Goal: Task Accomplishment & Management: Complete application form

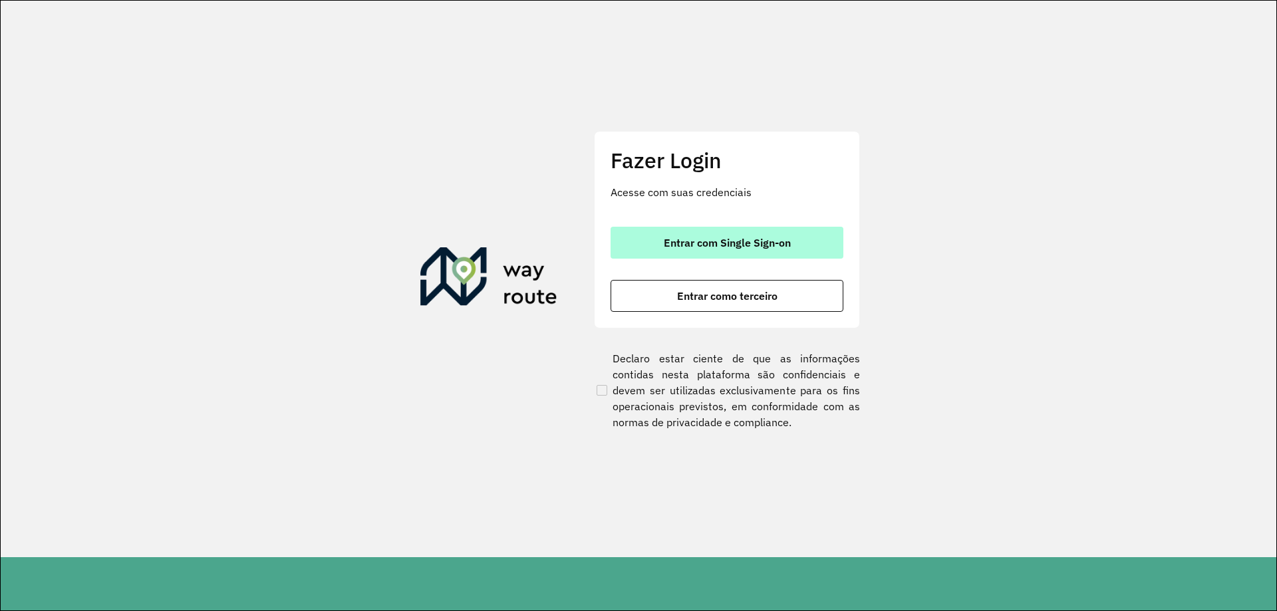
click at [820, 245] on button "Entrar com Single Sign-on" at bounding box center [726, 243] width 233 height 32
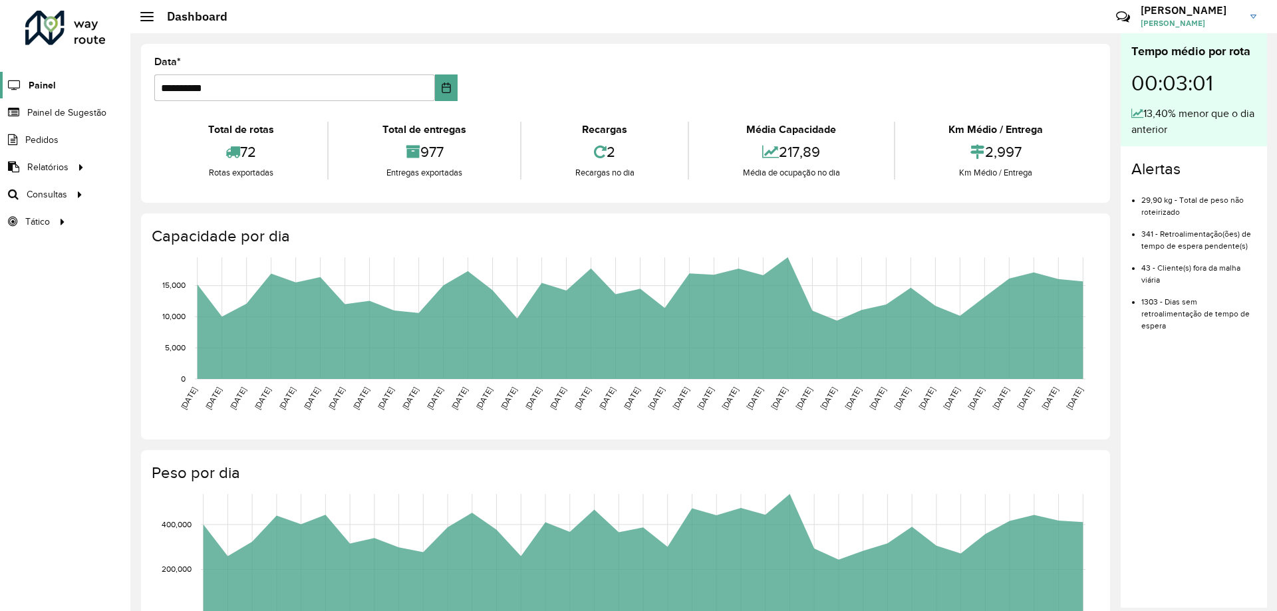
click at [46, 88] on span "Painel" at bounding box center [42, 85] width 27 height 14
click at [60, 118] on span "Painel de Sugestão" at bounding box center [68, 113] width 83 height 14
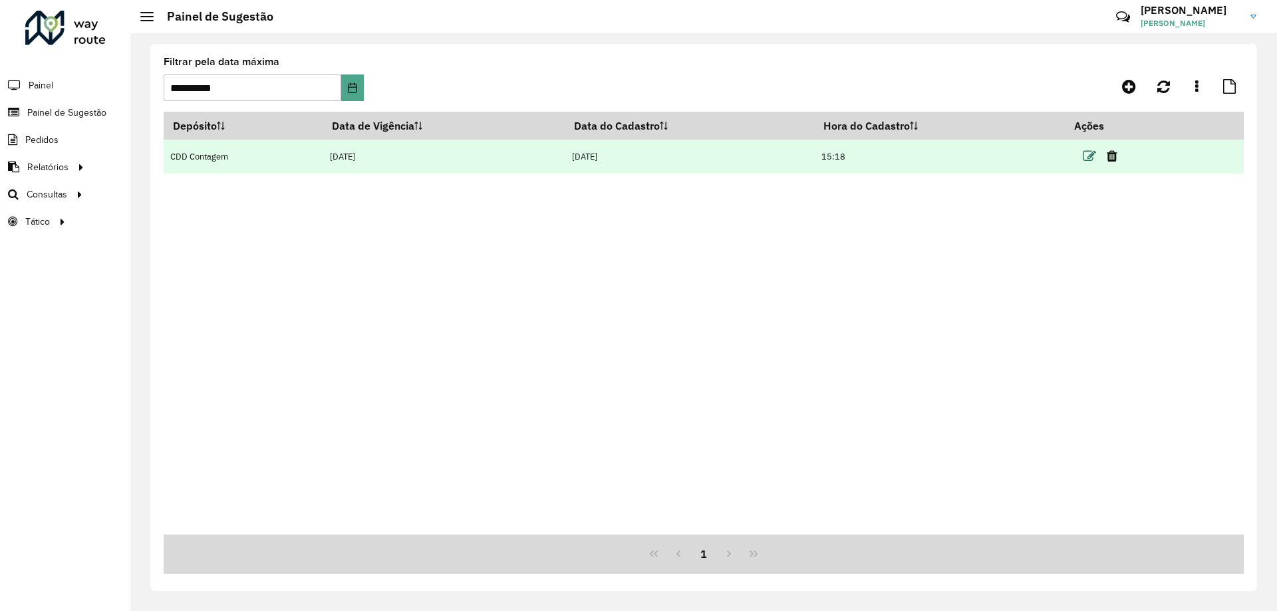
click at [1092, 160] on icon at bounding box center [1088, 156] width 13 height 13
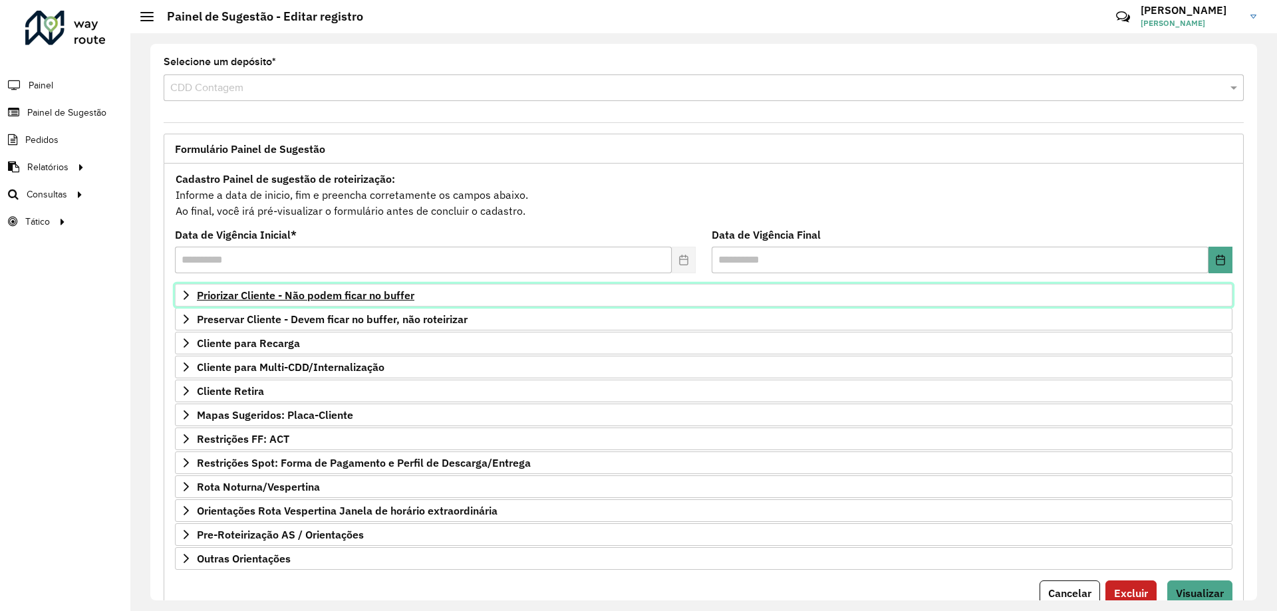
click at [180, 296] on link "Priorizar Cliente - Não podem ficar no buffer" at bounding box center [703, 295] width 1057 height 23
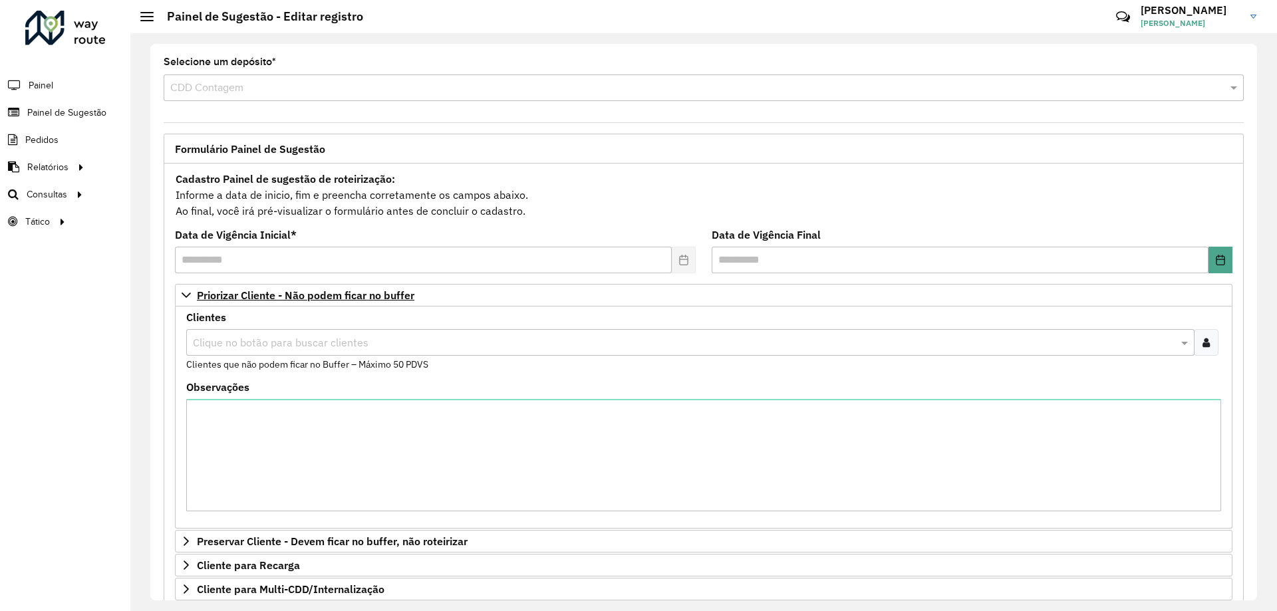
drag, startPoint x: 1084, startPoint y: 326, endPoint x: 1102, endPoint y: 297, distance: 34.7
click at [1084, 326] on div "Clientes Clique no botão para buscar clientes Clientes que não podem ficar no B…" at bounding box center [703, 342] width 1035 height 59
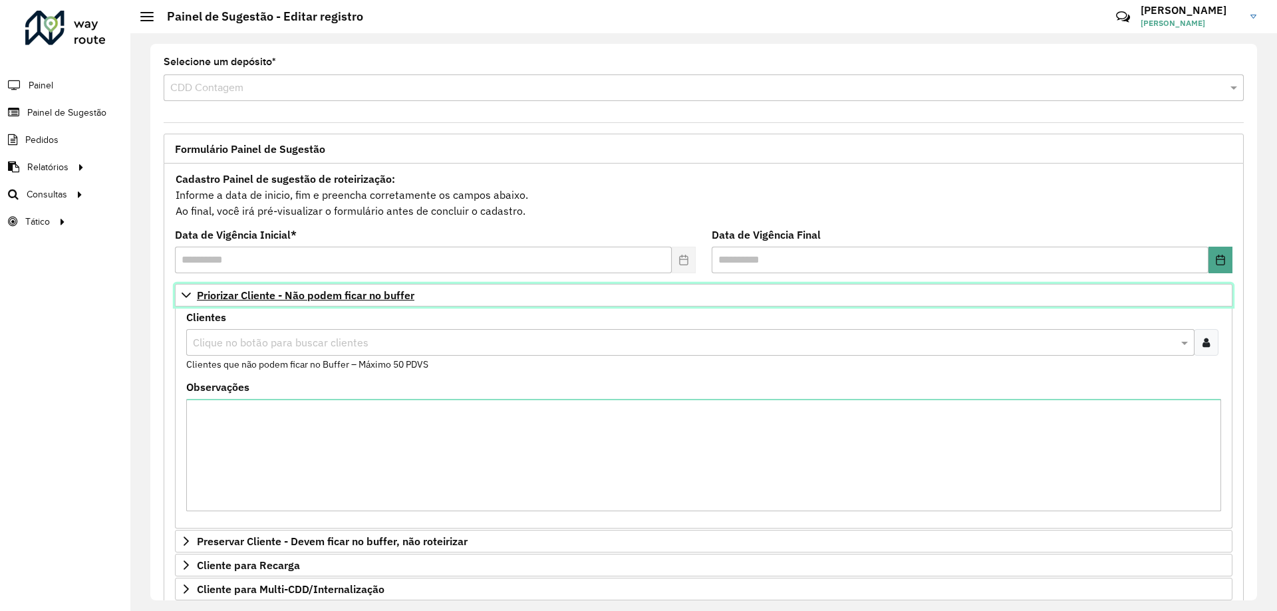
click at [190, 297] on icon at bounding box center [186, 295] width 11 height 11
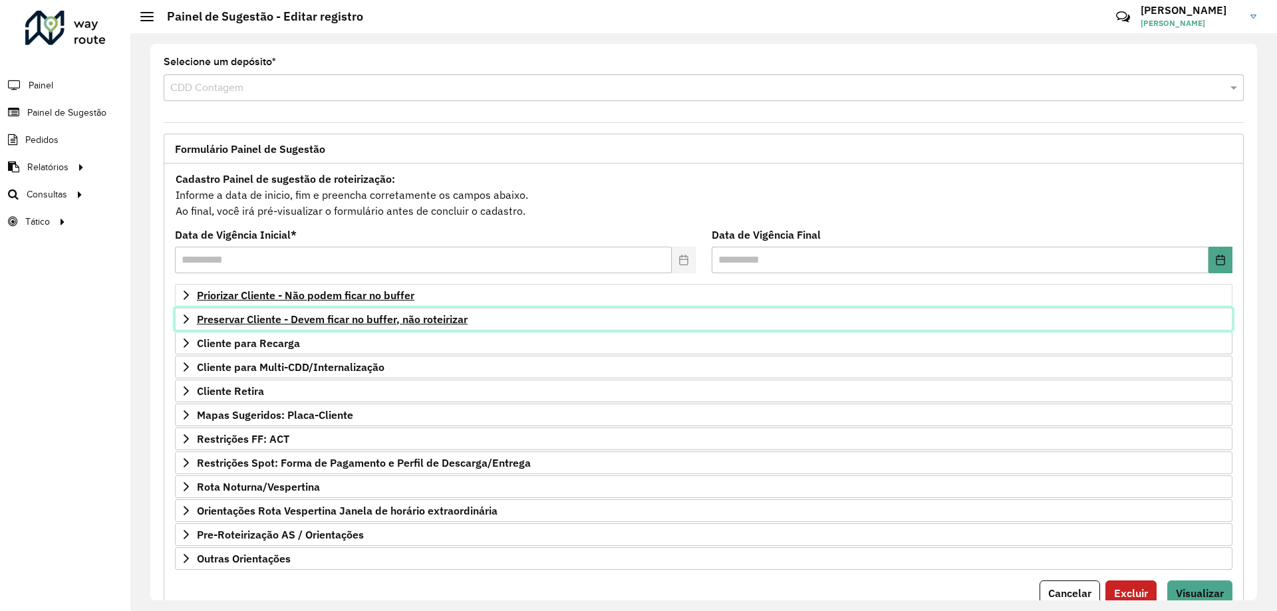
click at [188, 322] on icon at bounding box center [186, 319] width 11 height 11
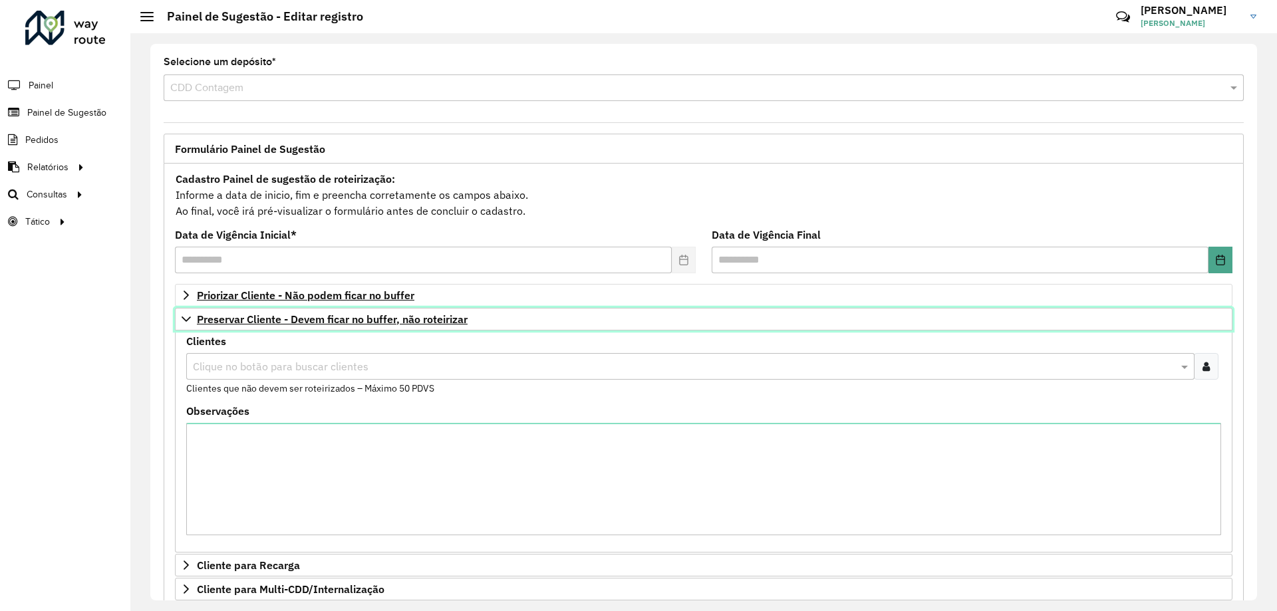
click at [187, 319] on icon at bounding box center [186, 319] width 11 height 11
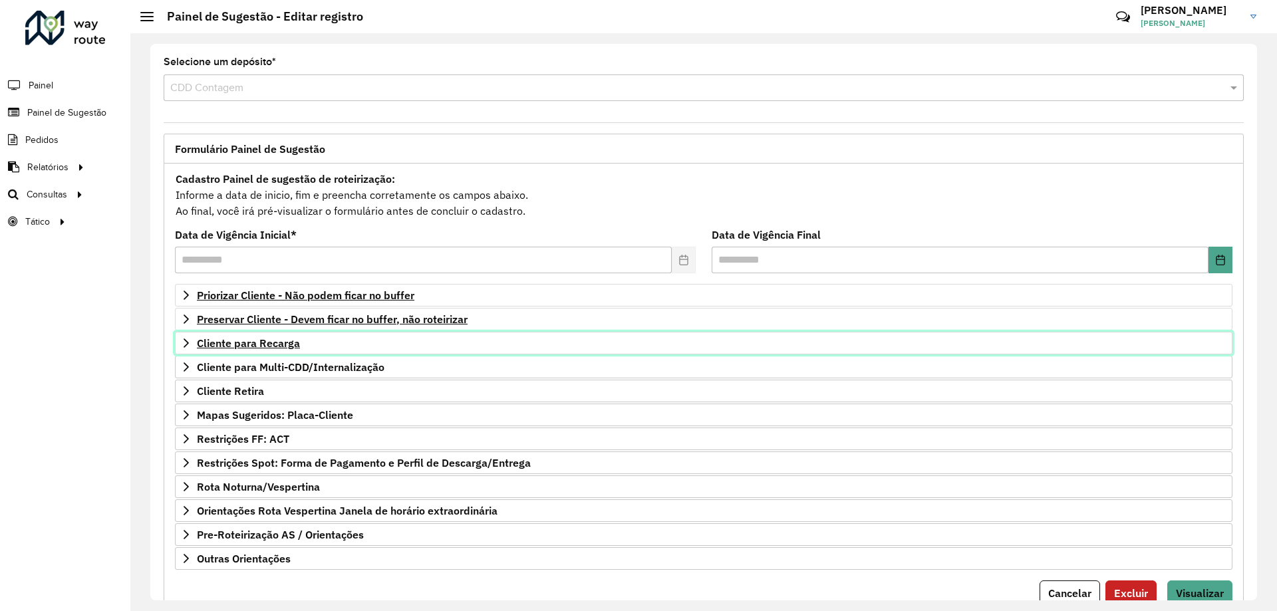
click at [186, 344] on icon at bounding box center [186, 343] width 11 height 11
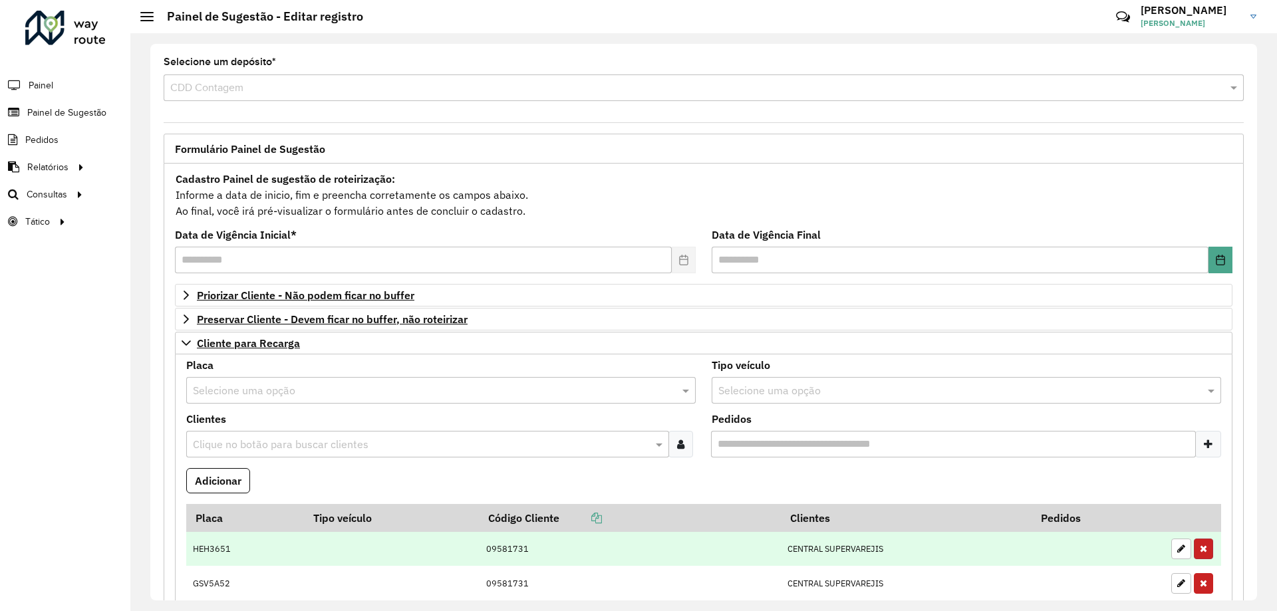
click at [1197, 541] on button "button" at bounding box center [1202, 549] width 19 height 21
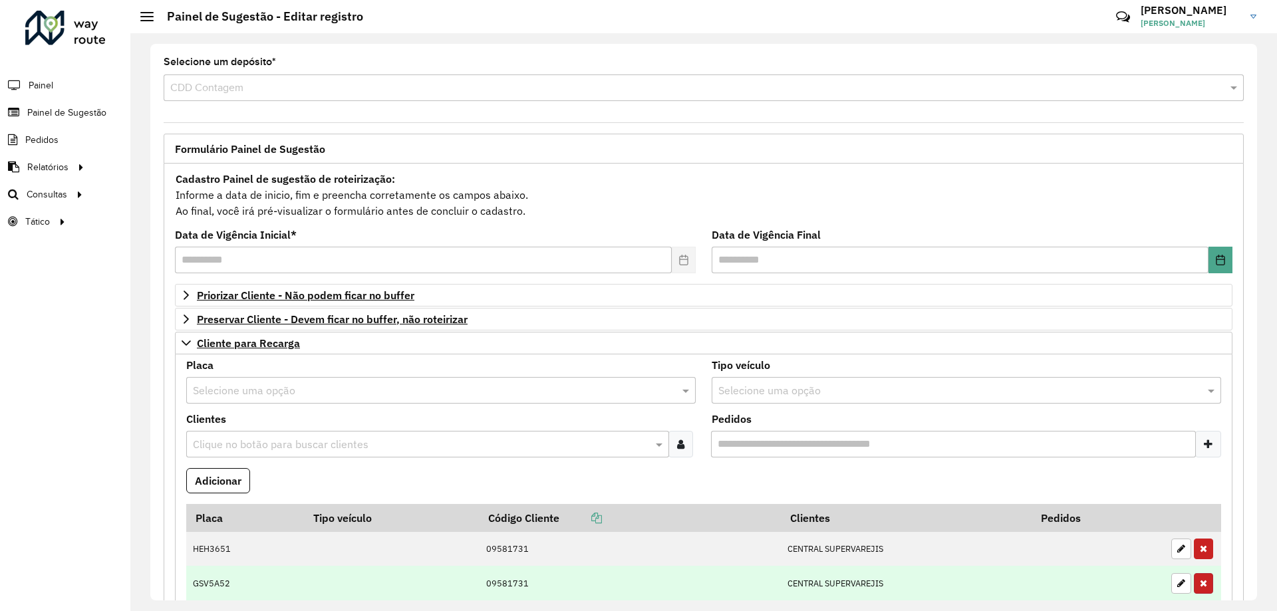
click at [1197, 573] on button "button" at bounding box center [1202, 583] width 19 height 21
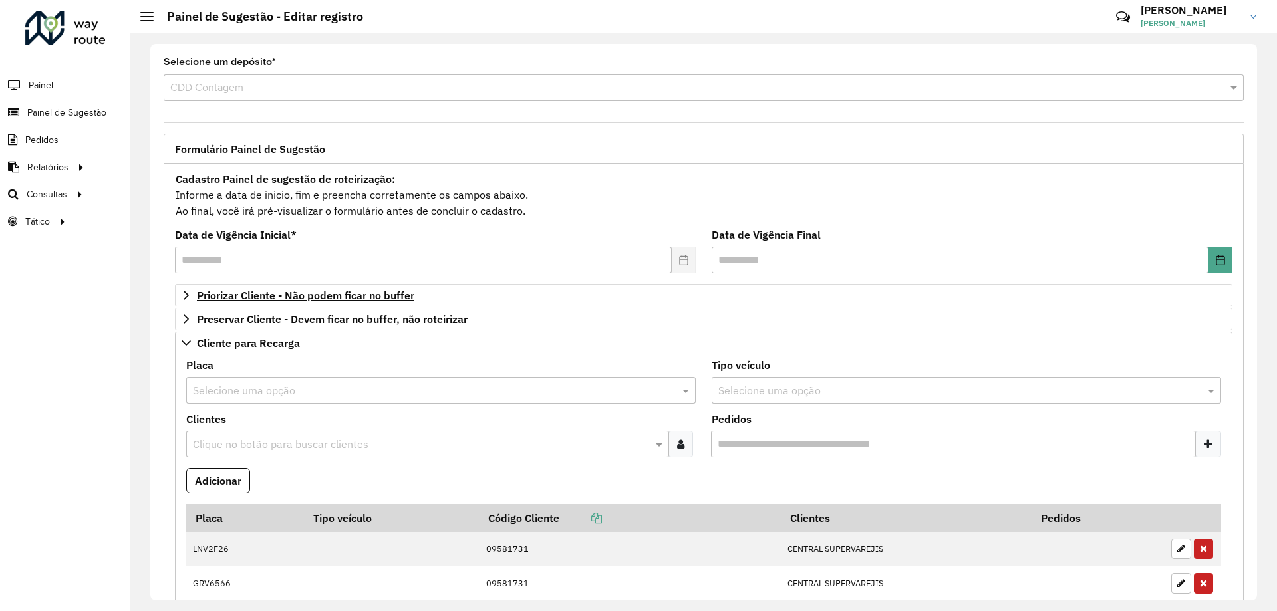
click at [1197, 541] on button "button" at bounding box center [1202, 549] width 19 height 21
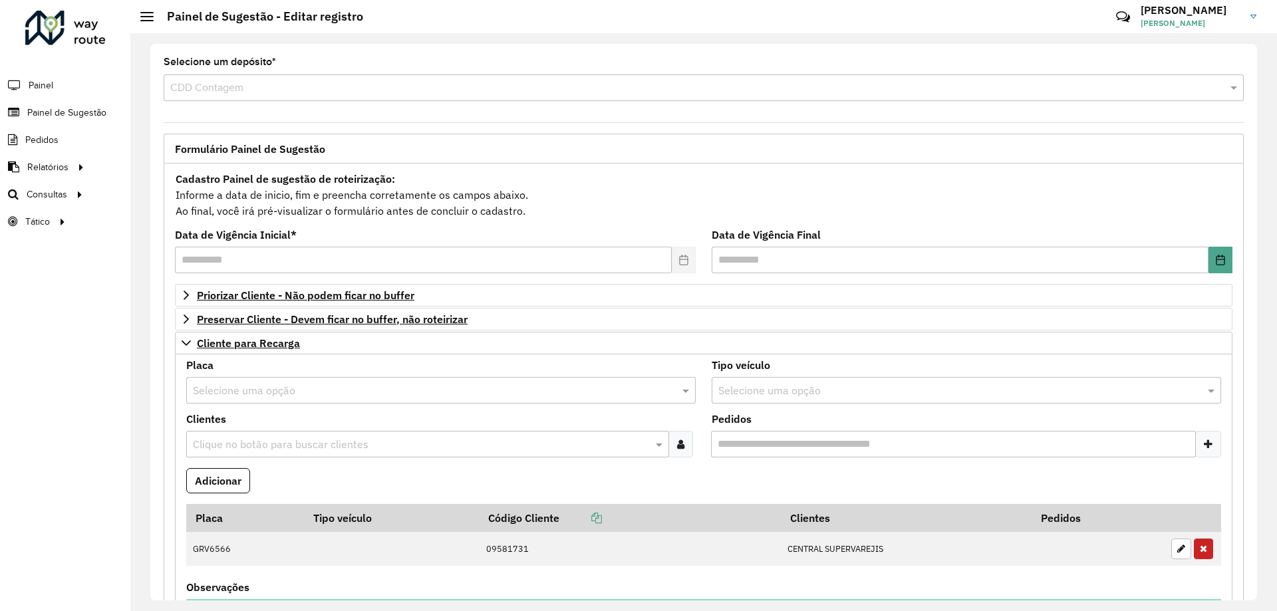
click at [1197, 541] on button "button" at bounding box center [1202, 549] width 19 height 21
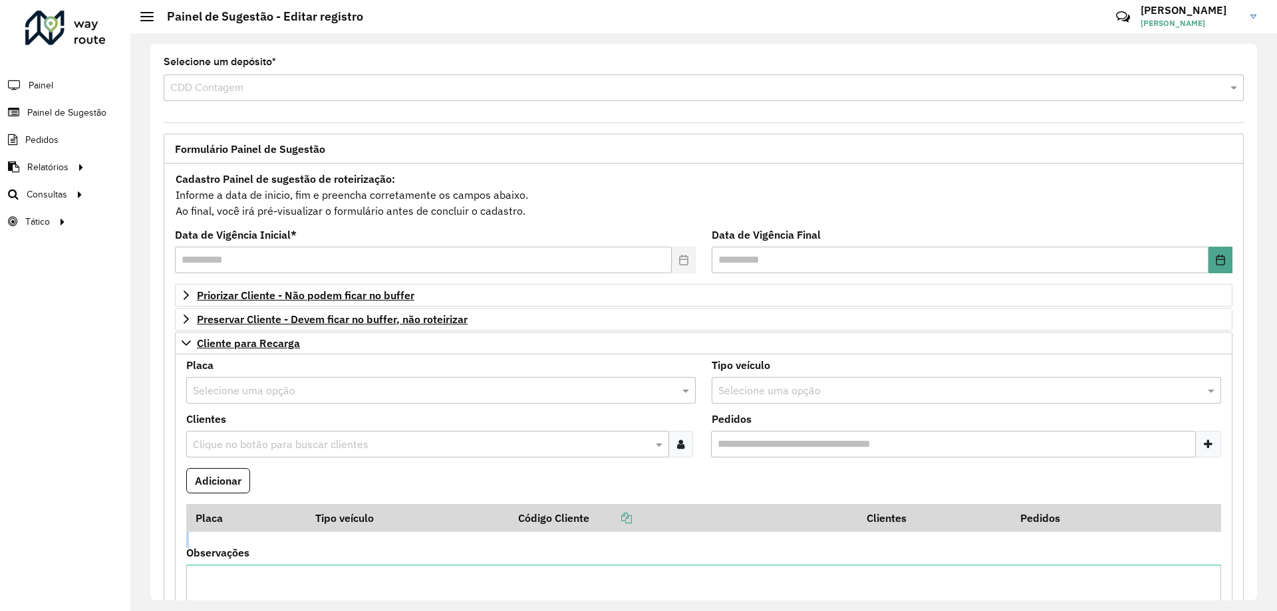
click at [1197, 541] on formly-field "Placa Tipo veículo Código Cliente Clientes Pedidos" at bounding box center [703, 526] width 1051 height 44
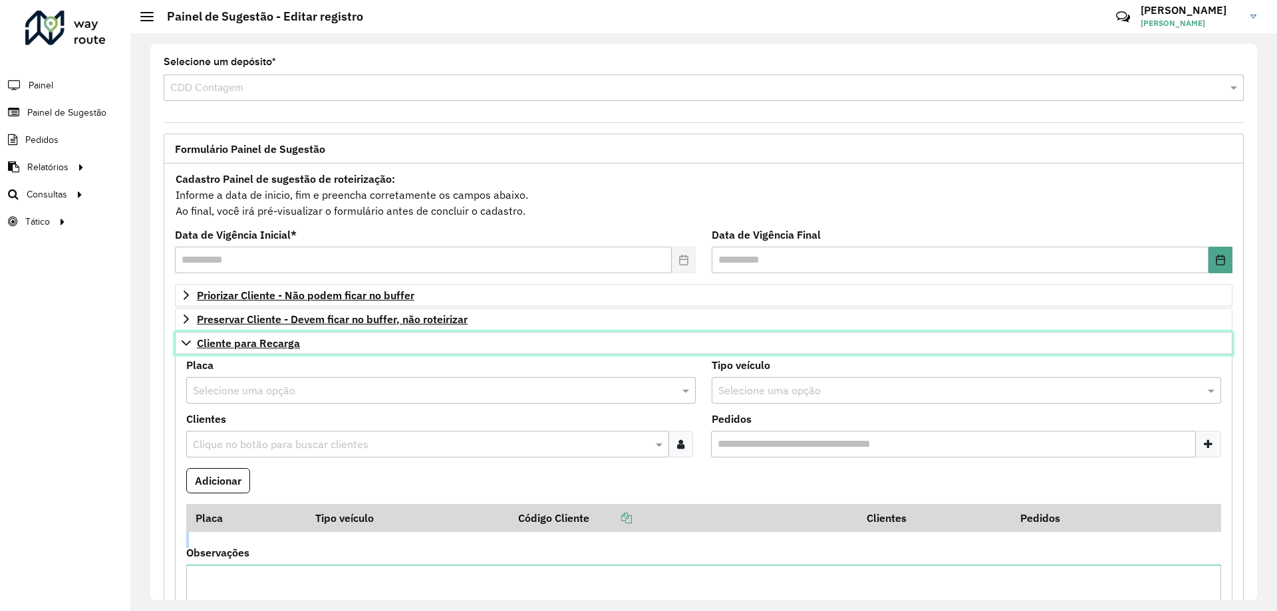
click at [189, 344] on icon at bounding box center [186, 343] width 11 height 11
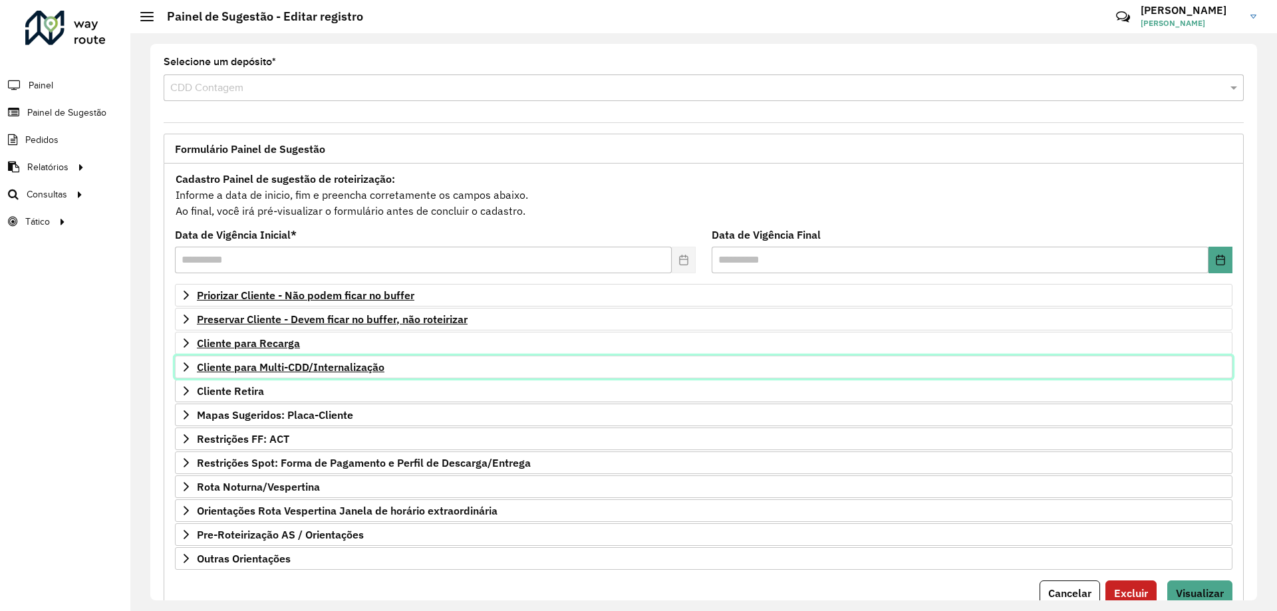
click at [188, 370] on icon at bounding box center [186, 367] width 11 height 11
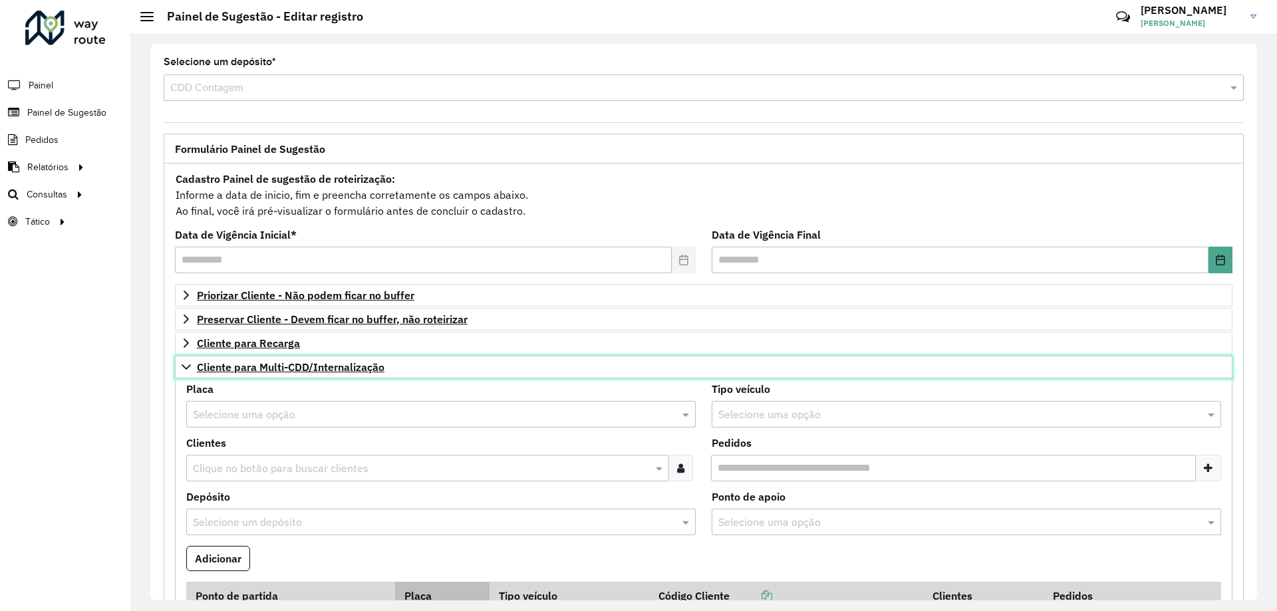
scroll to position [133, 0]
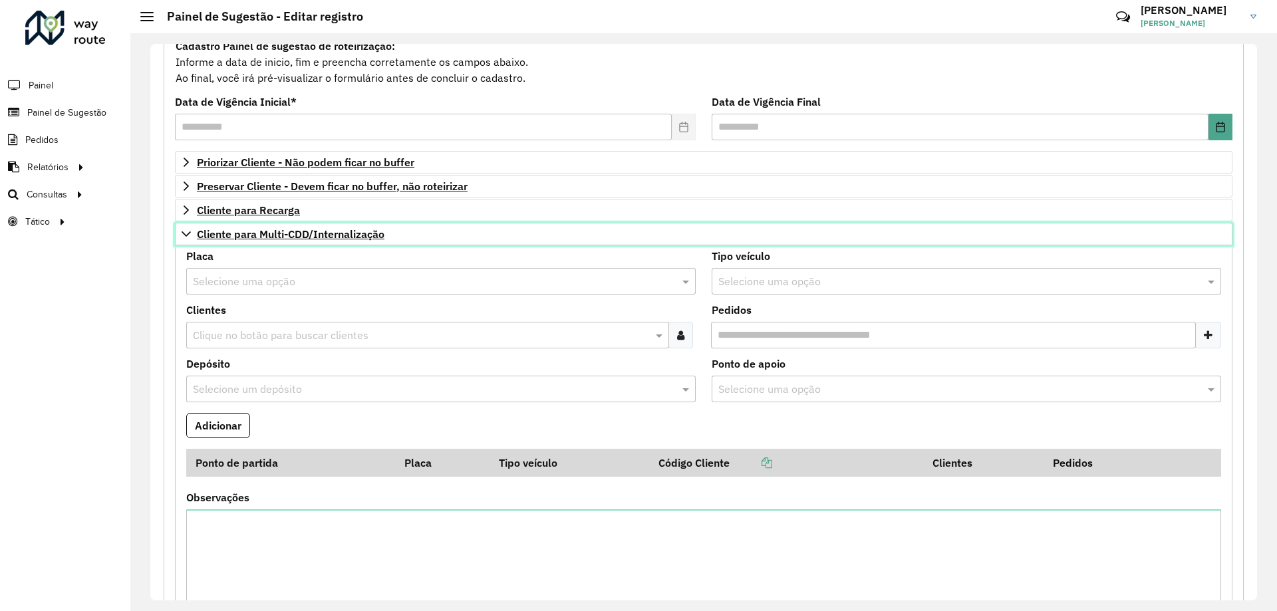
click at [188, 233] on icon at bounding box center [186, 234] width 11 height 11
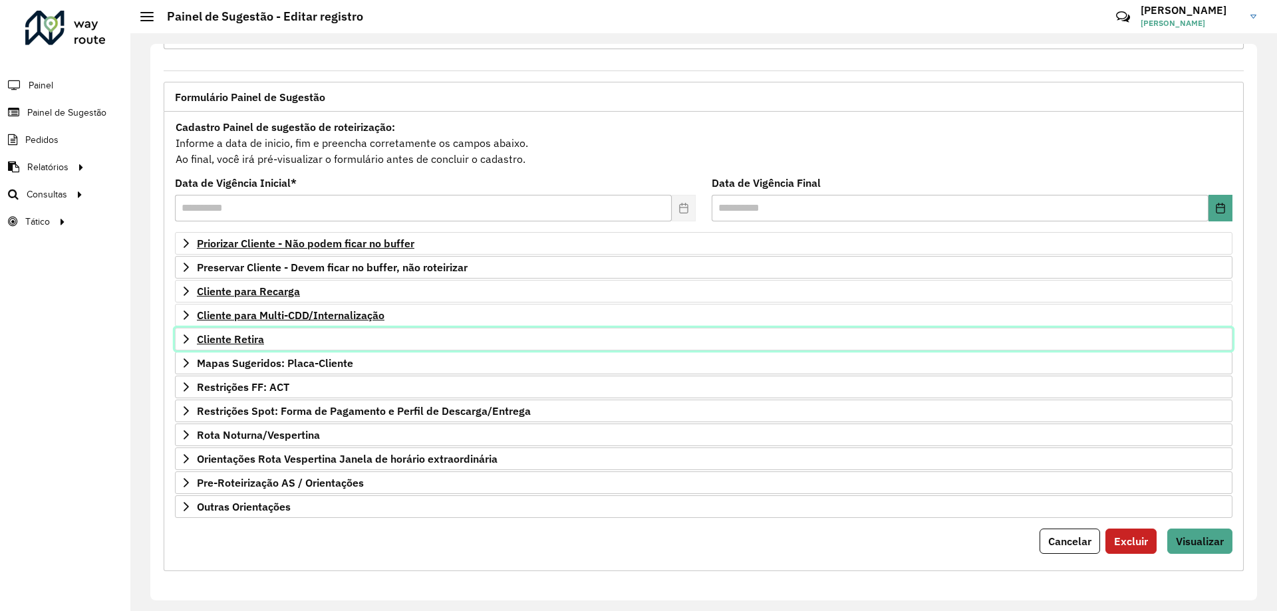
click at [184, 337] on icon at bounding box center [186, 339] width 11 height 11
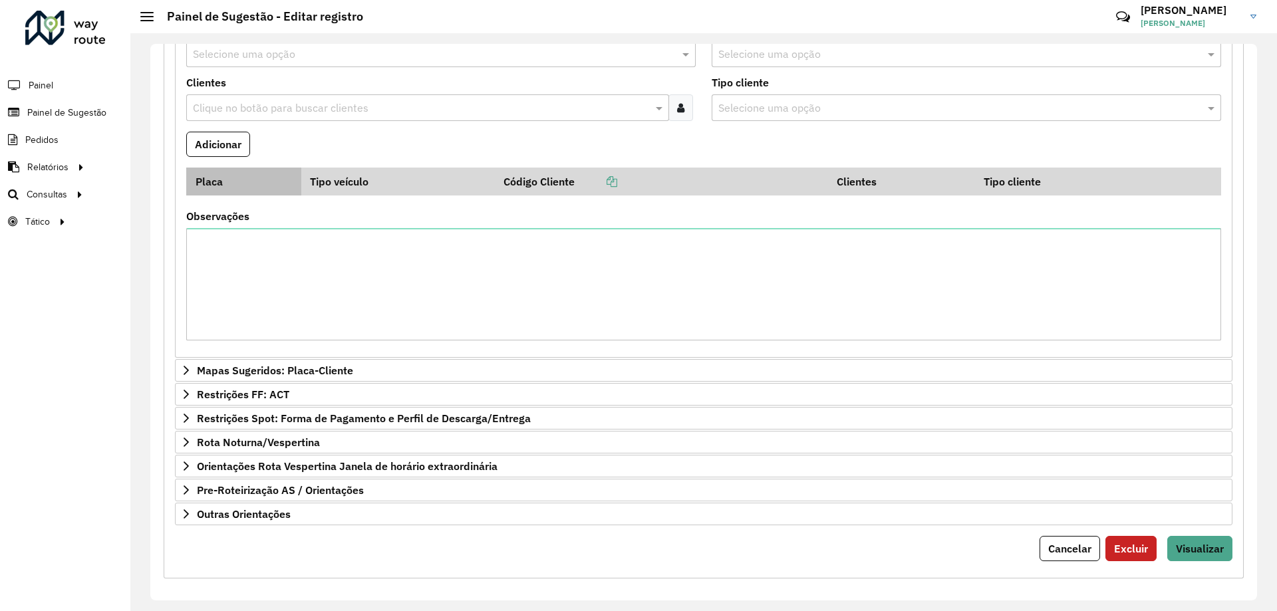
scroll to position [185, 0]
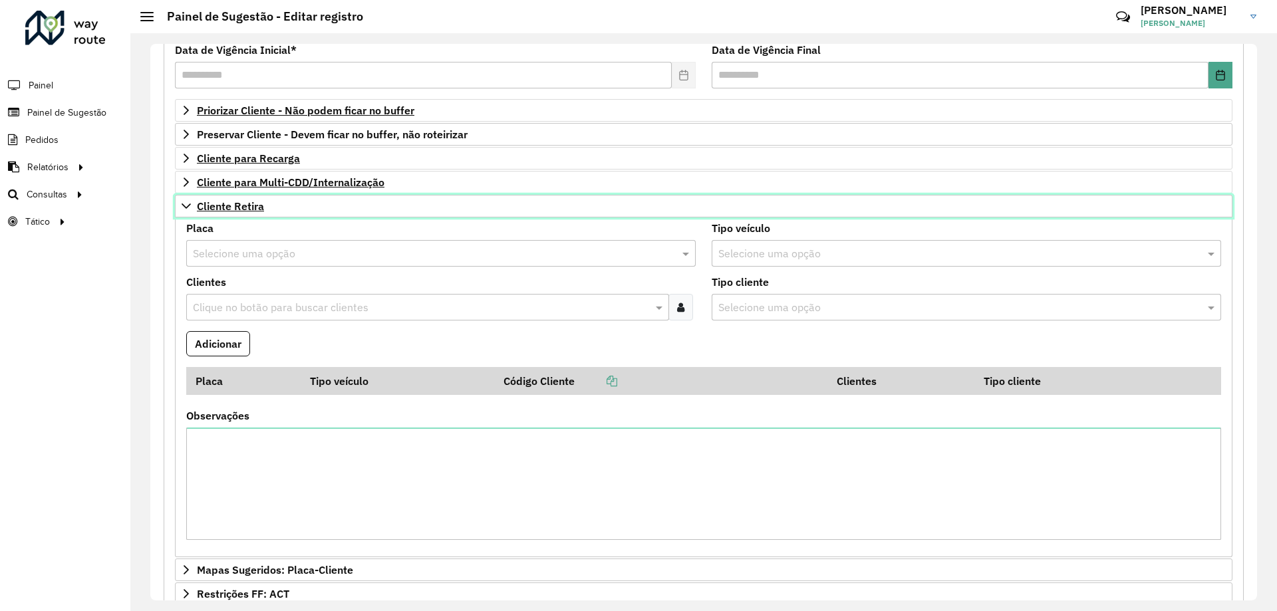
click at [185, 207] on icon at bounding box center [186, 206] width 11 height 11
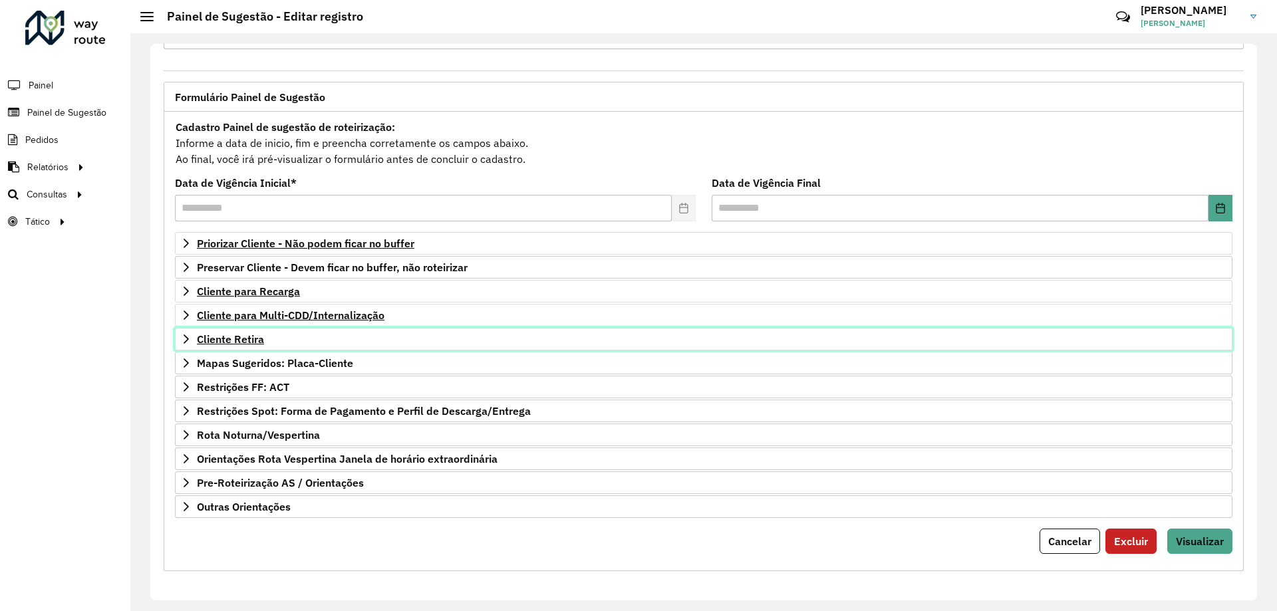
scroll to position [52, 0]
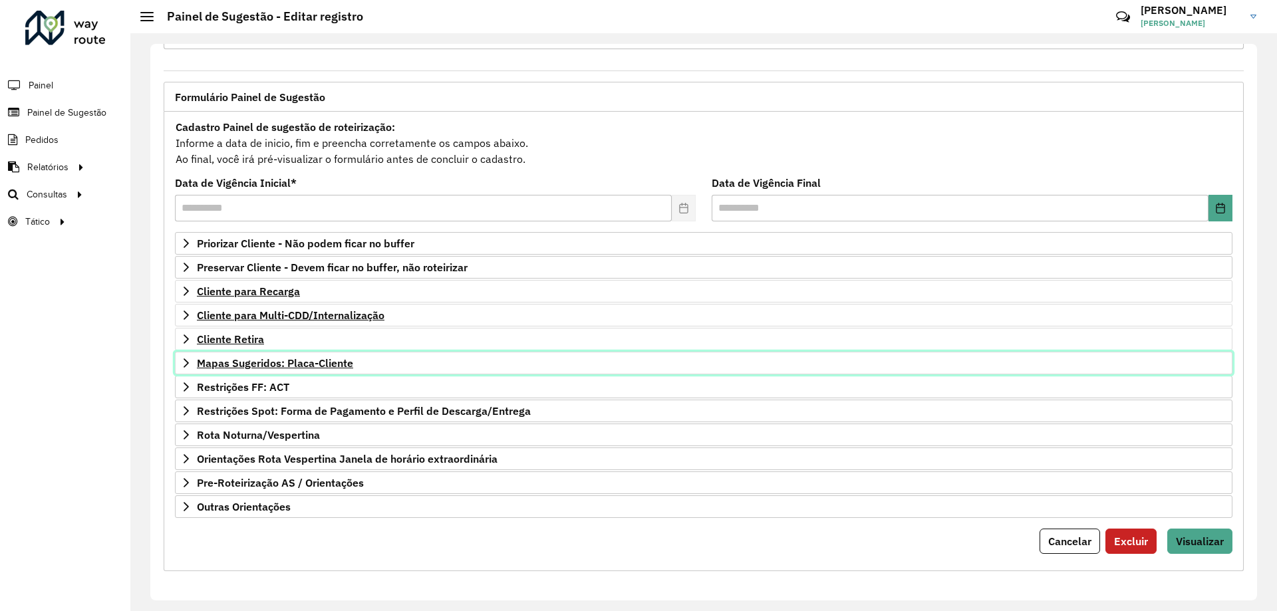
click at [188, 366] on icon at bounding box center [186, 363] width 11 height 11
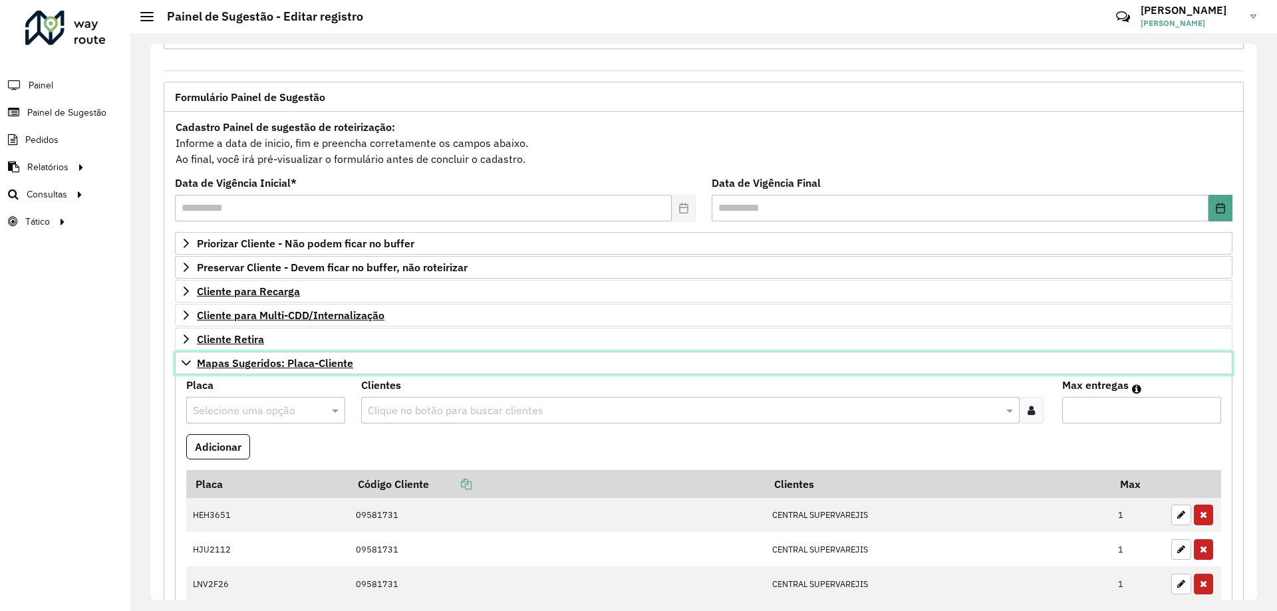
scroll to position [185, 0]
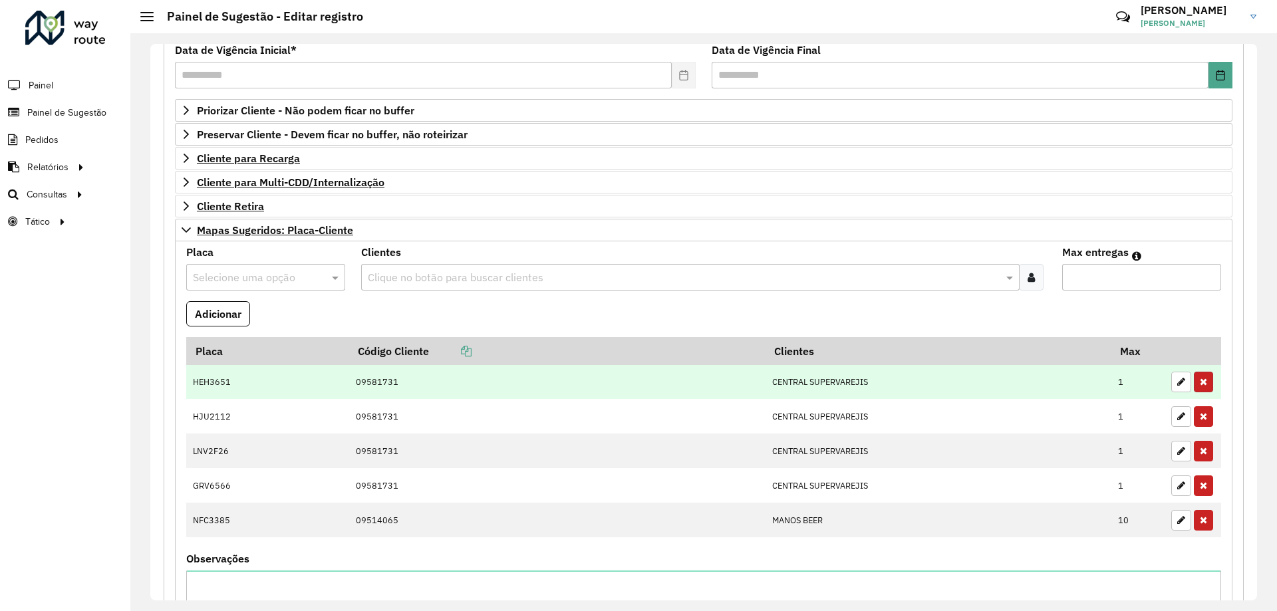
click at [1198, 386] on button "button" at bounding box center [1202, 382] width 19 height 21
click at [1198, 406] on button "button" at bounding box center [1202, 416] width 19 height 21
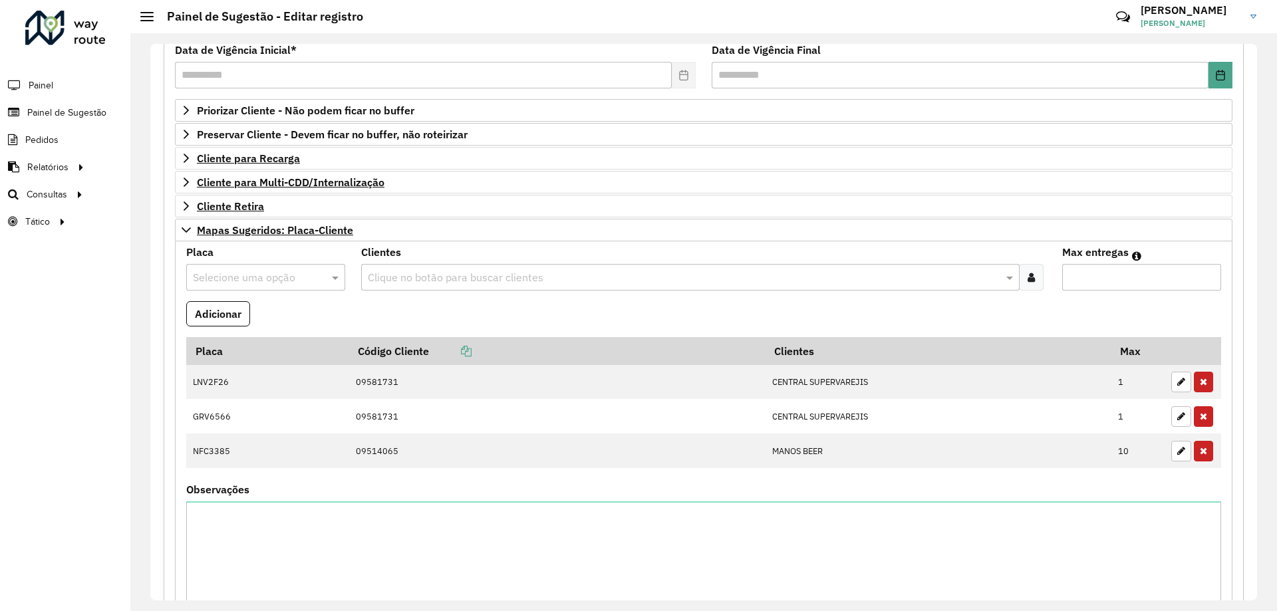
click at [1198, 386] on button "button" at bounding box center [1202, 382] width 19 height 21
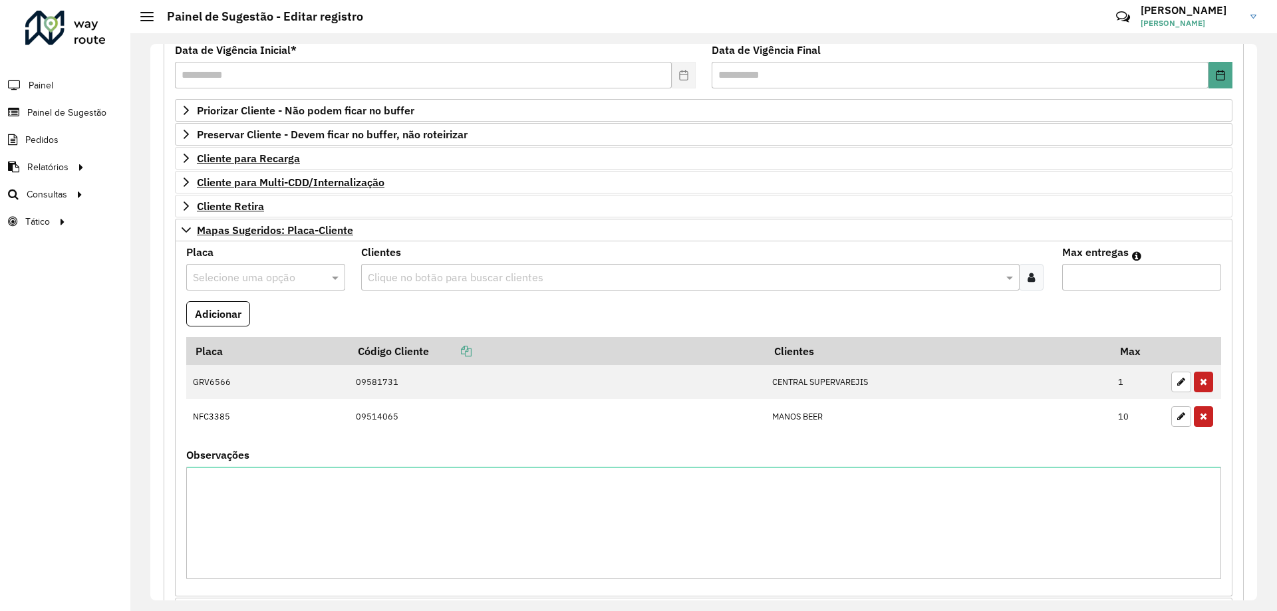
click at [1198, 386] on button "button" at bounding box center [1202, 382] width 19 height 21
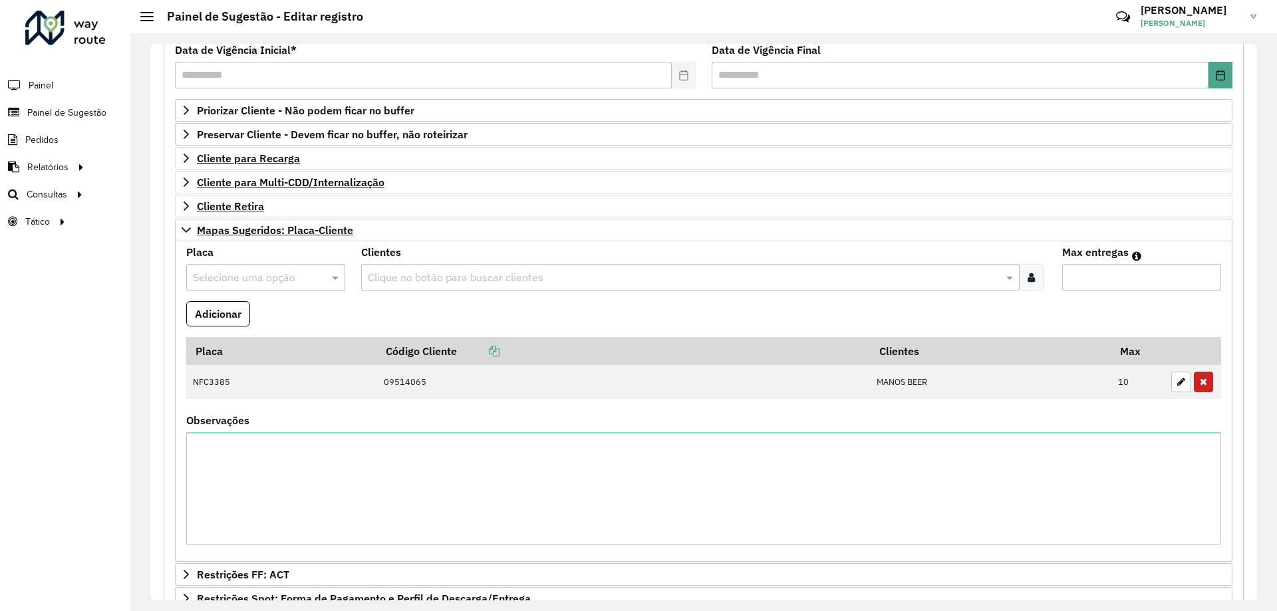
click at [1198, 386] on button "button" at bounding box center [1202, 382] width 19 height 21
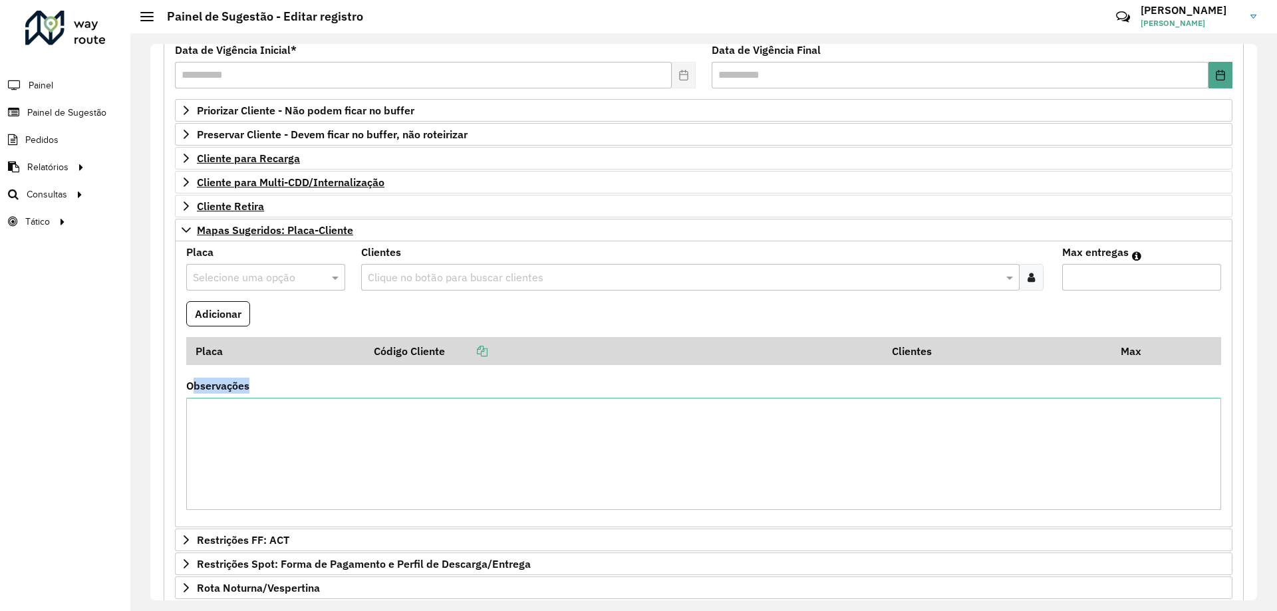
click at [1198, 386] on div "Observações" at bounding box center [703, 445] width 1035 height 129
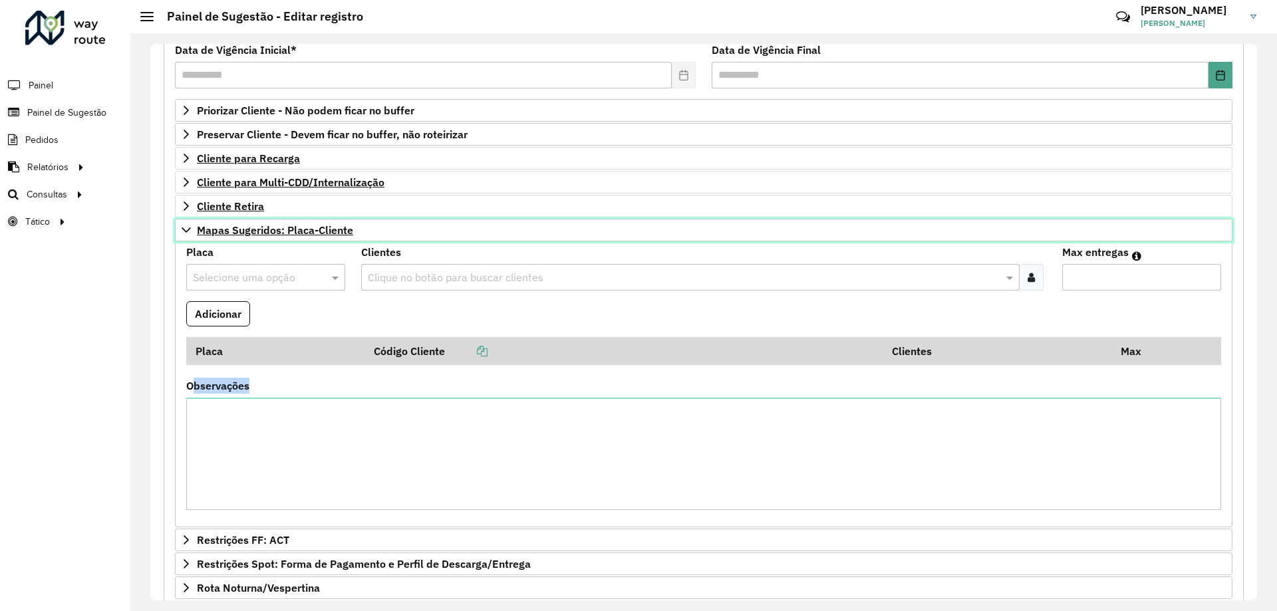
click at [186, 229] on icon at bounding box center [186, 230] width 11 height 11
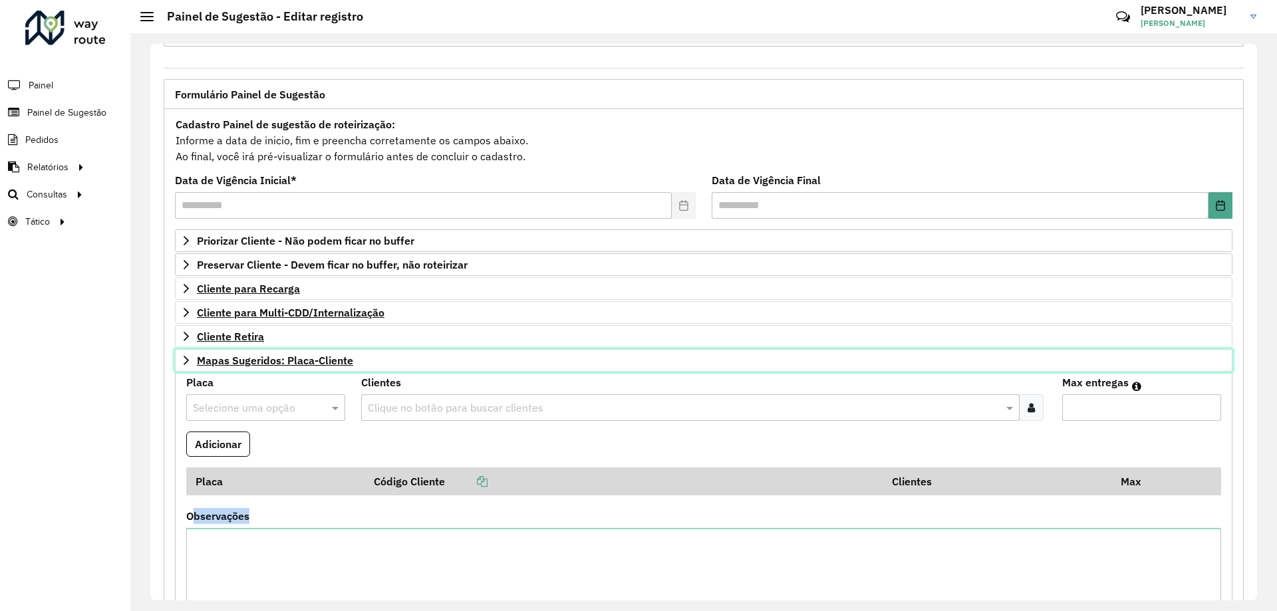
scroll to position [52, 0]
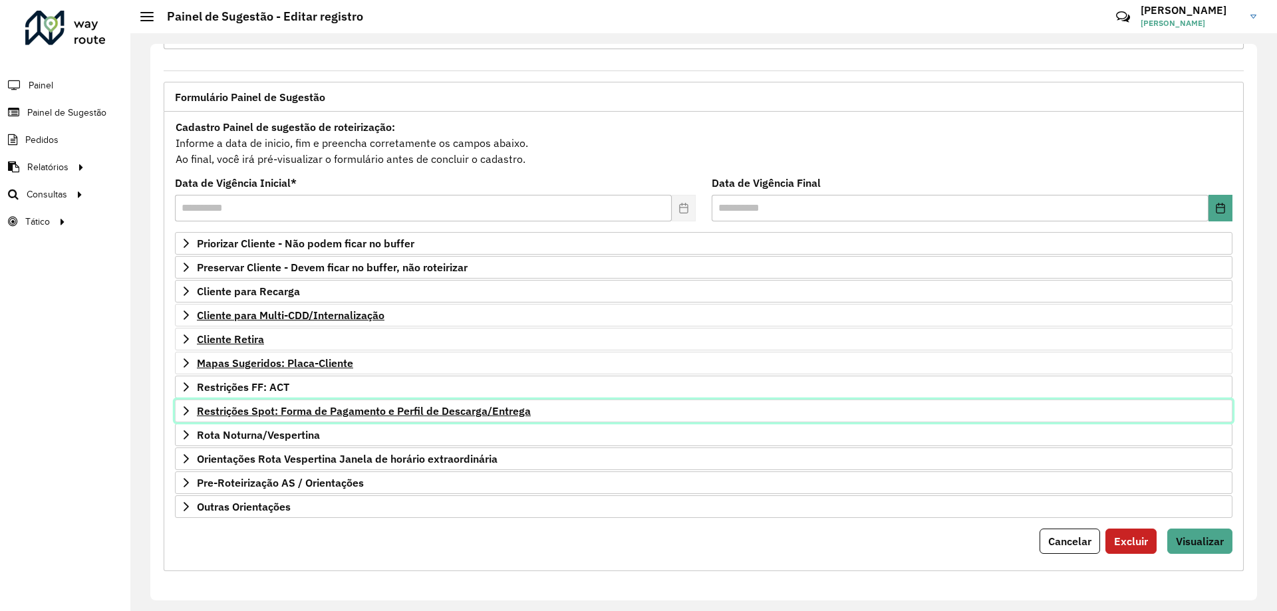
click at [188, 418] on link "Restrições Spot: Forma de Pagamento e Perfil de Descarga/Entrega" at bounding box center [703, 411] width 1057 height 23
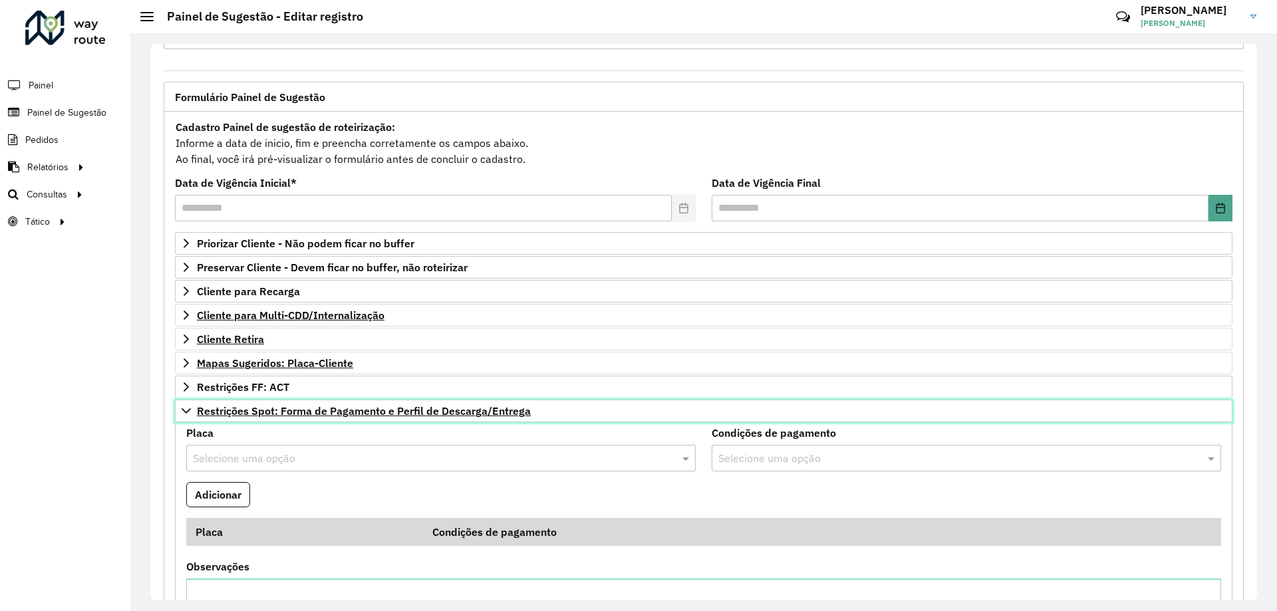
scroll to position [318, 0]
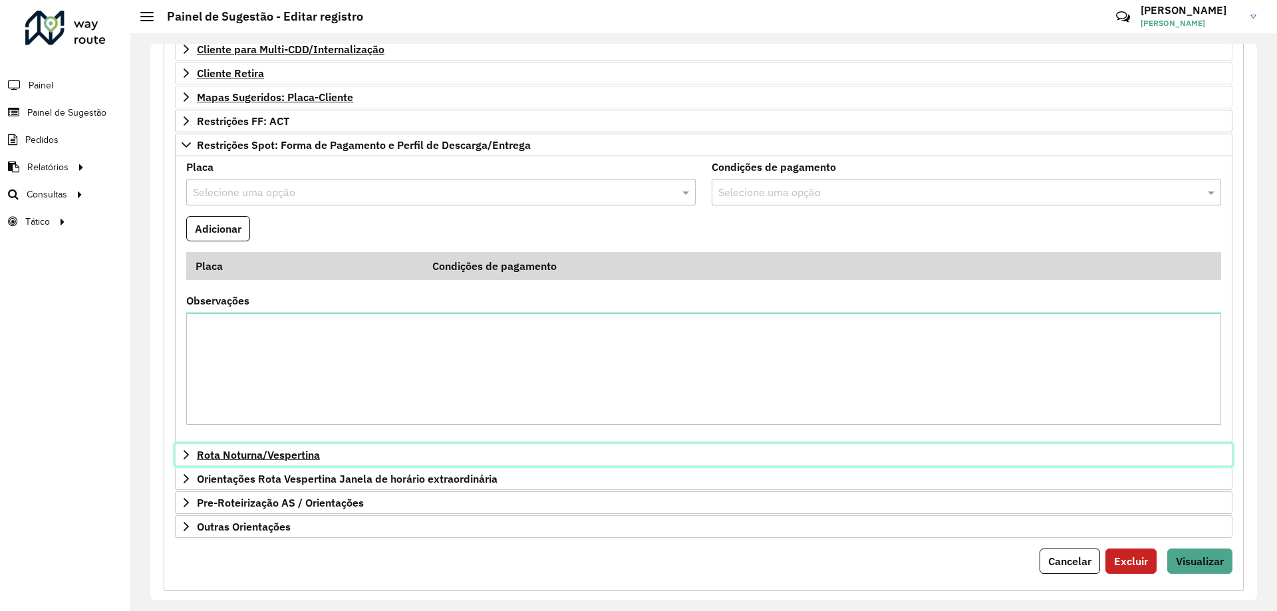
click at [187, 451] on icon at bounding box center [186, 454] width 11 height 11
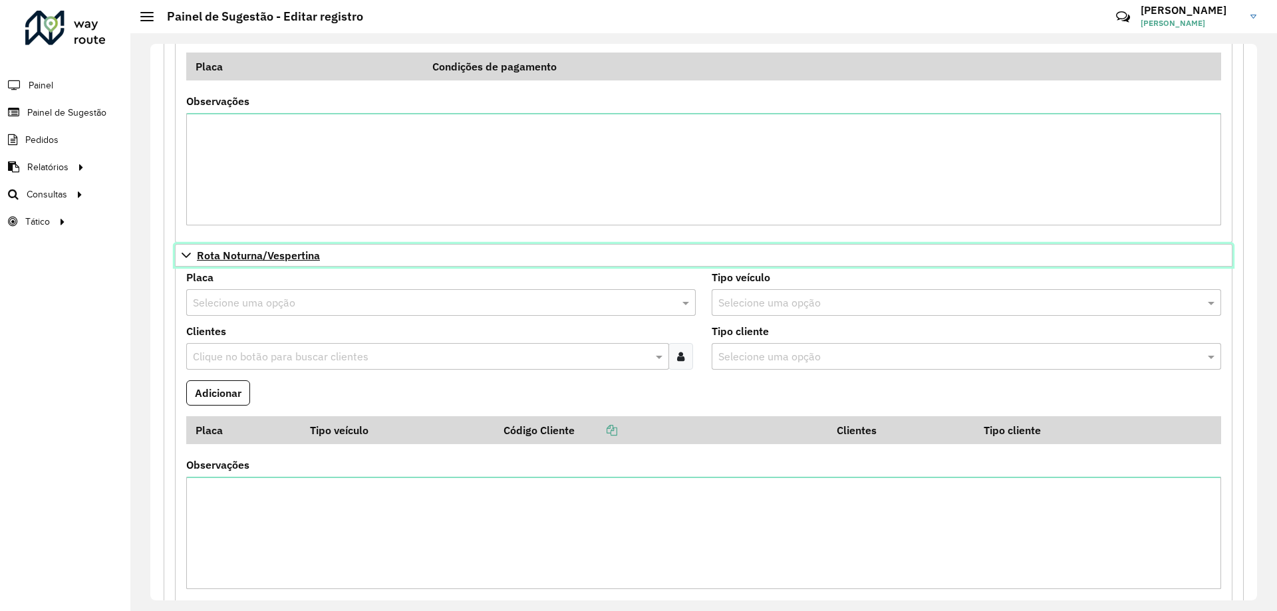
scroll to position [650, 0]
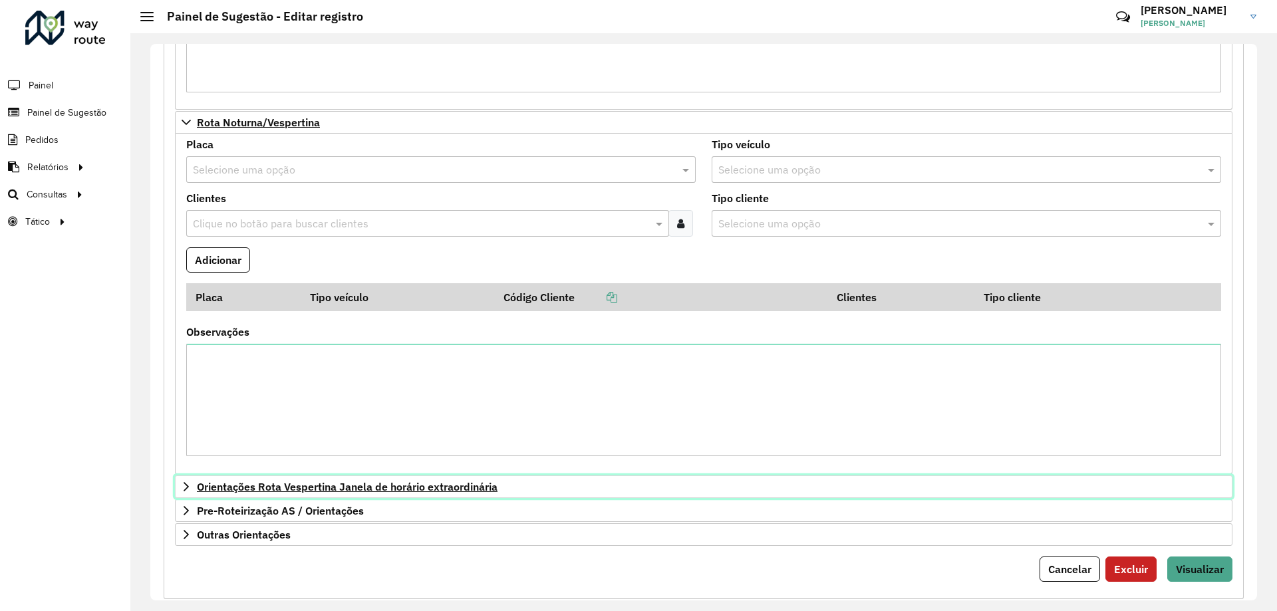
click at [183, 489] on icon at bounding box center [186, 486] width 11 height 11
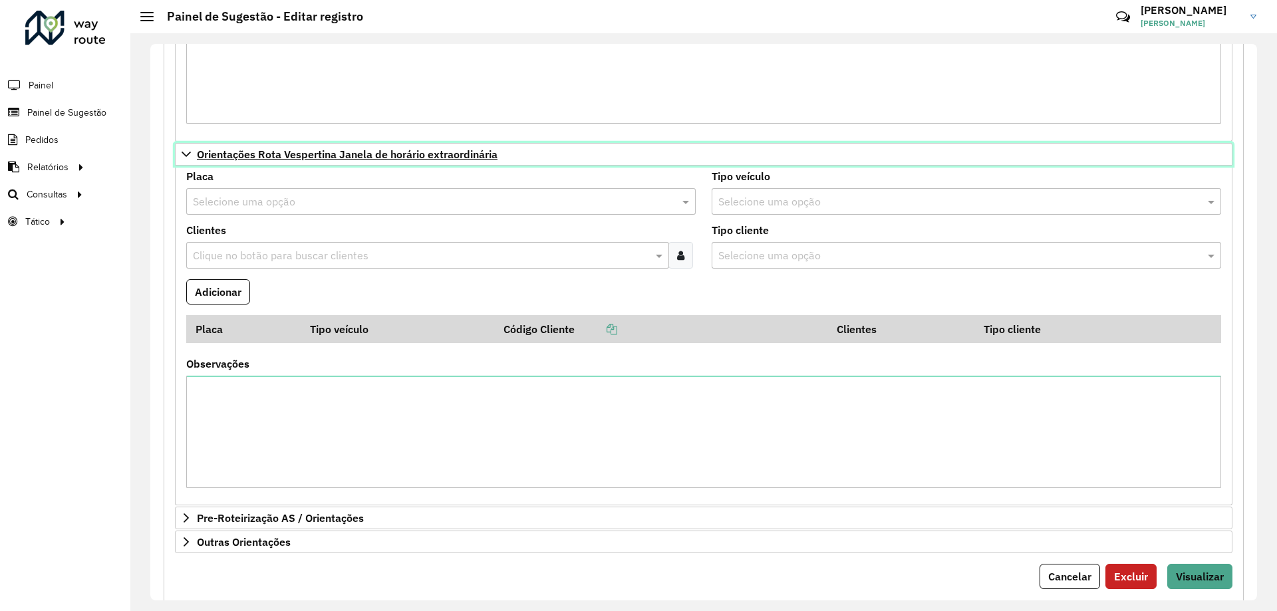
scroll to position [1018, 0]
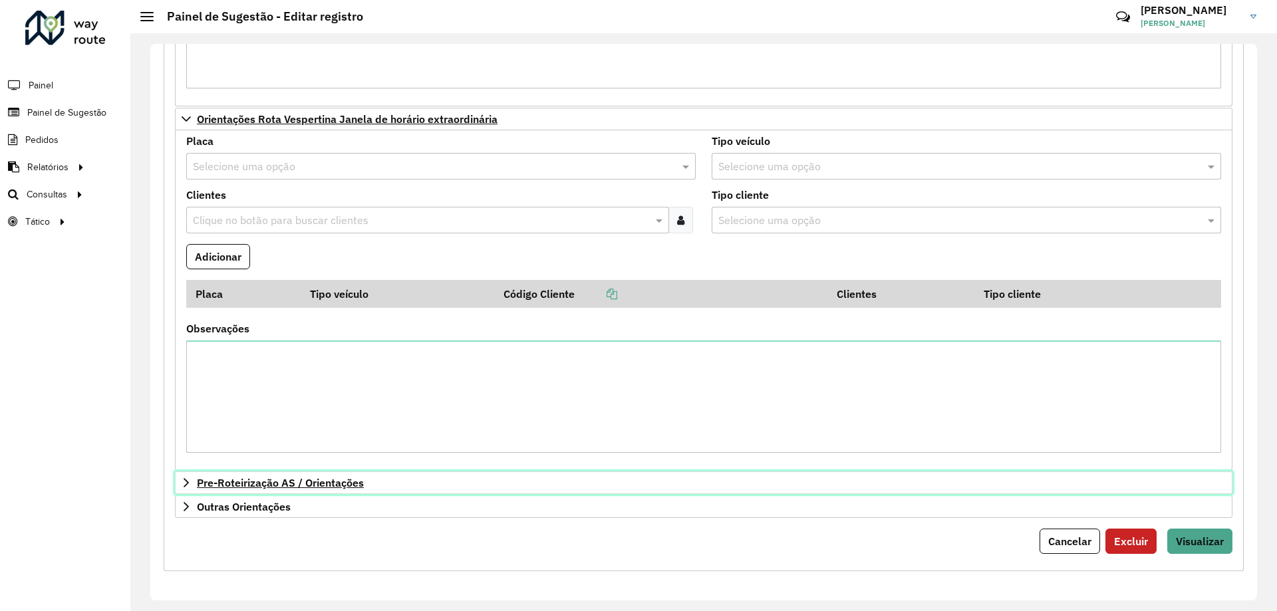
click at [185, 485] on icon at bounding box center [186, 482] width 11 height 11
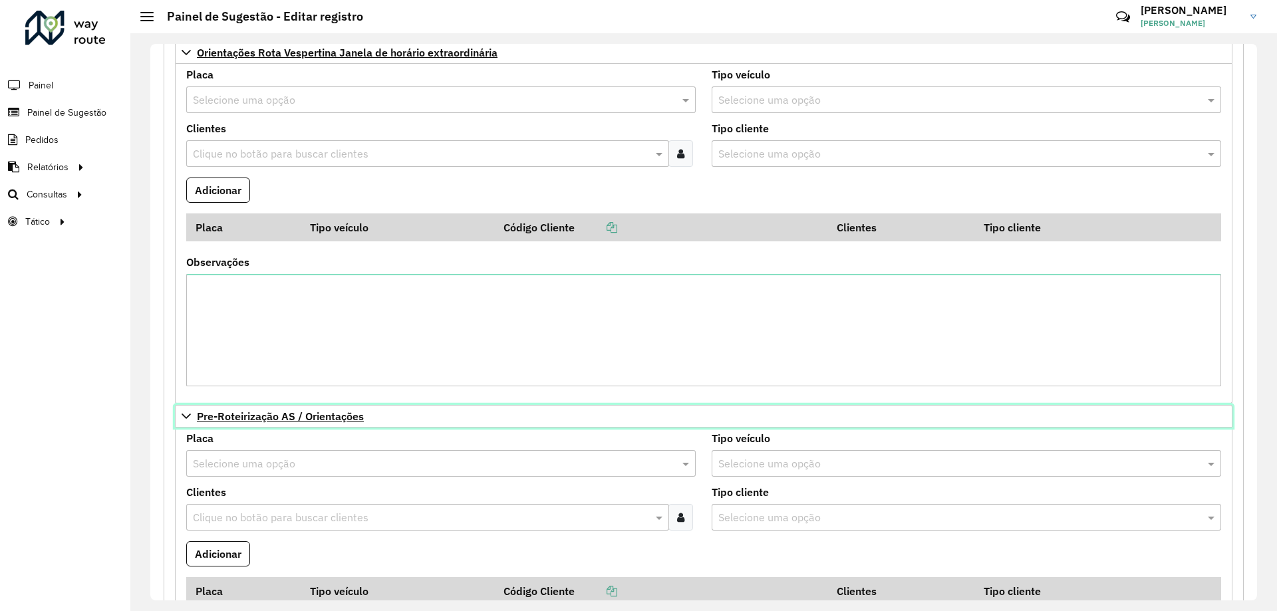
scroll to position [1350, 0]
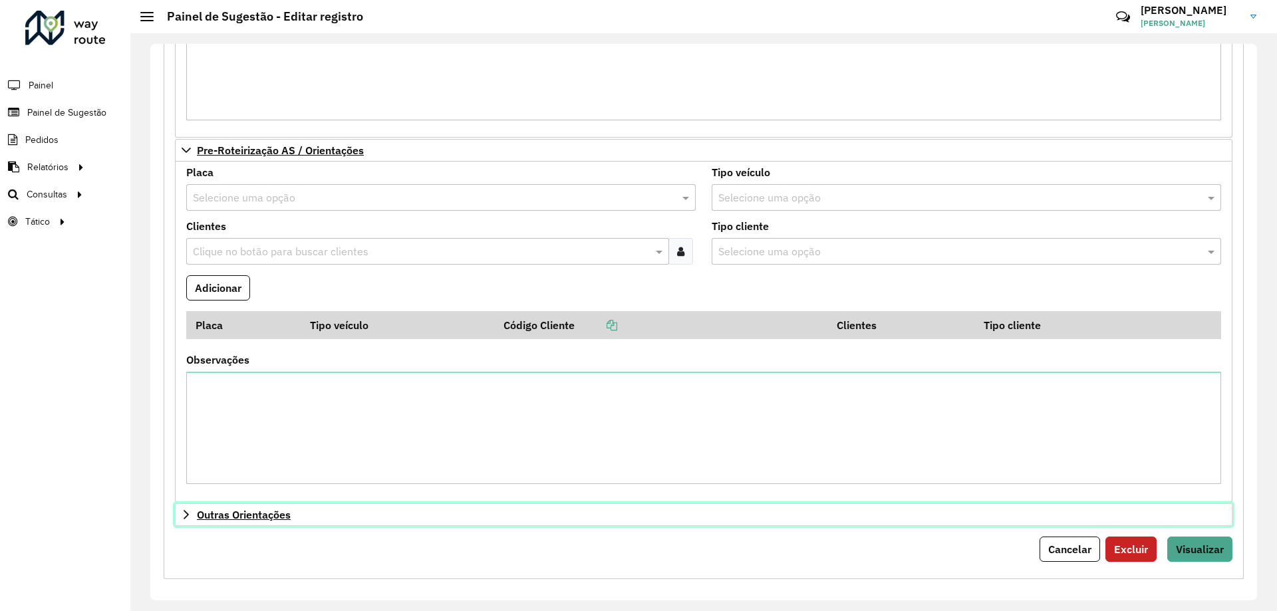
click at [188, 509] on icon at bounding box center [186, 514] width 11 height 11
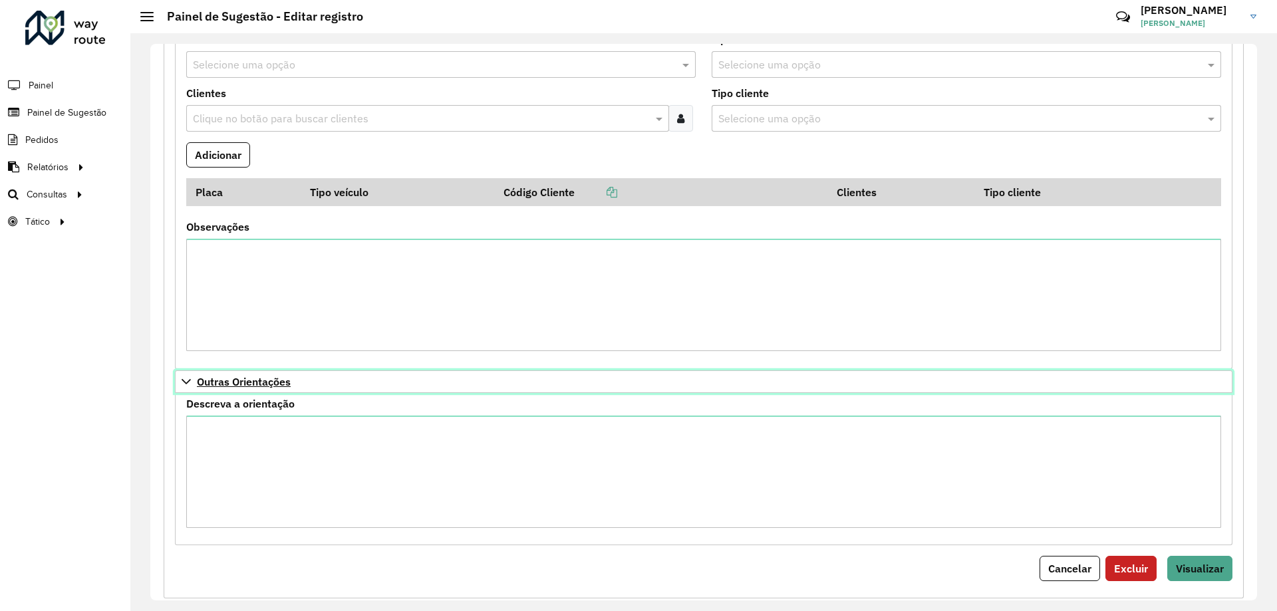
scroll to position [1511, 0]
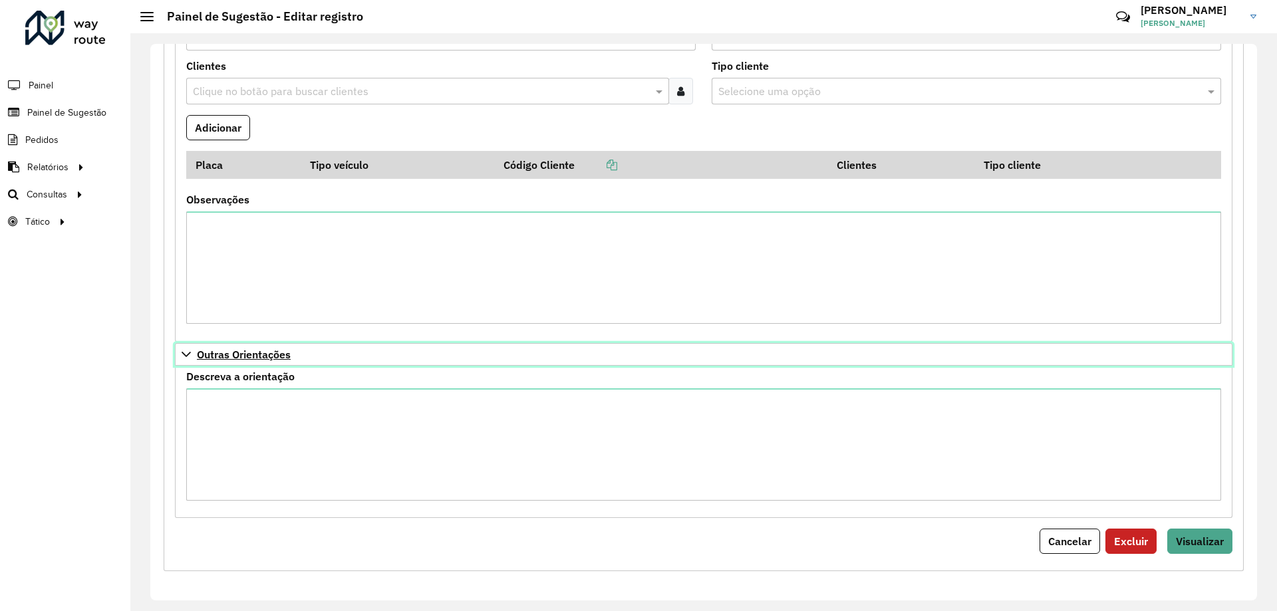
click at [184, 355] on icon at bounding box center [186, 354] width 11 height 11
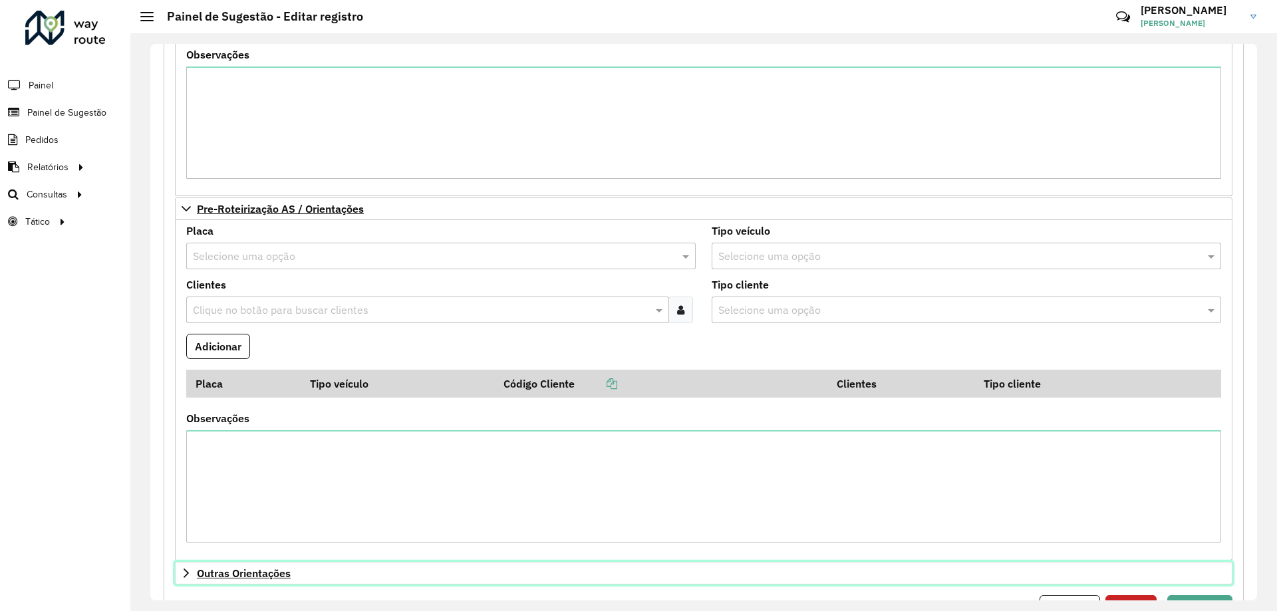
scroll to position [1225, 0]
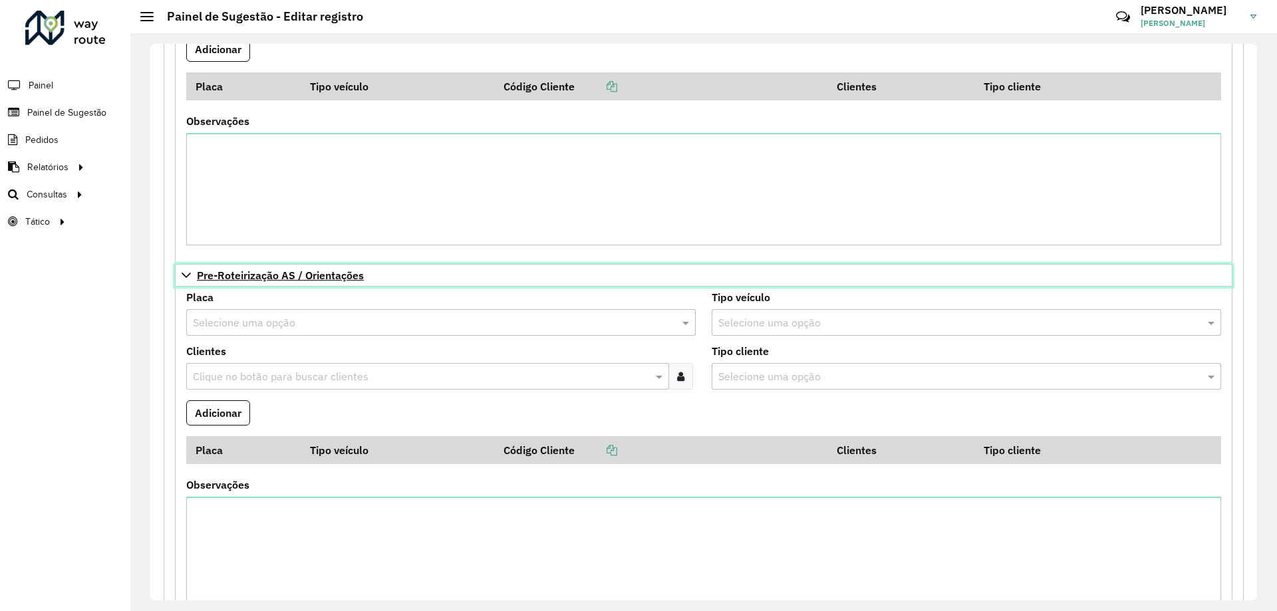
click at [184, 275] on icon at bounding box center [186, 275] width 9 height 5
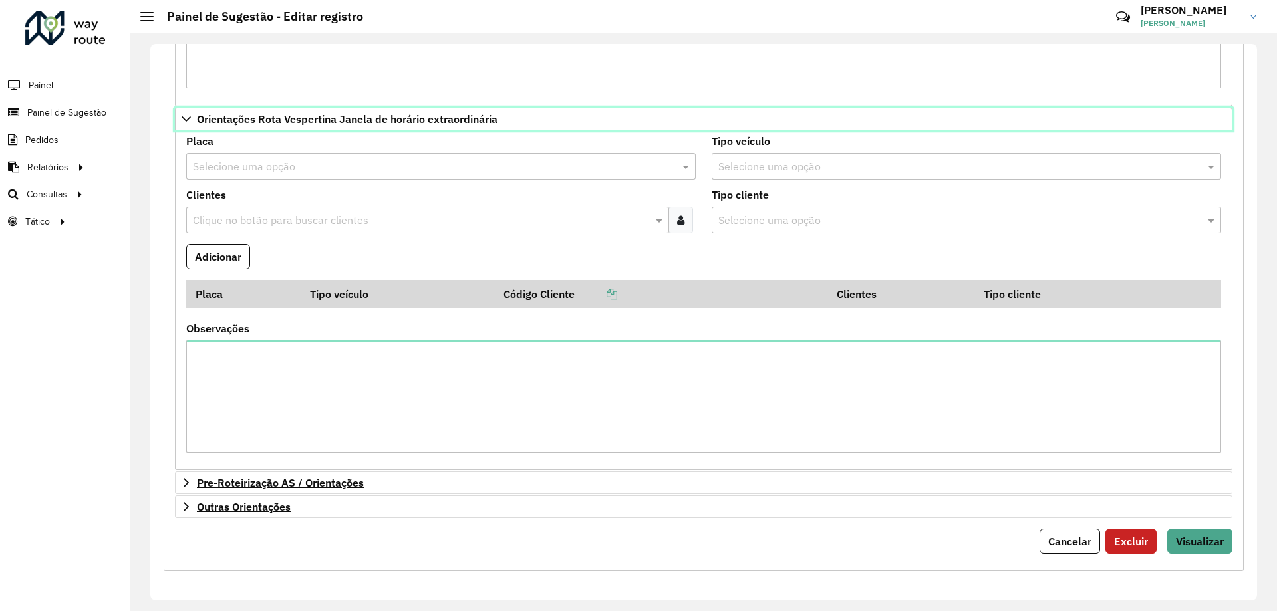
click at [182, 124] on link "Orientações Rota Vespertina Janela de horário extraordinária" at bounding box center [703, 119] width 1057 height 23
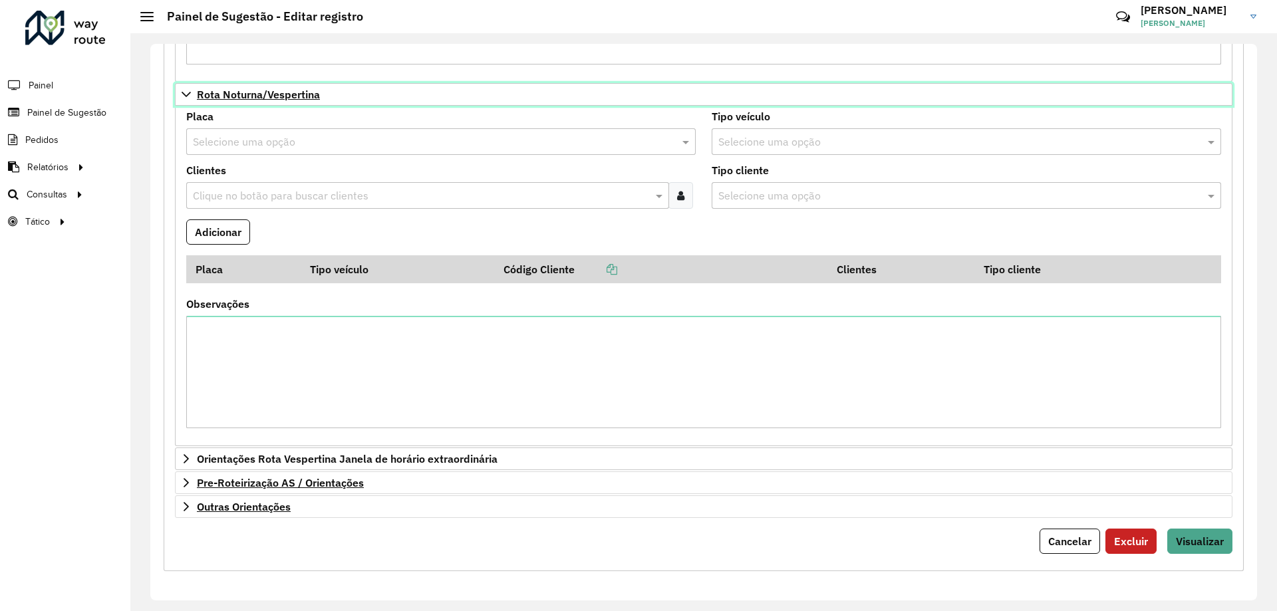
click at [186, 93] on icon at bounding box center [186, 94] width 11 height 11
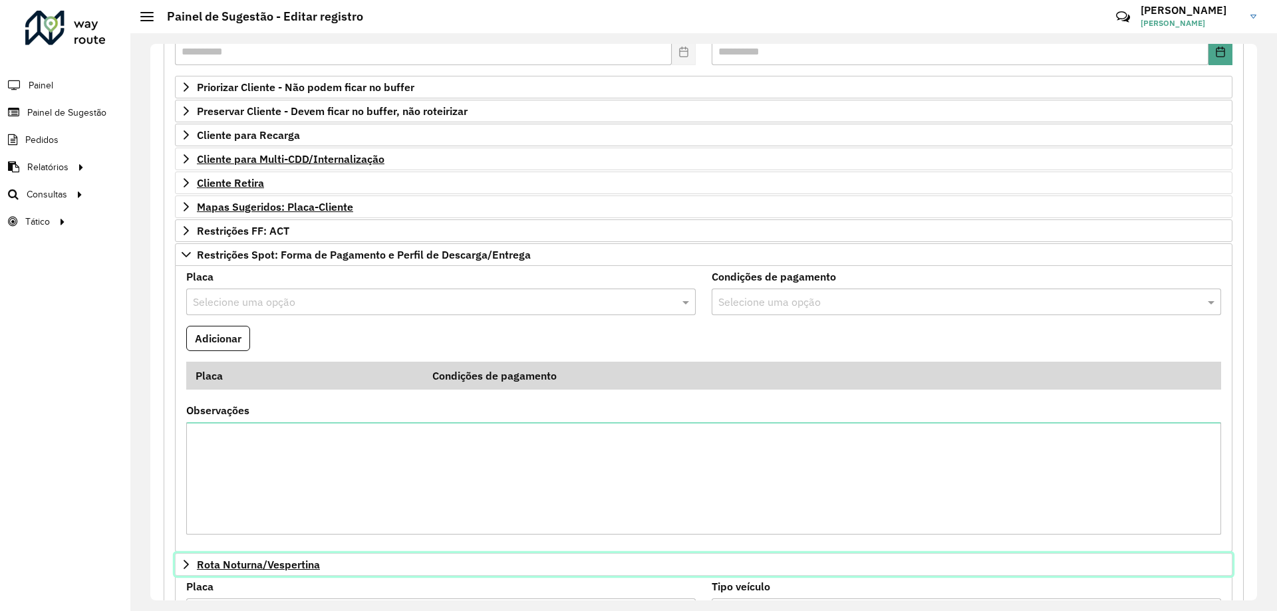
scroll to position [142, 0]
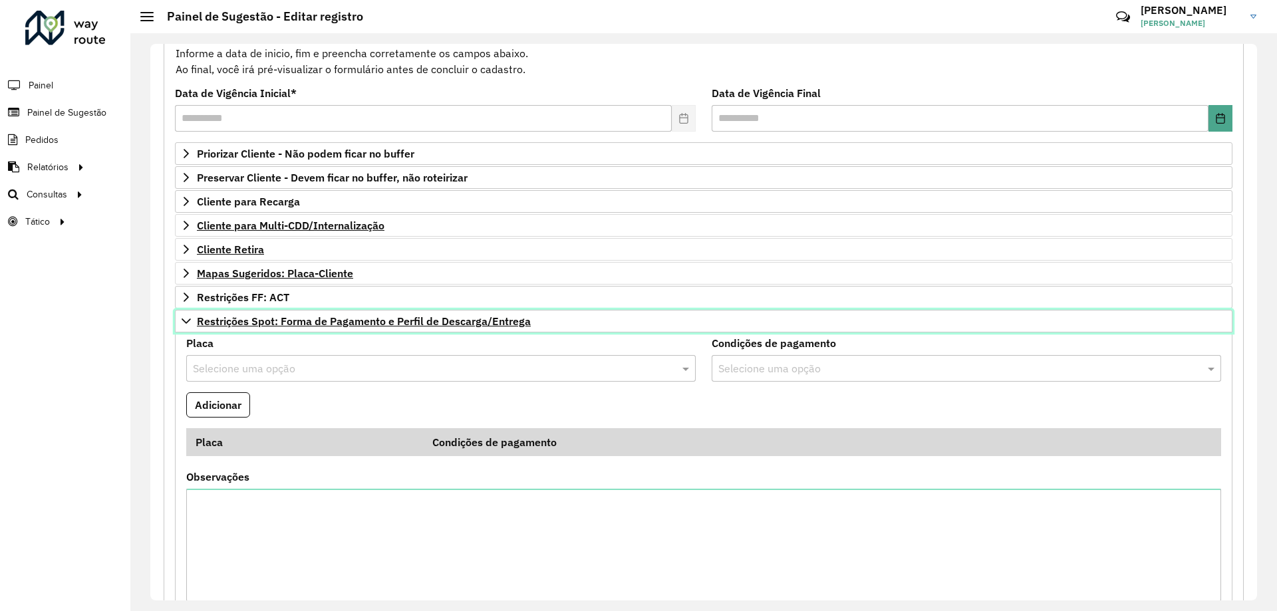
click at [184, 326] on link "Restrições Spot: Forma de Pagamento e Perfil de Descarga/Entrega" at bounding box center [703, 321] width 1057 height 23
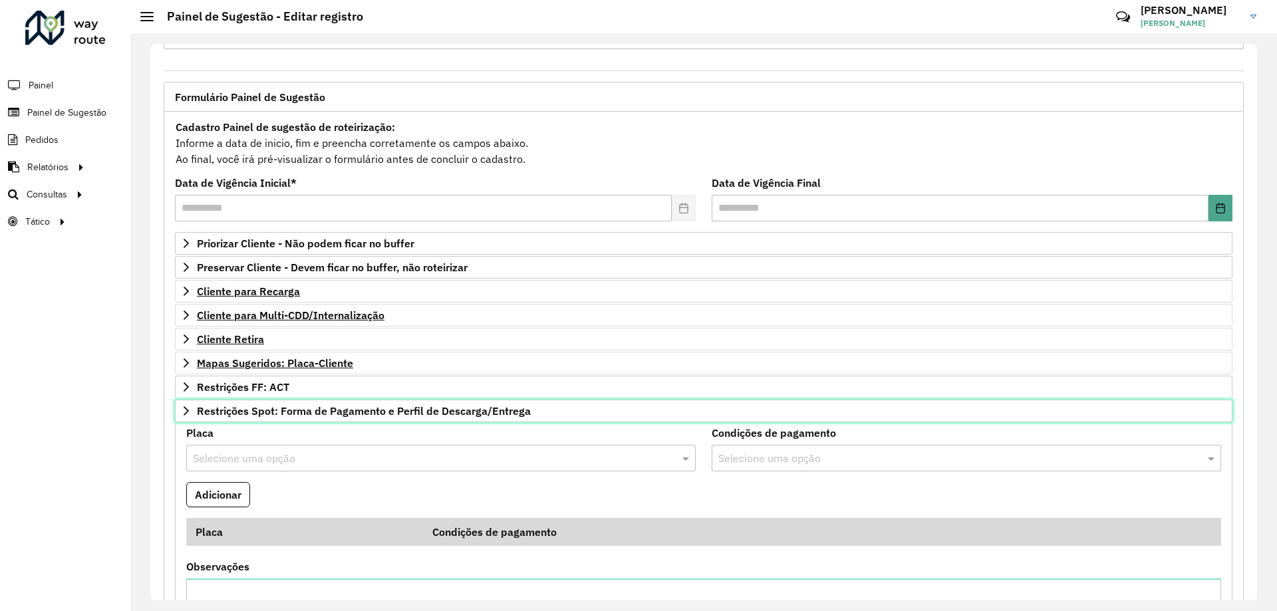
scroll to position [52, 0]
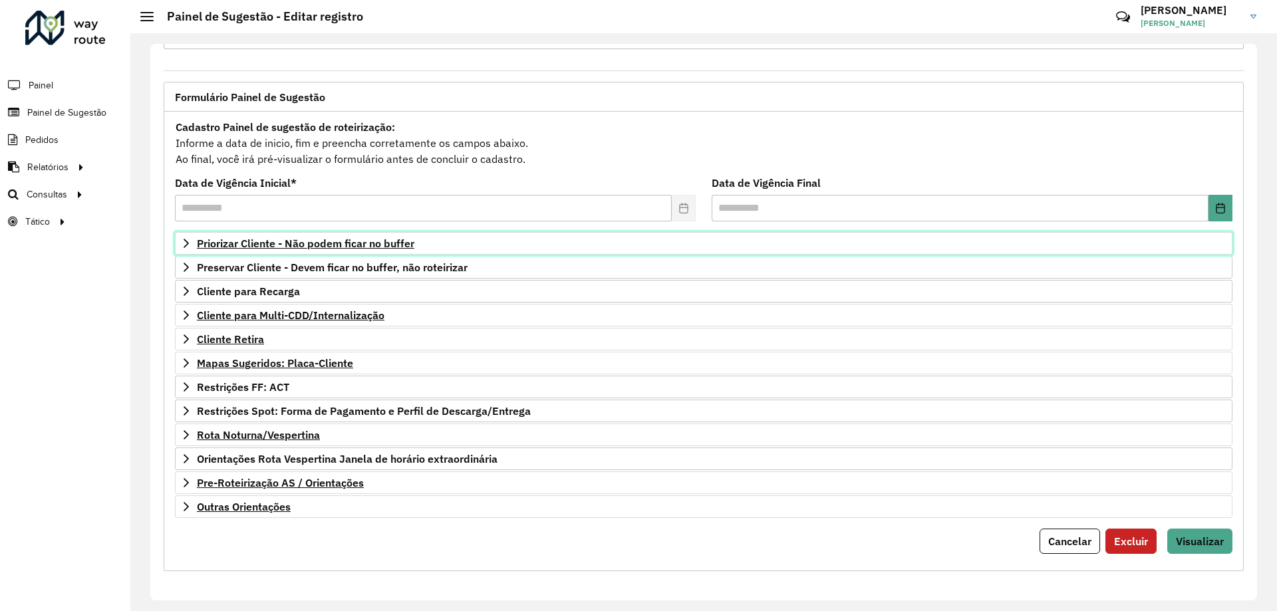
click at [181, 249] on link "Priorizar Cliente - Não podem ficar no buffer" at bounding box center [703, 243] width 1057 height 23
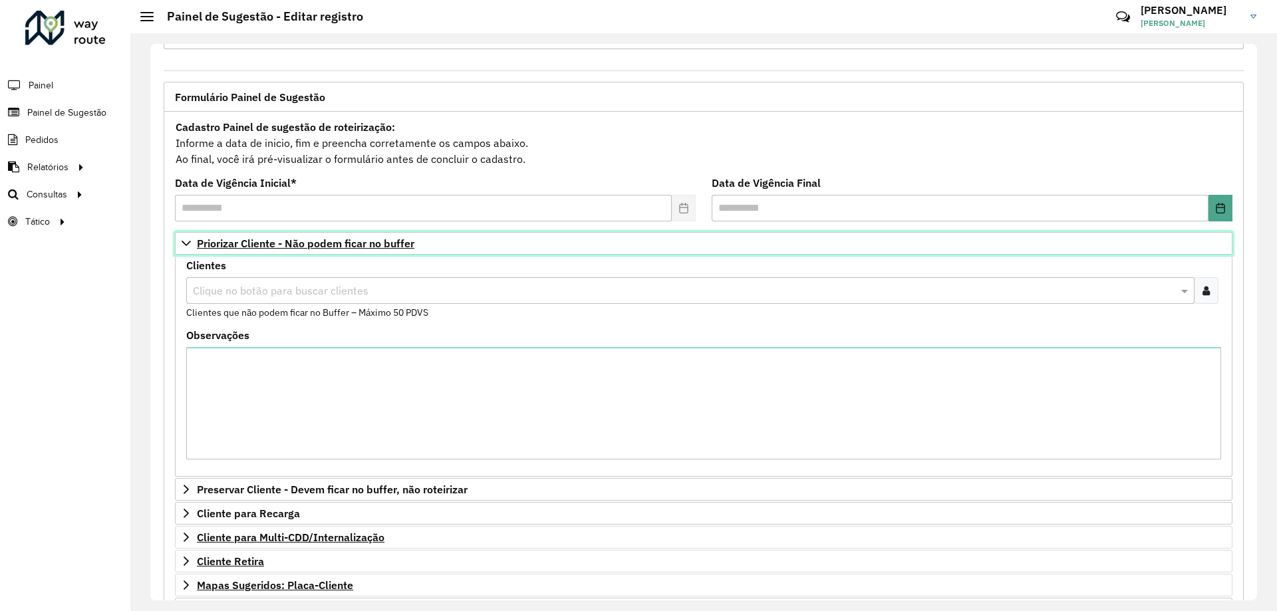
click at [181, 249] on link "Priorizar Cliente - Não podem ficar no buffer" at bounding box center [703, 243] width 1057 height 23
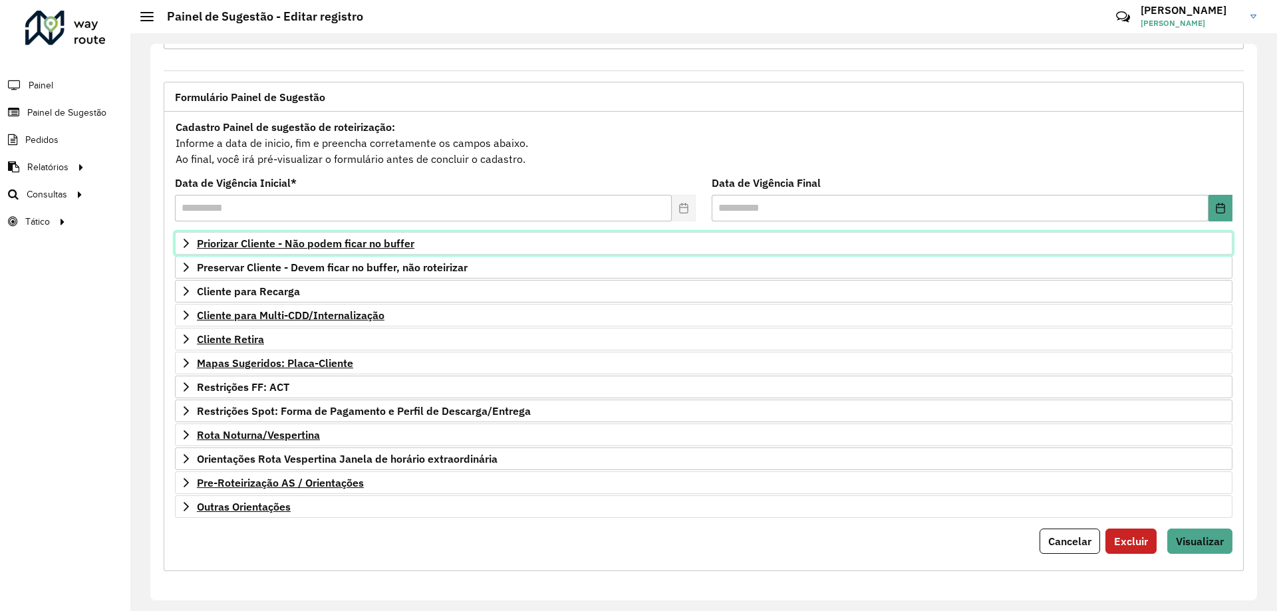
click at [184, 250] on link "Priorizar Cliente - Não podem ficar no buffer" at bounding box center [703, 243] width 1057 height 23
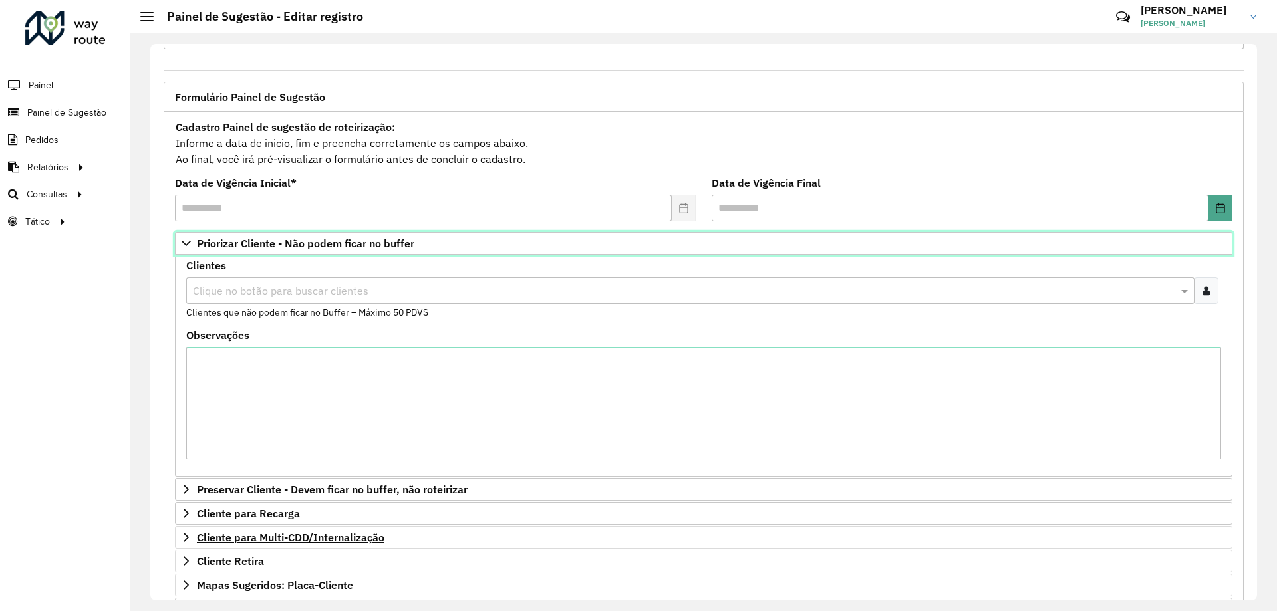
scroll to position [0, 0]
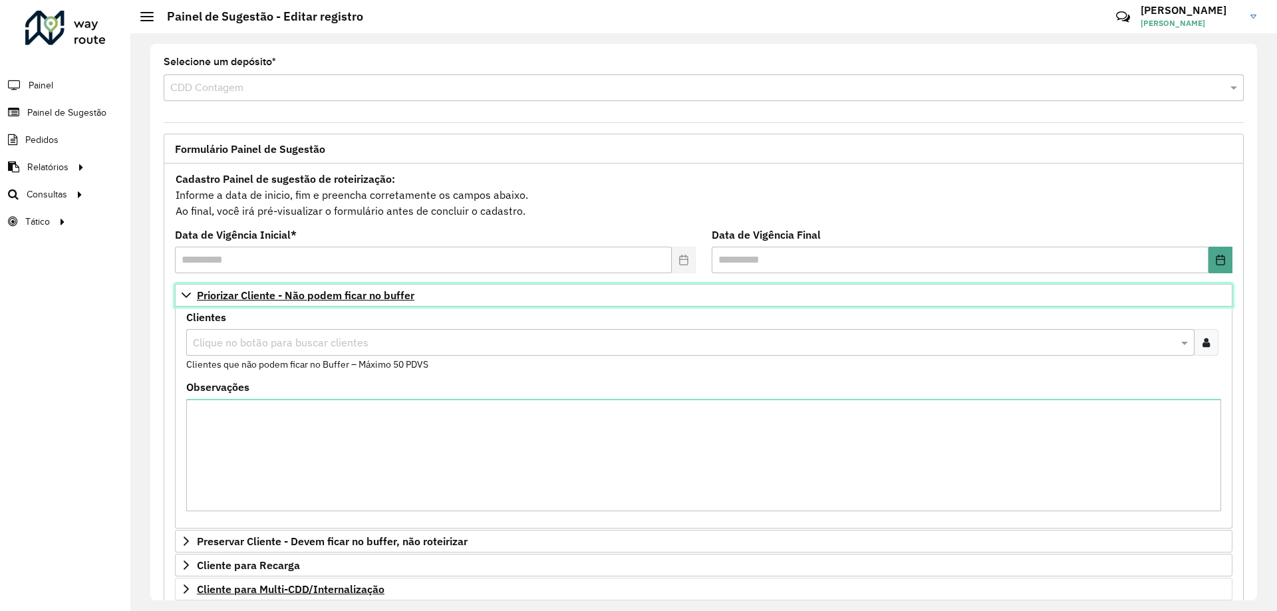
click at [182, 298] on icon at bounding box center [186, 295] width 11 height 11
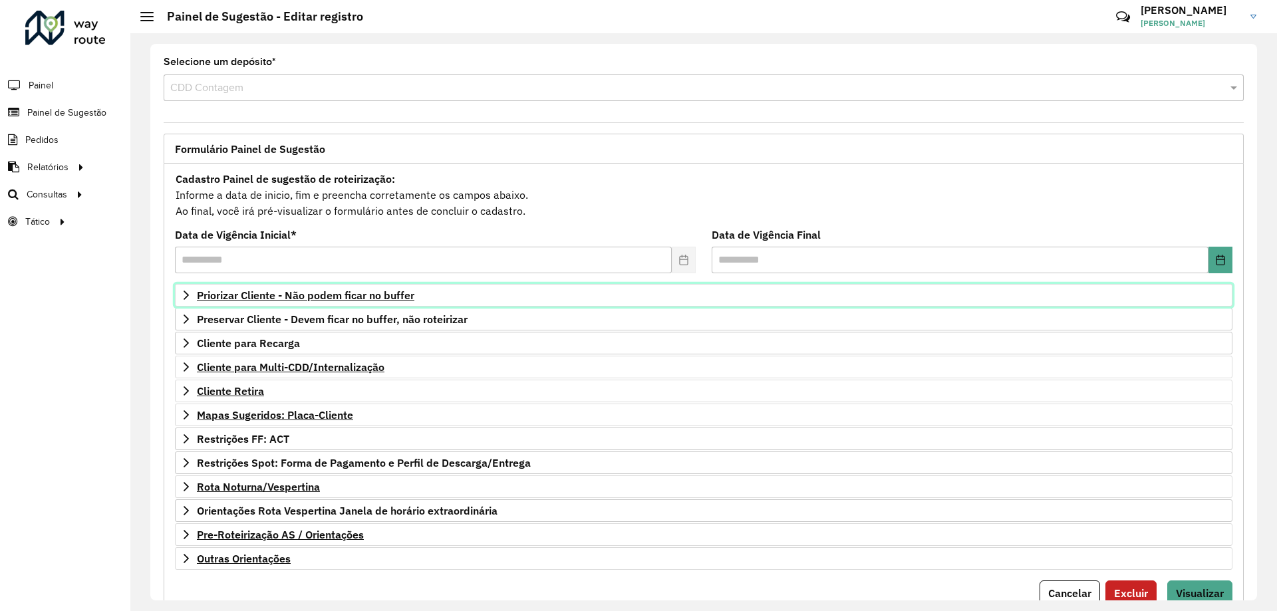
click at [187, 294] on icon at bounding box center [186, 295] width 5 height 9
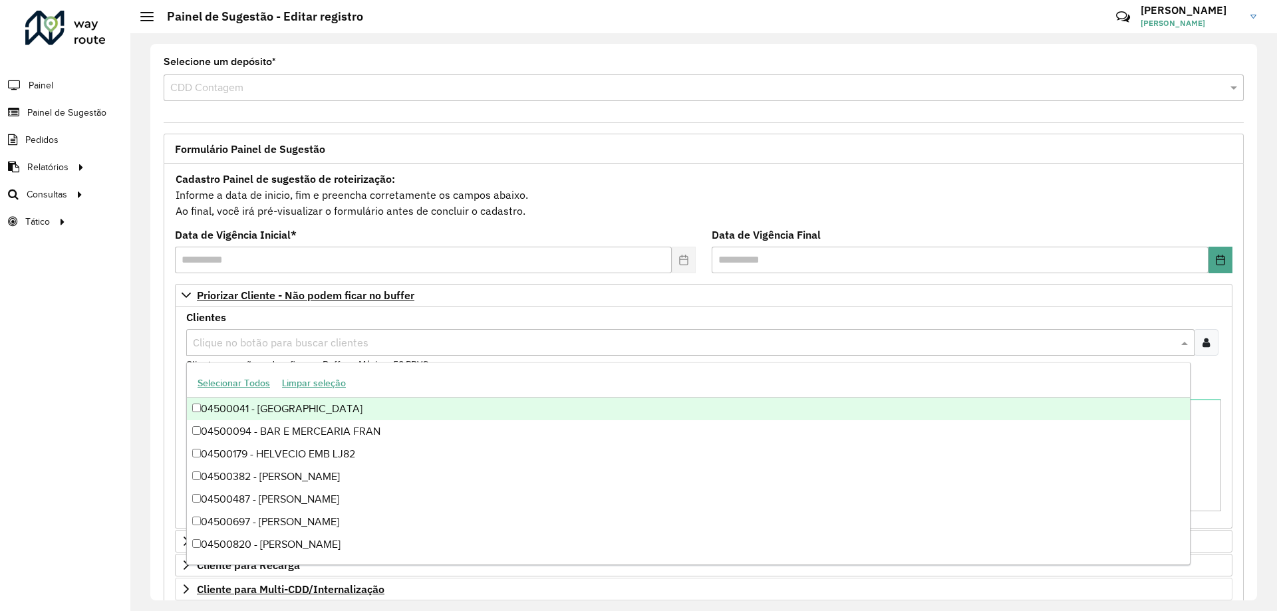
drag, startPoint x: 271, startPoint y: 332, endPoint x: 217, endPoint y: 345, distance: 56.0
click at [271, 336] on div "Clique no botão para buscar clientes" at bounding box center [690, 342] width 1008 height 27
click at [253, 349] on input "text" at bounding box center [683, 343] width 988 height 16
paste input "*****"
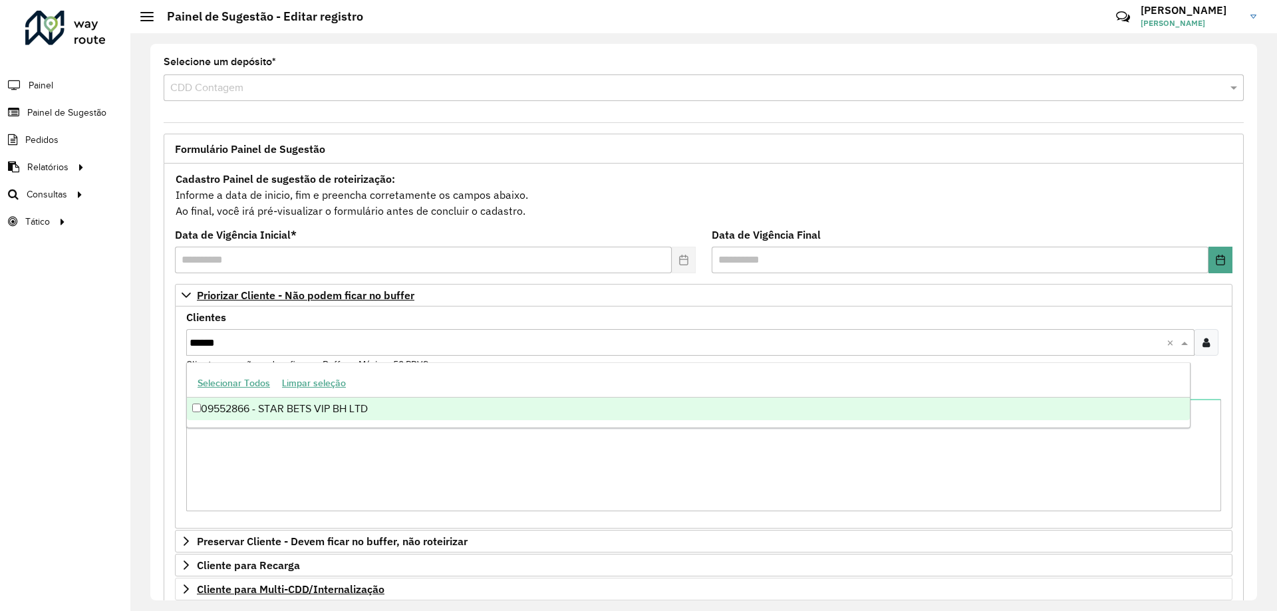
type input "*****"
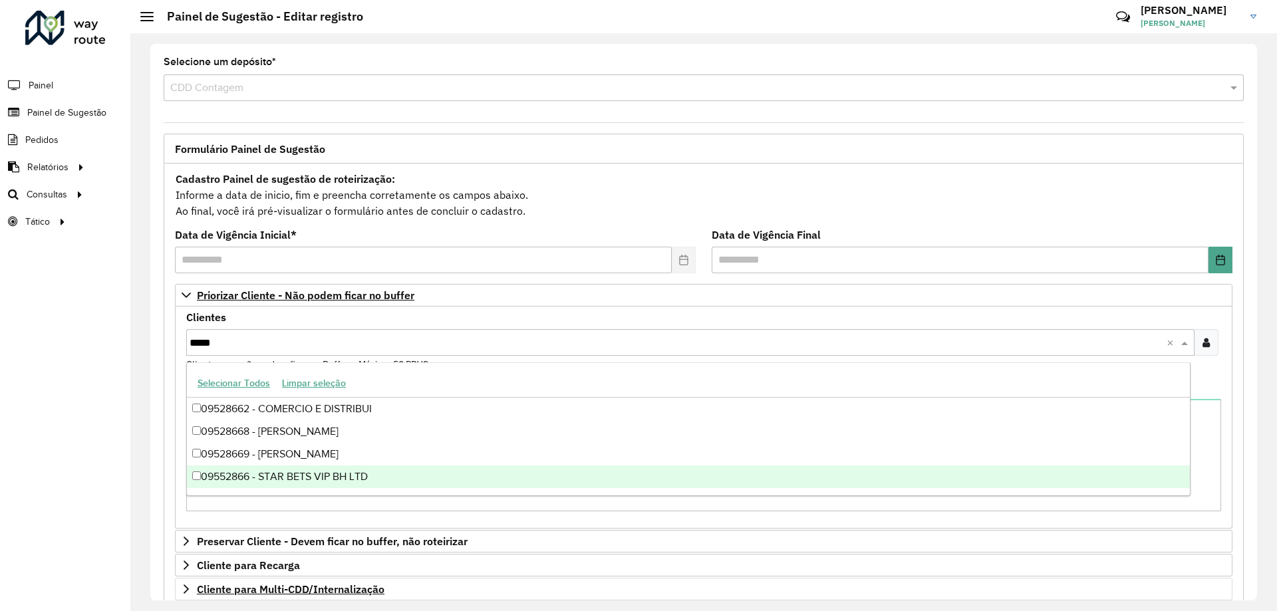
click at [338, 475] on div "09552866 - STAR BETS VIP BH LTD" at bounding box center [688, 476] width 1003 height 23
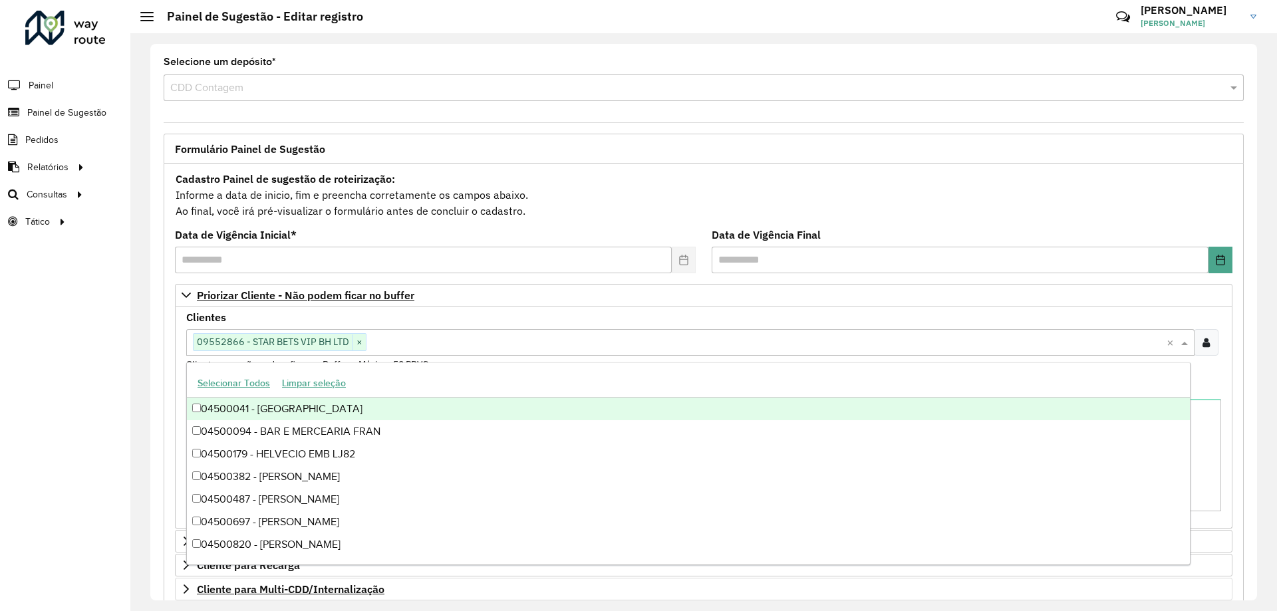
click at [176, 332] on div "Clientes Clique no botão para buscar clientes 09552866 - STAR BETS VIP BH LTD ×…" at bounding box center [703, 418] width 1057 height 222
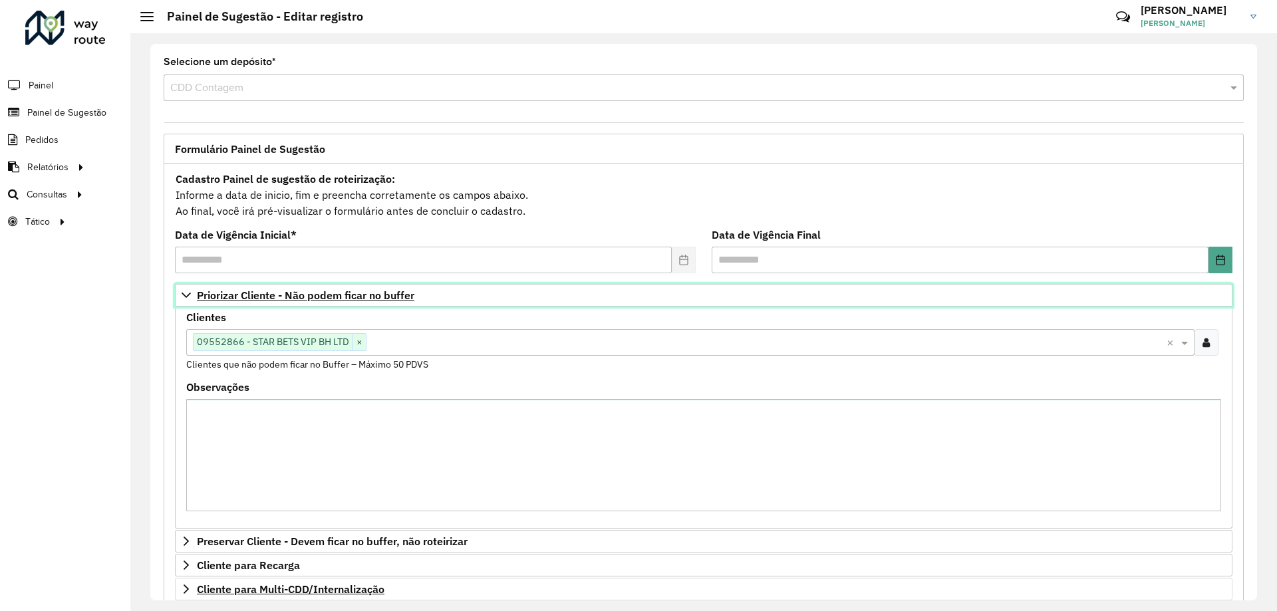
click at [188, 297] on icon at bounding box center [186, 295] width 11 height 11
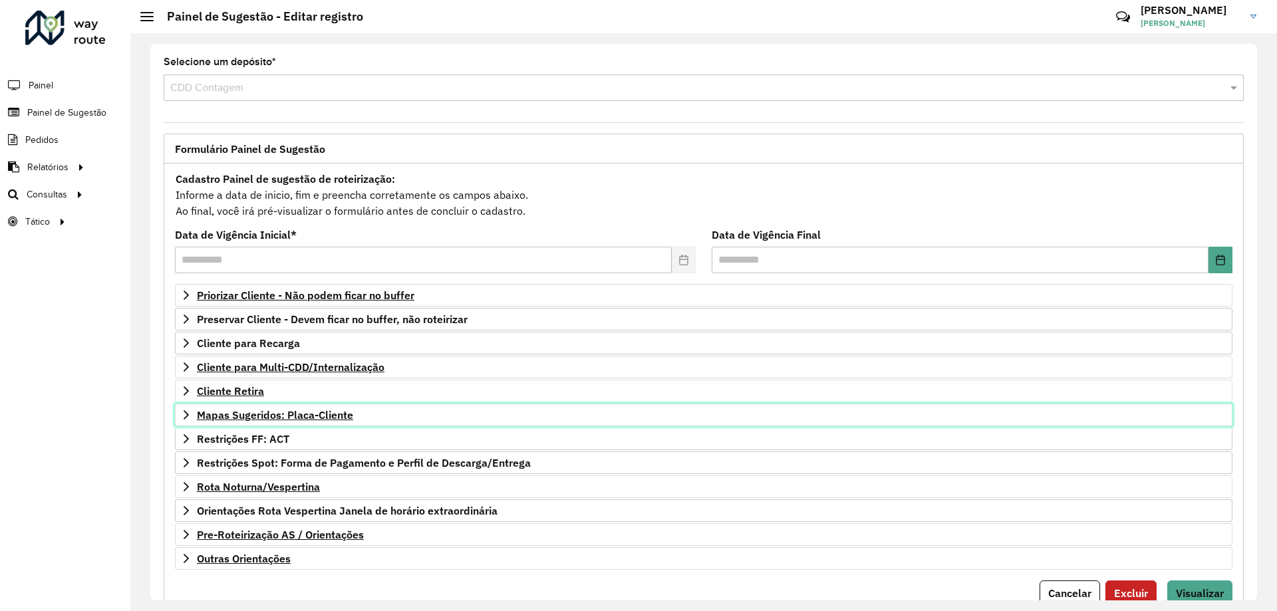
click at [251, 418] on span "Mapas Sugeridos: Placa-Cliente" at bounding box center [275, 415] width 156 height 11
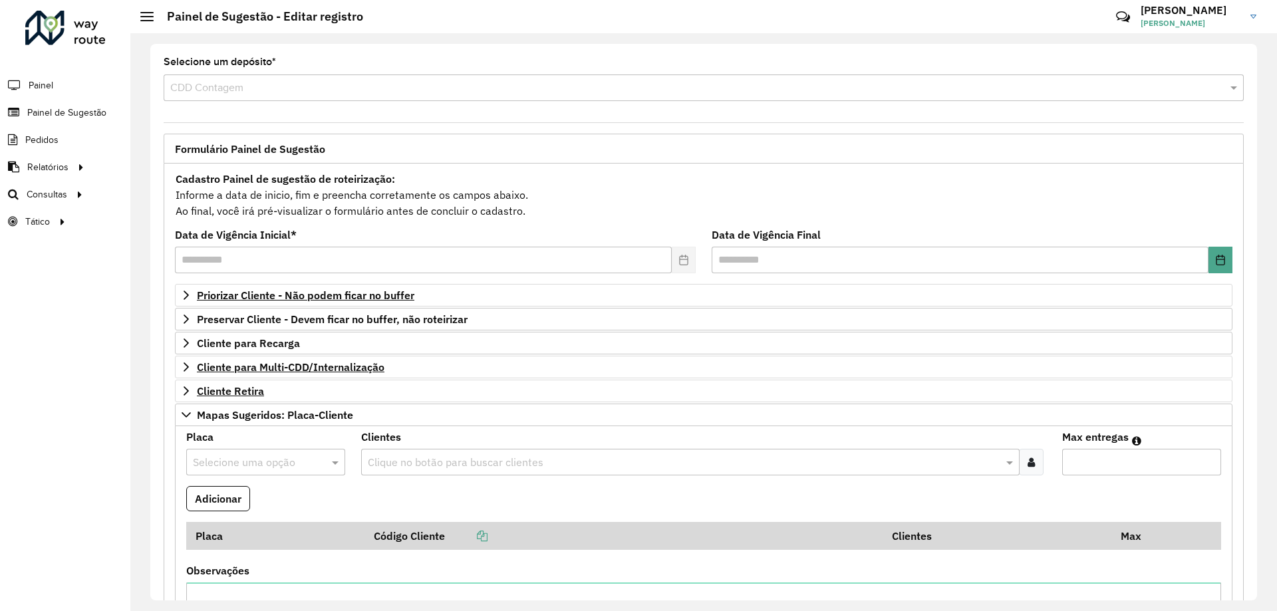
click at [252, 464] on input "text" at bounding box center [252, 463] width 119 height 16
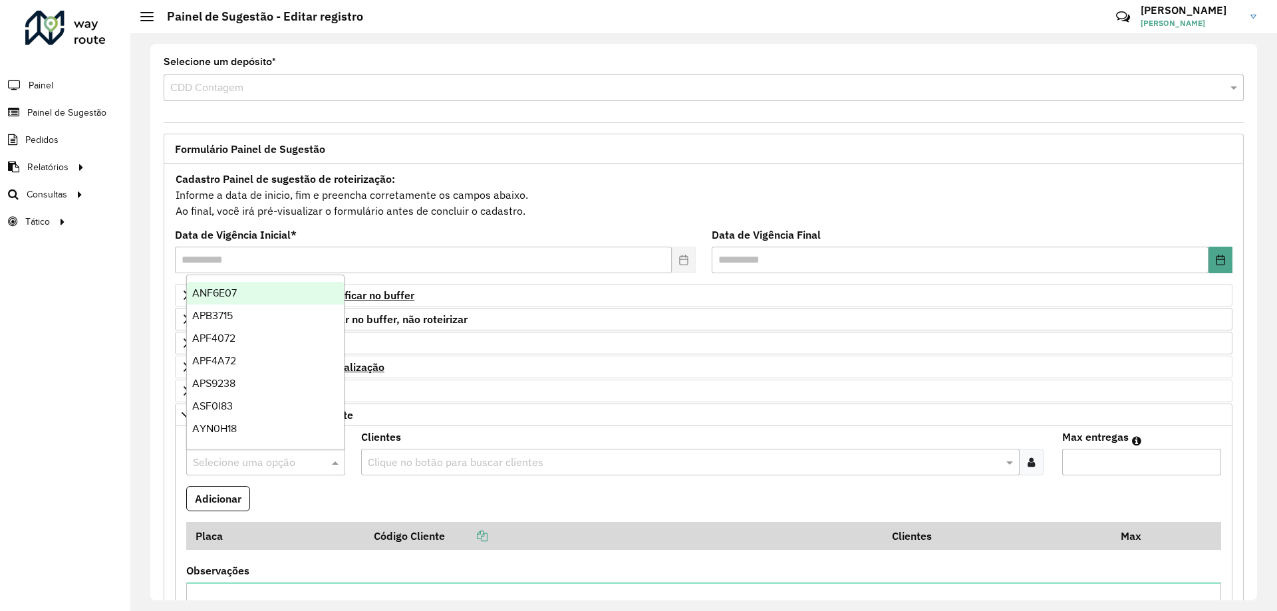
click at [466, 464] on input "text" at bounding box center [683, 463] width 638 height 16
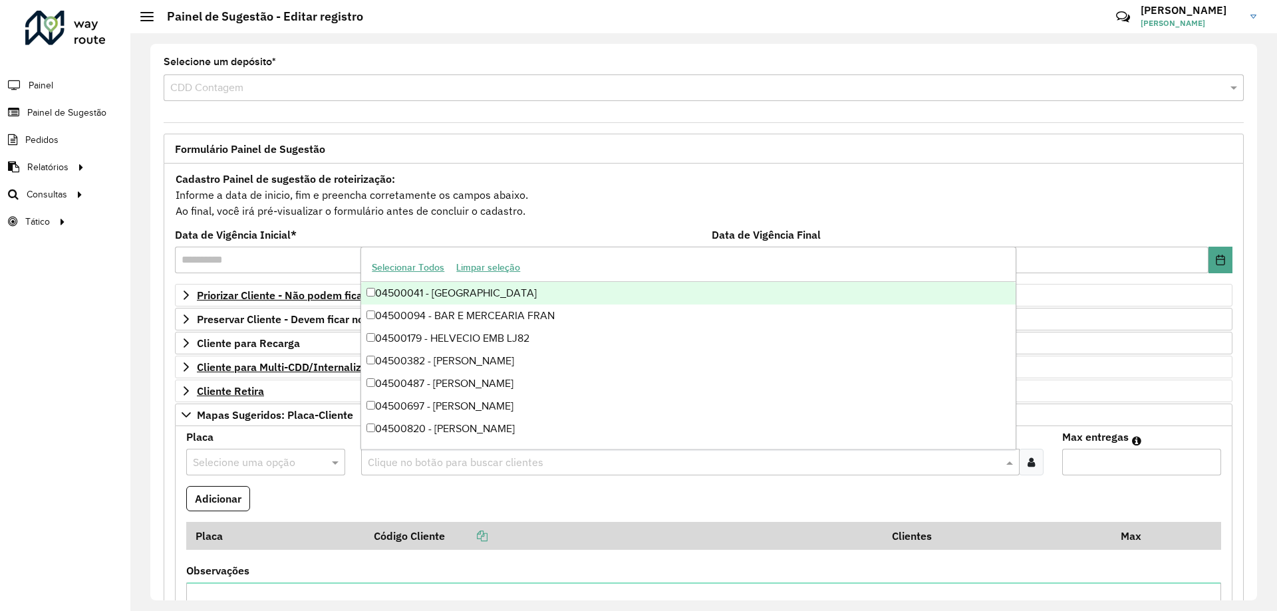
paste input "*****"
type input "*****"
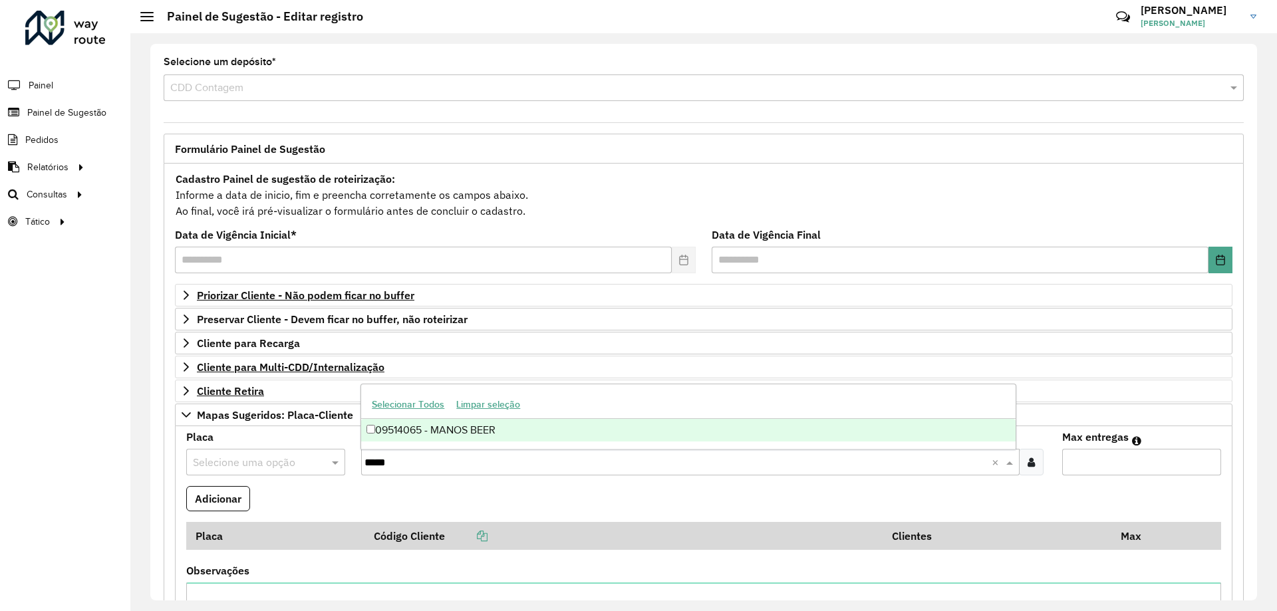
click at [420, 429] on div "09514065 - MANOS BEER" at bounding box center [688, 430] width 654 height 23
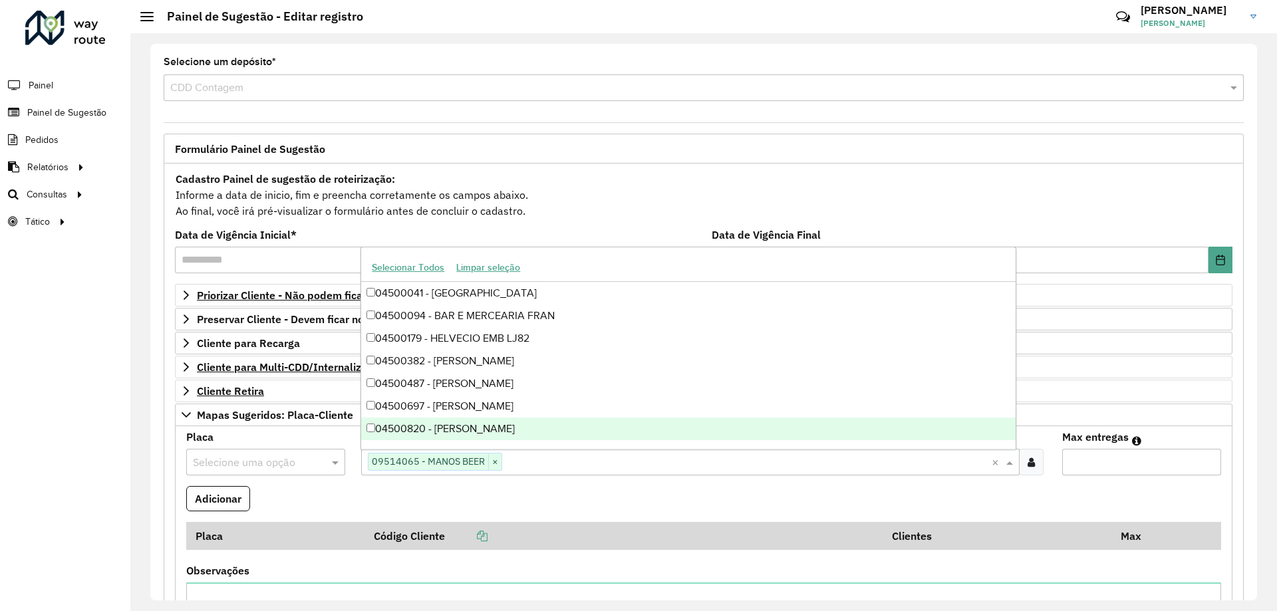
click at [255, 457] on input "text" at bounding box center [252, 463] width 119 height 16
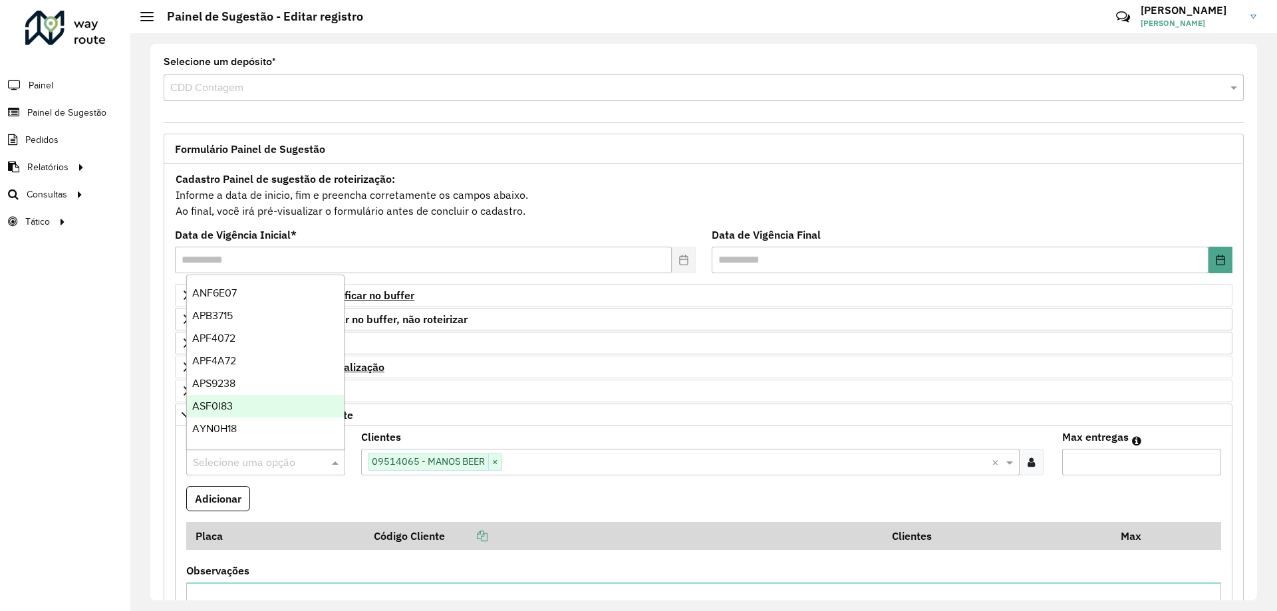
paste input "*******"
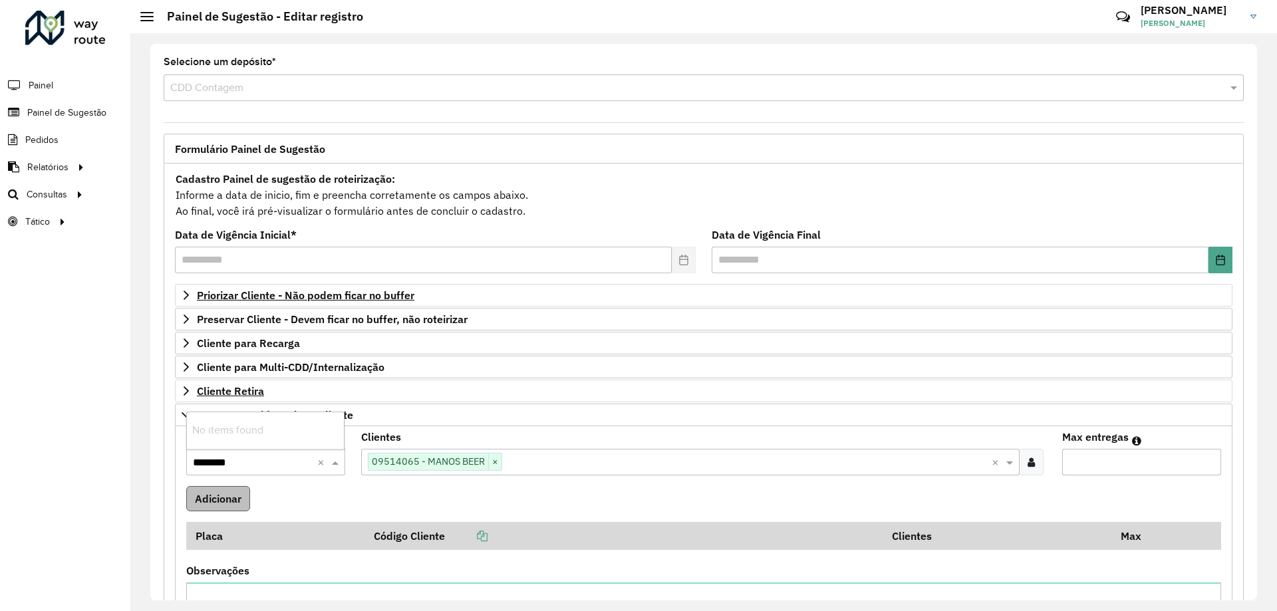
type input "*******"
click at [242, 425] on div "JQI9E36" at bounding box center [265, 430] width 157 height 23
click at [255, 467] on input "text" at bounding box center [252, 463] width 119 height 16
paste input "*******"
type input "*******"
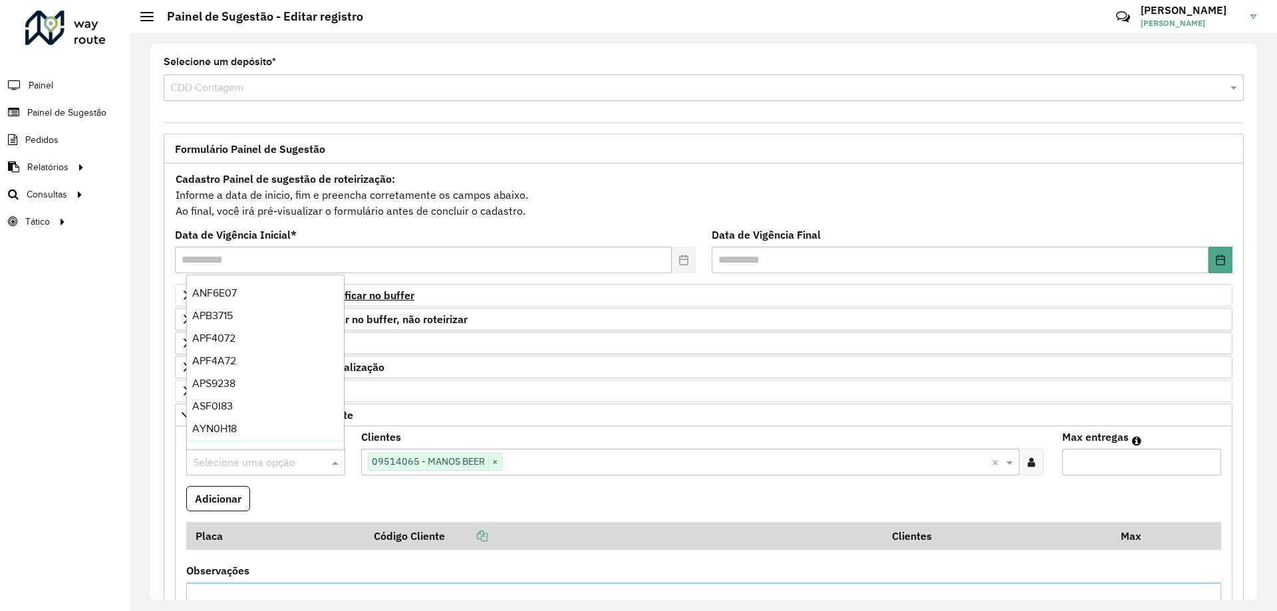
click at [240, 465] on input "text" at bounding box center [252, 463] width 119 height 16
paste input "*******"
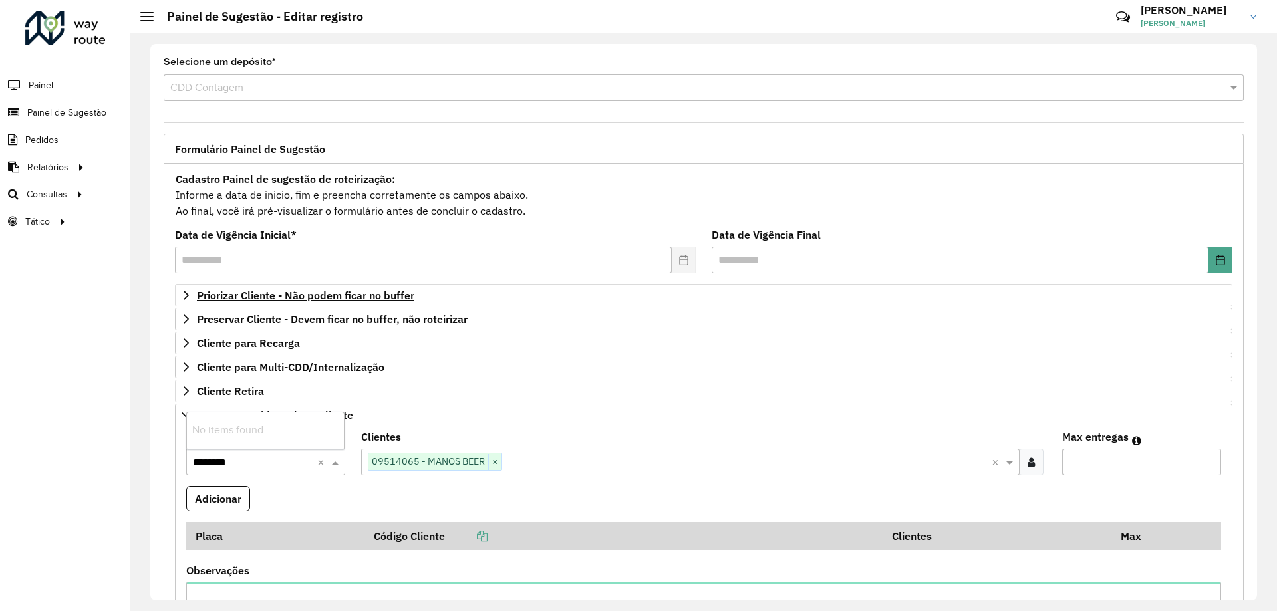
type input "*******"
click at [236, 428] on div "JQI9E36" at bounding box center [265, 430] width 157 height 23
click at [1086, 454] on input "Max entregas" at bounding box center [1141, 462] width 159 height 27
type input "**"
click at [221, 494] on button "Adicionar" at bounding box center [218, 498] width 64 height 25
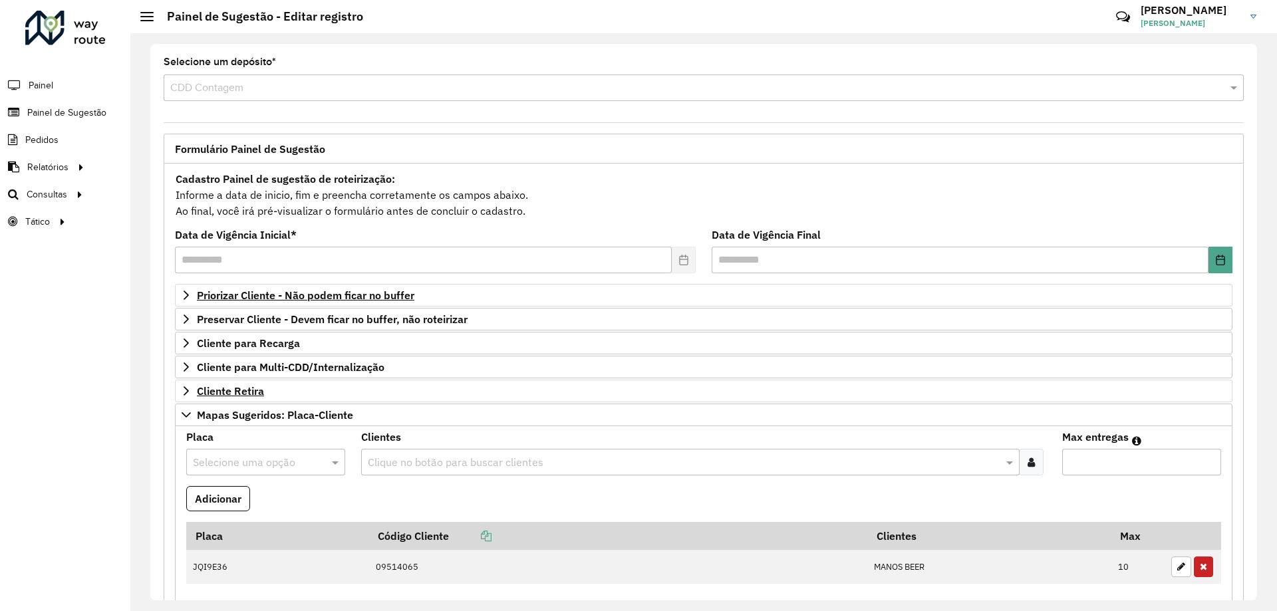
scroll to position [133, 0]
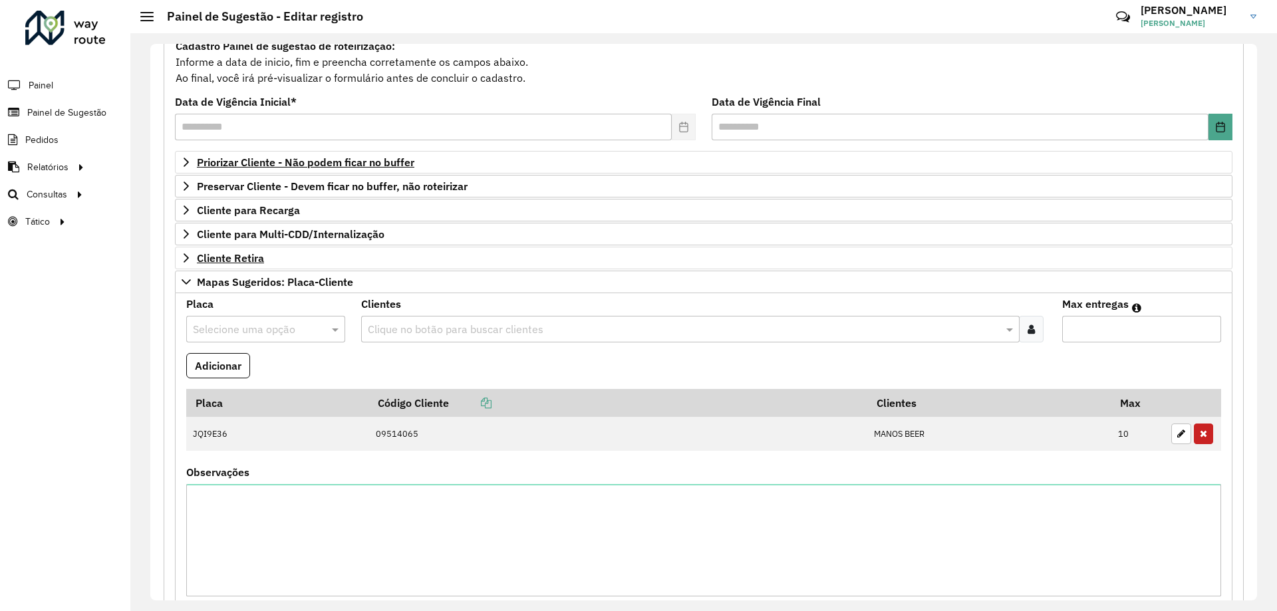
click at [254, 328] on input "text" at bounding box center [252, 330] width 119 height 16
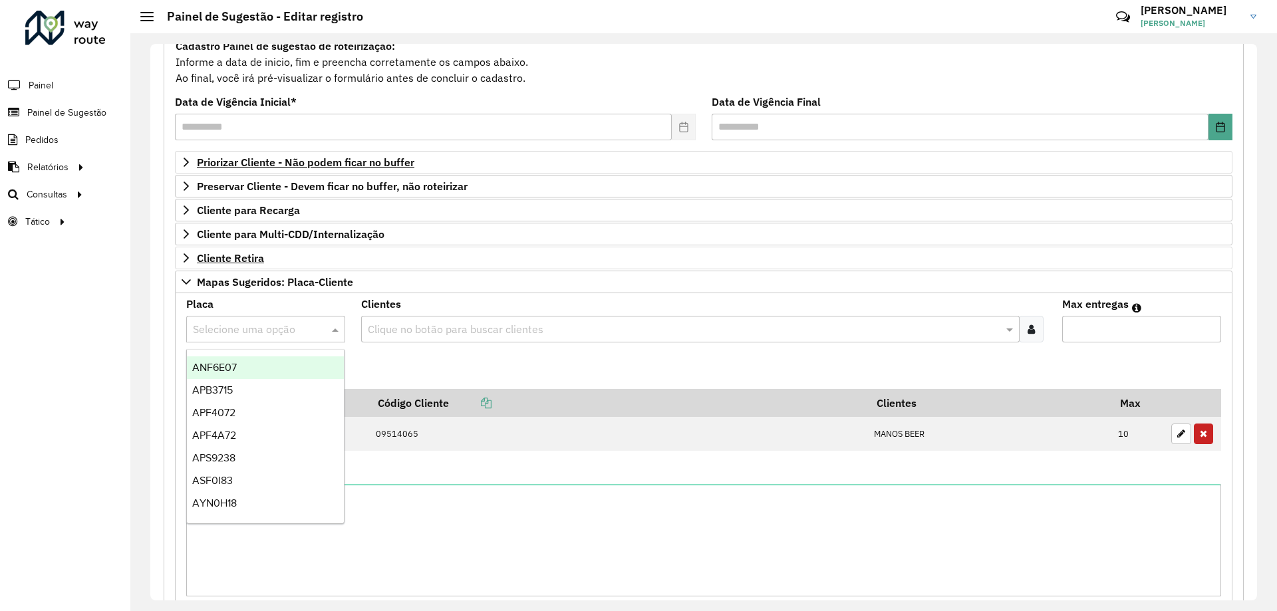
click at [481, 331] on input "text" at bounding box center [683, 330] width 638 height 16
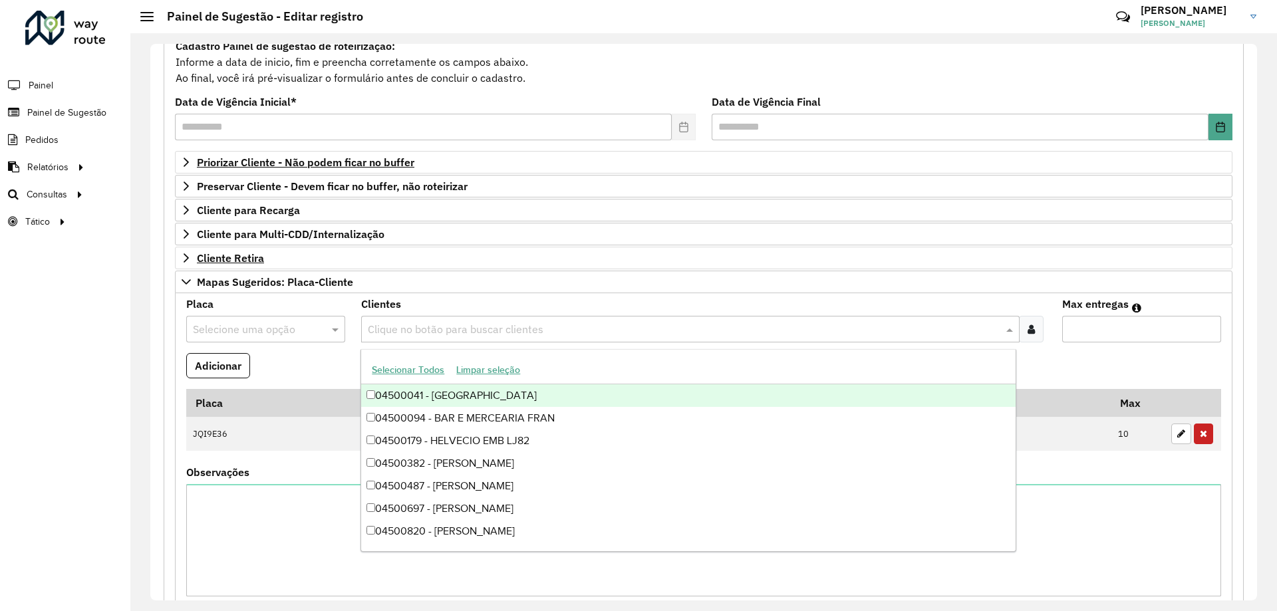
paste input "*****"
type input "*****"
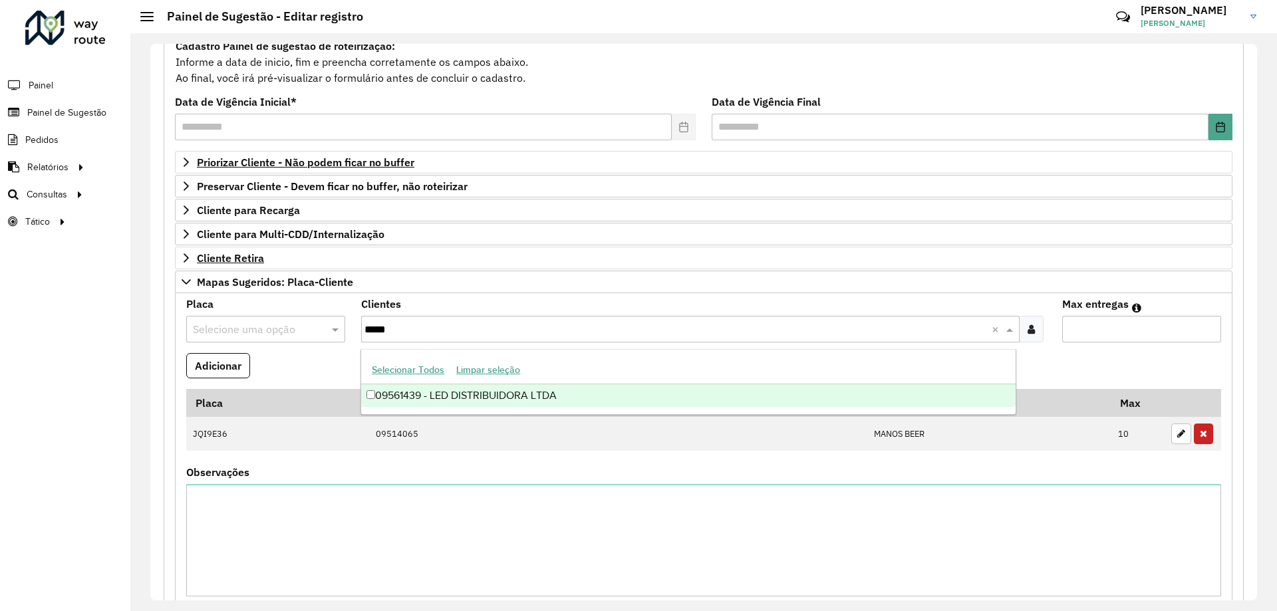
click at [561, 402] on div "09561439 - LED DISTRIBUIDORA LTDA" at bounding box center [688, 395] width 654 height 23
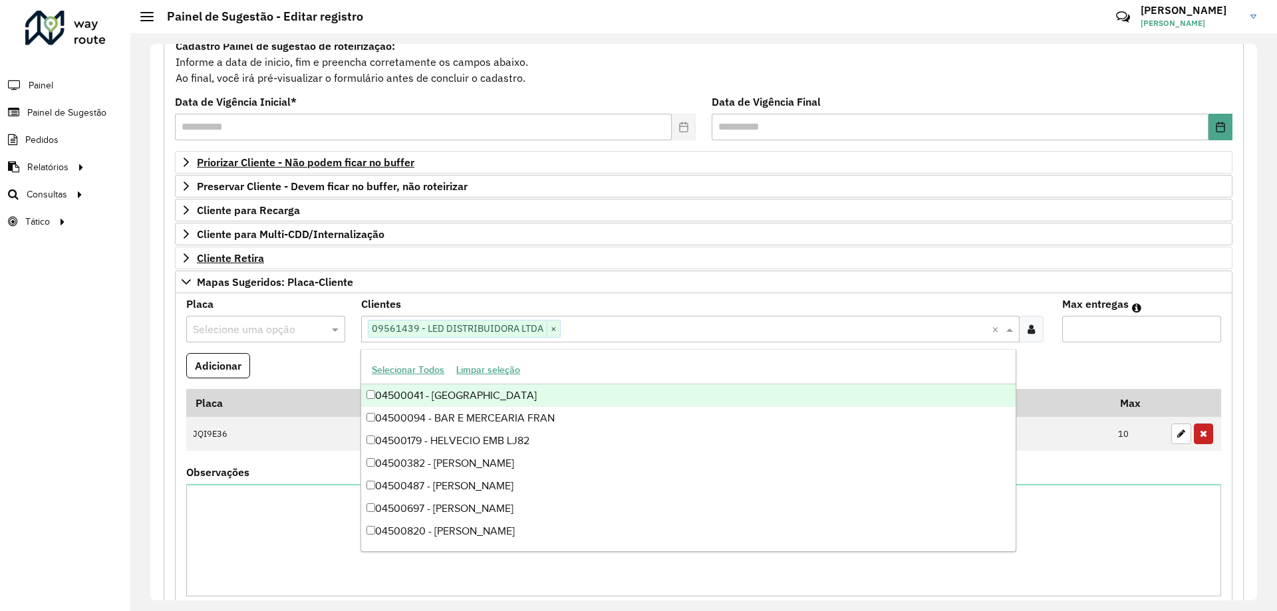
click at [1072, 330] on input "Max entregas" at bounding box center [1141, 329] width 159 height 27
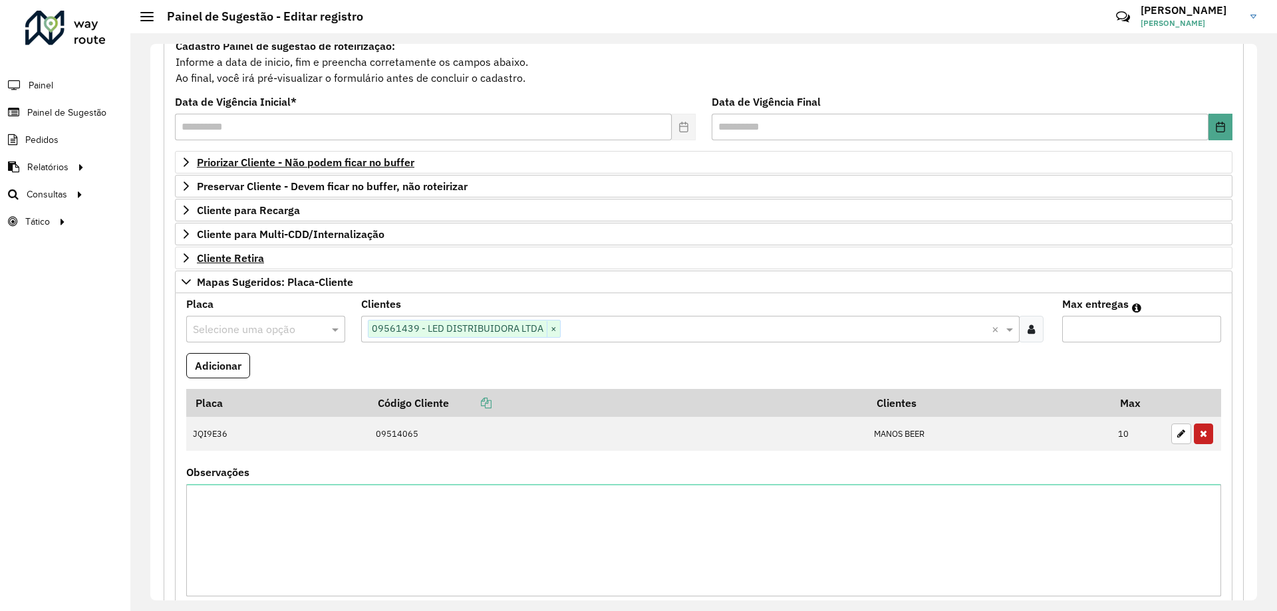
type input "**"
click at [269, 328] on input "text" at bounding box center [252, 330] width 119 height 16
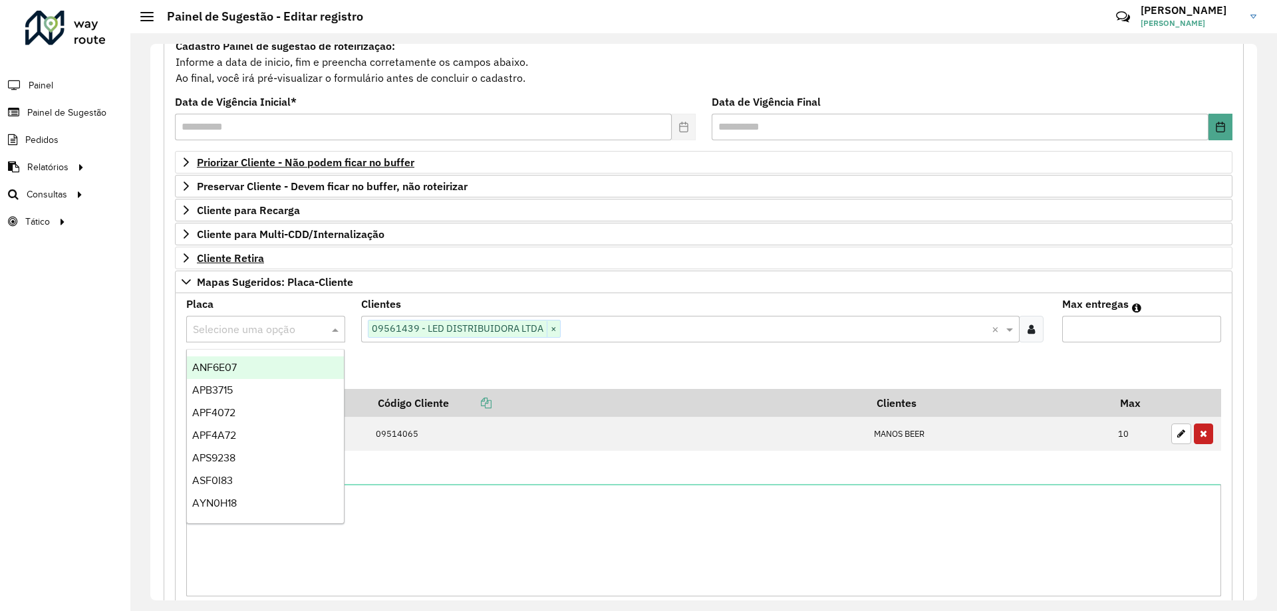
click at [241, 331] on input "text" at bounding box center [252, 330] width 119 height 16
paste input "*******"
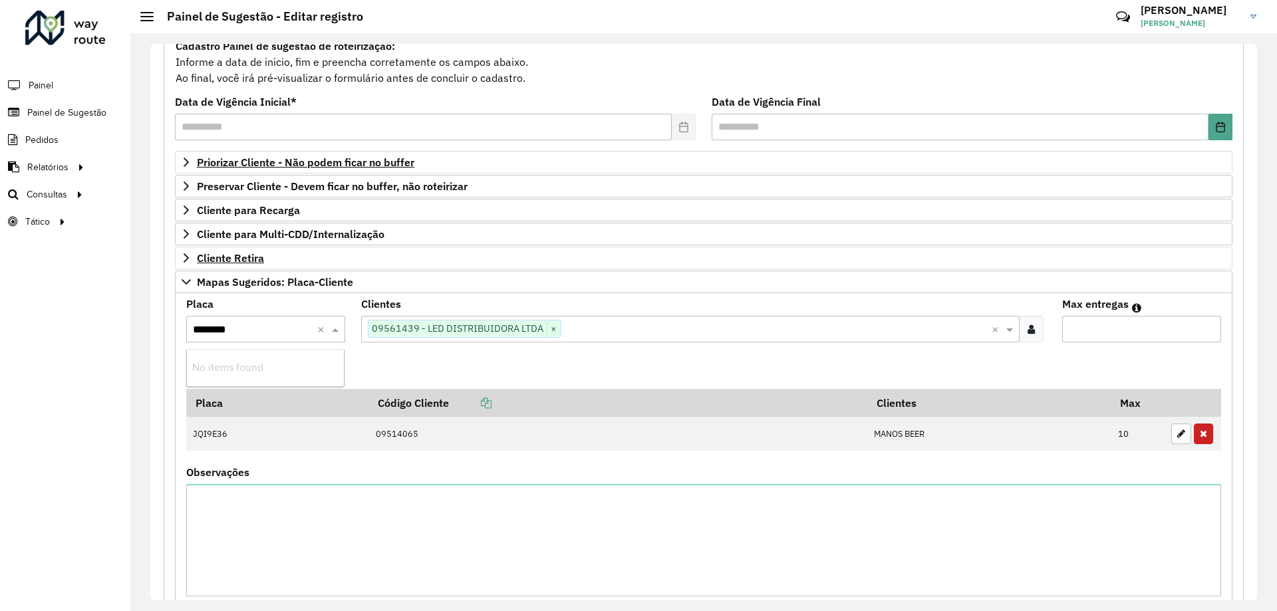
type input "*******"
click at [221, 364] on span "GWH1A47" at bounding box center [215, 367] width 46 height 11
click at [220, 366] on button "Adicionar" at bounding box center [218, 365] width 64 height 25
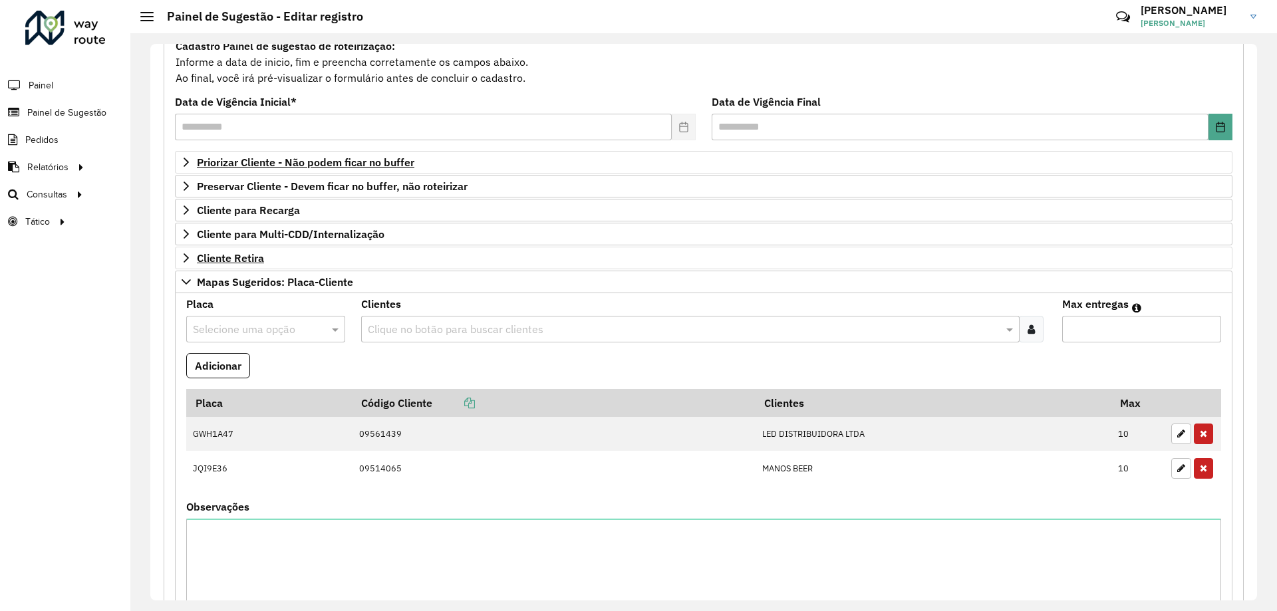
click at [434, 331] on input "text" at bounding box center [683, 330] width 638 height 16
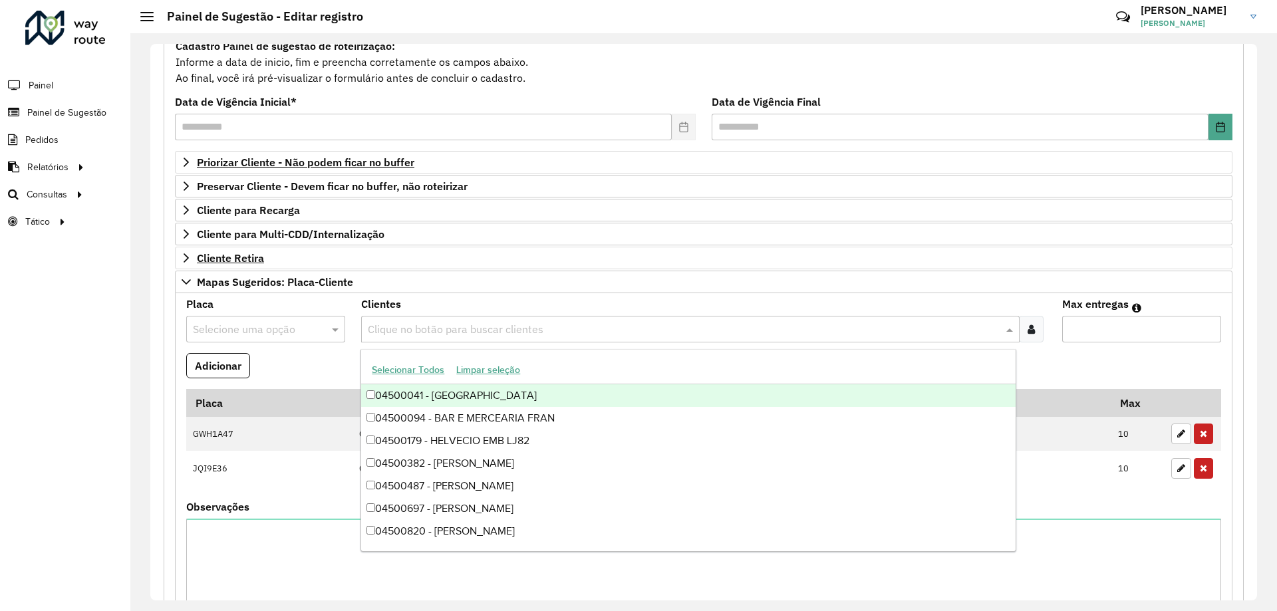
paste input "*****"
type input "*****"
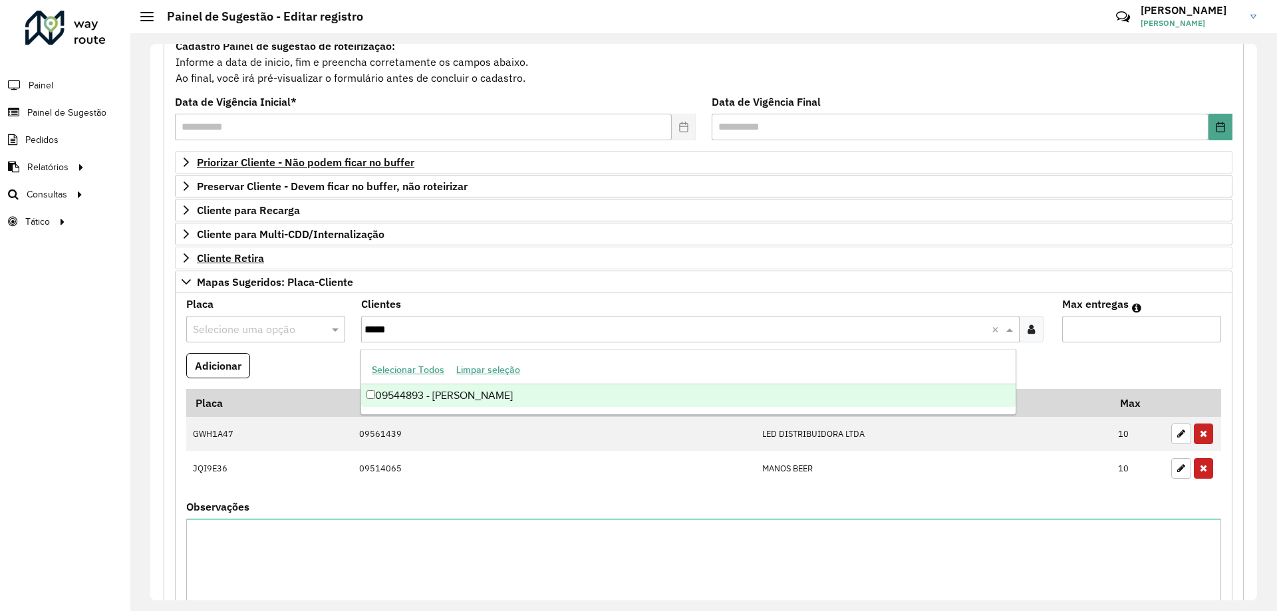
click at [467, 393] on div "09544893 - TAINAN SANTOS SILVA" at bounding box center [688, 395] width 654 height 23
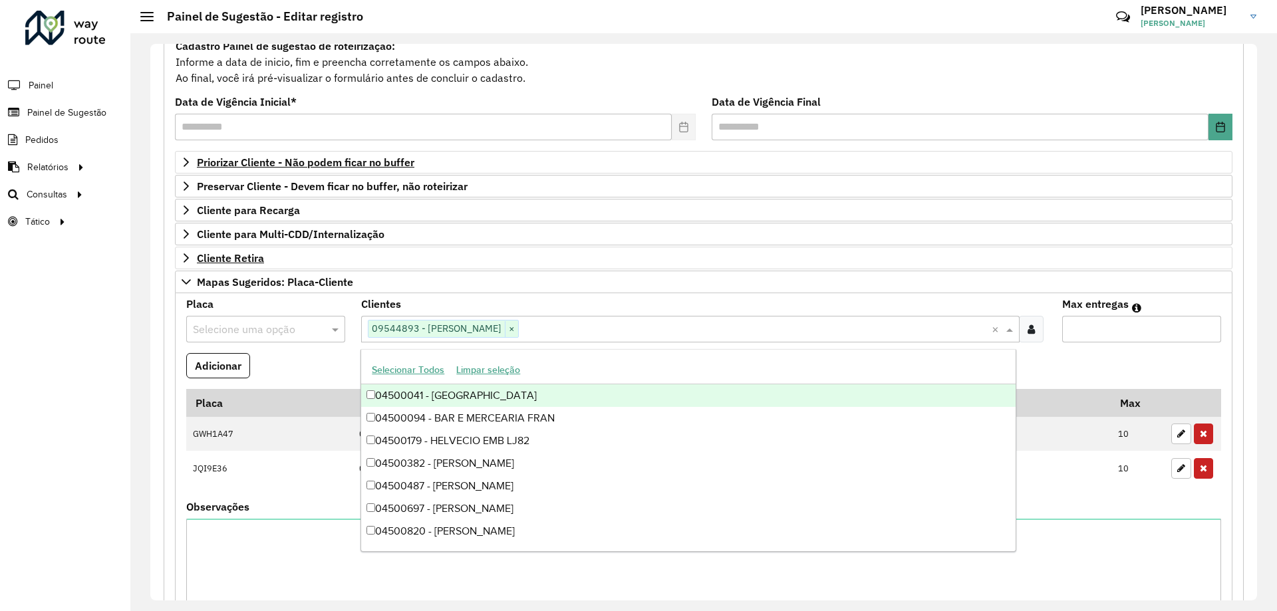
click at [1100, 326] on input "Max entregas" at bounding box center [1141, 329] width 159 height 27
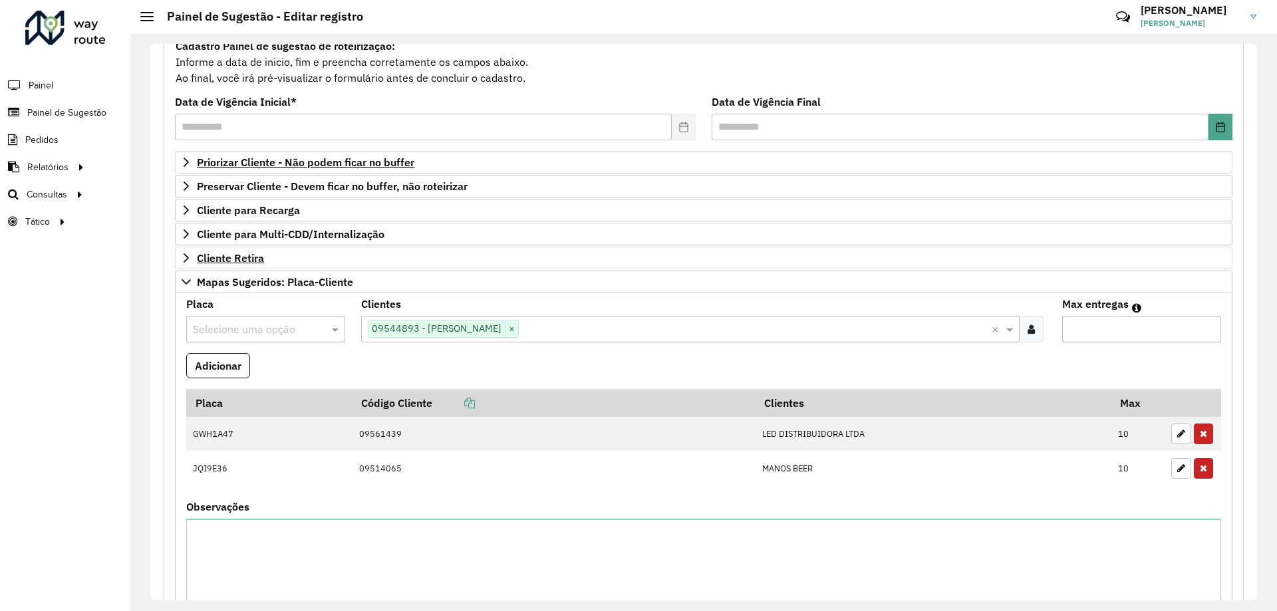
type input "**"
click at [251, 334] on input "text" at bounding box center [252, 330] width 119 height 16
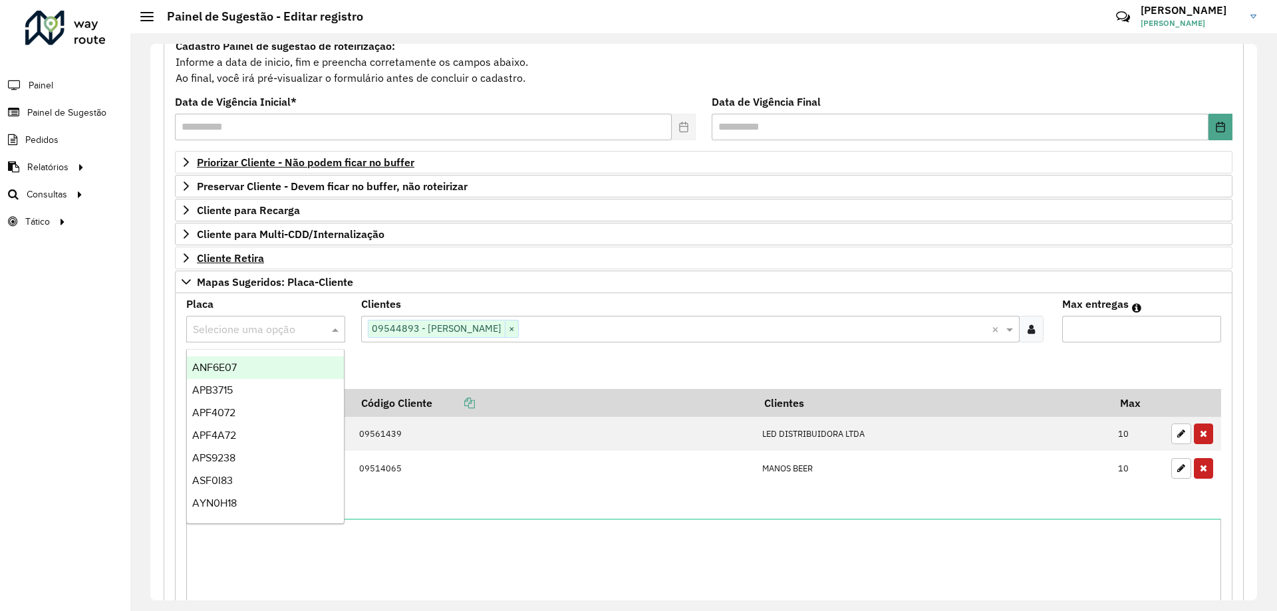
paste input "*******"
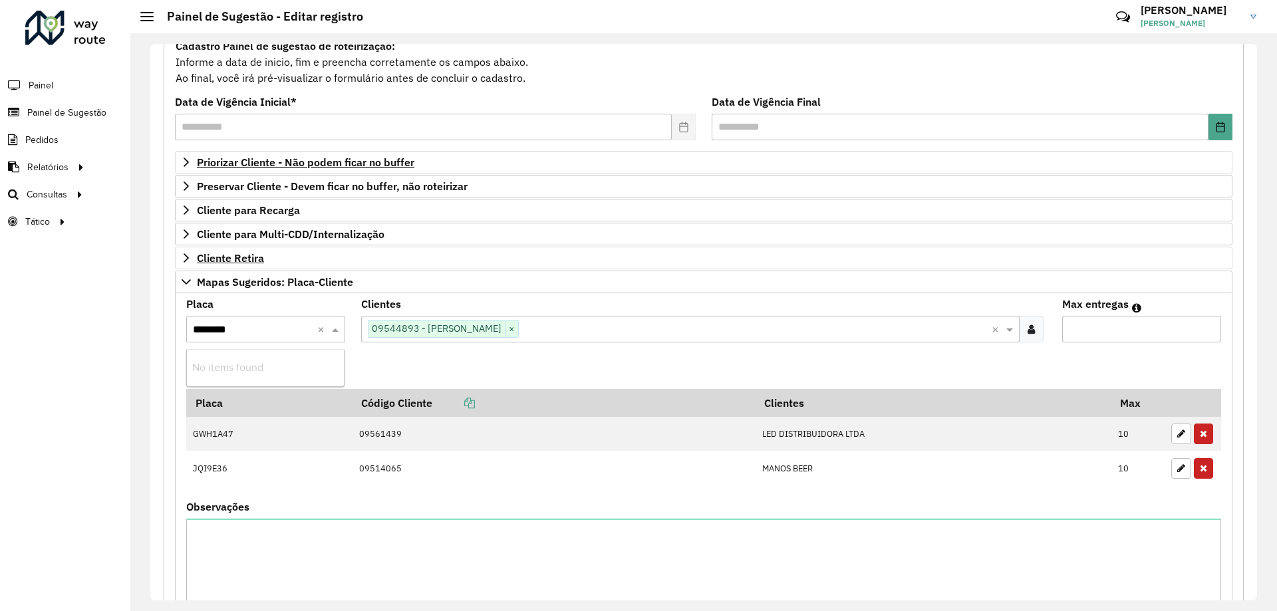
type input "*******"
click at [229, 374] on div "HEH3651" at bounding box center [265, 367] width 157 height 23
click at [219, 367] on button "Adicionar" at bounding box center [218, 365] width 64 height 25
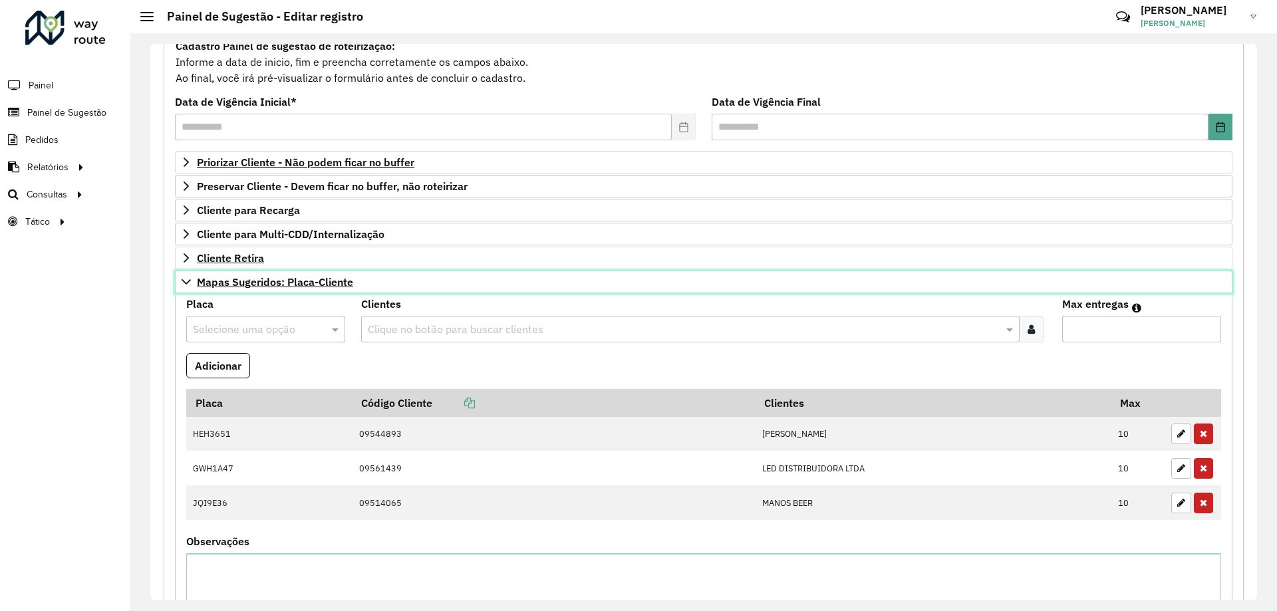
click at [186, 286] on icon at bounding box center [186, 282] width 11 height 11
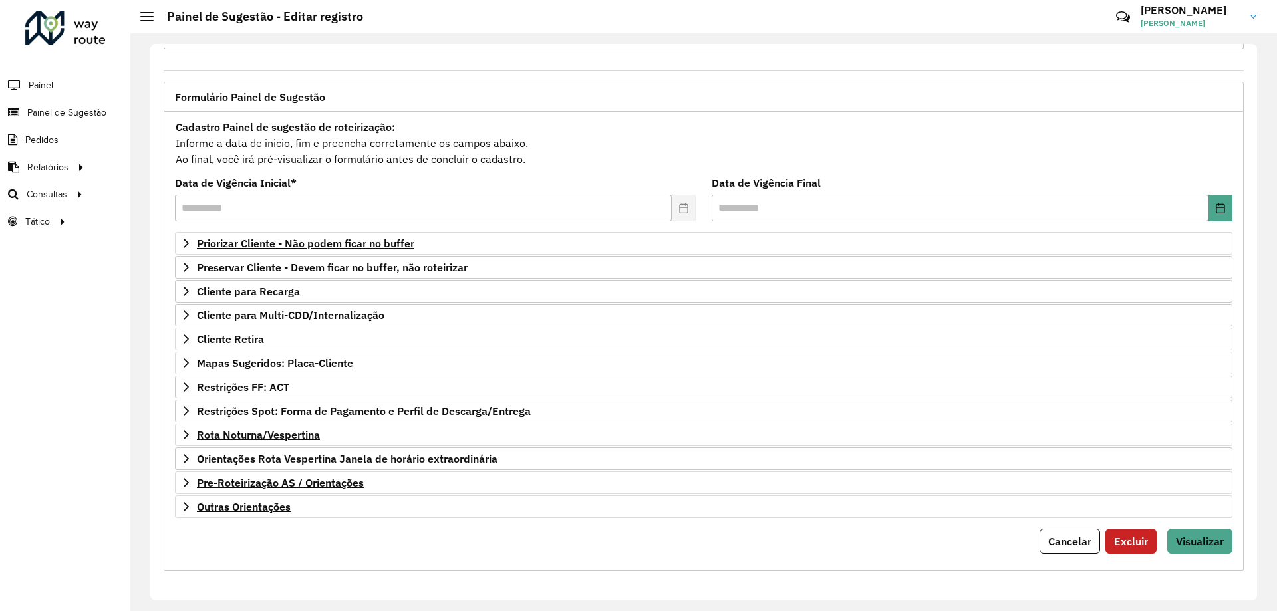
scroll to position [52, 0]
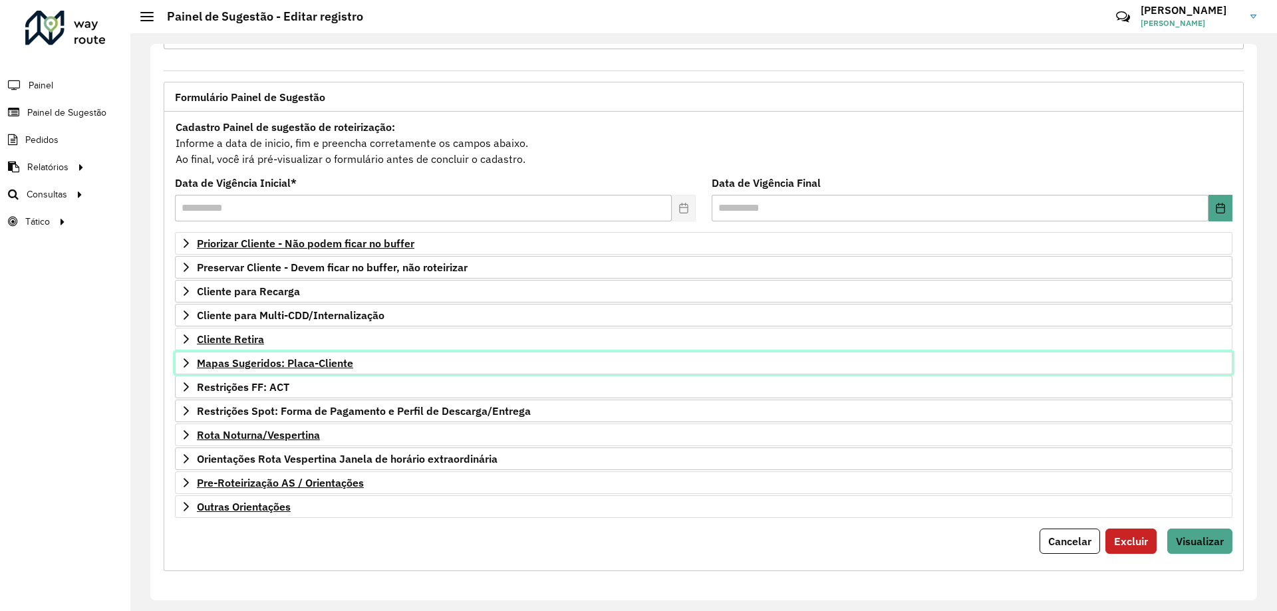
click at [187, 361] on icon at bounding box center [186, 362] width 5 height 9
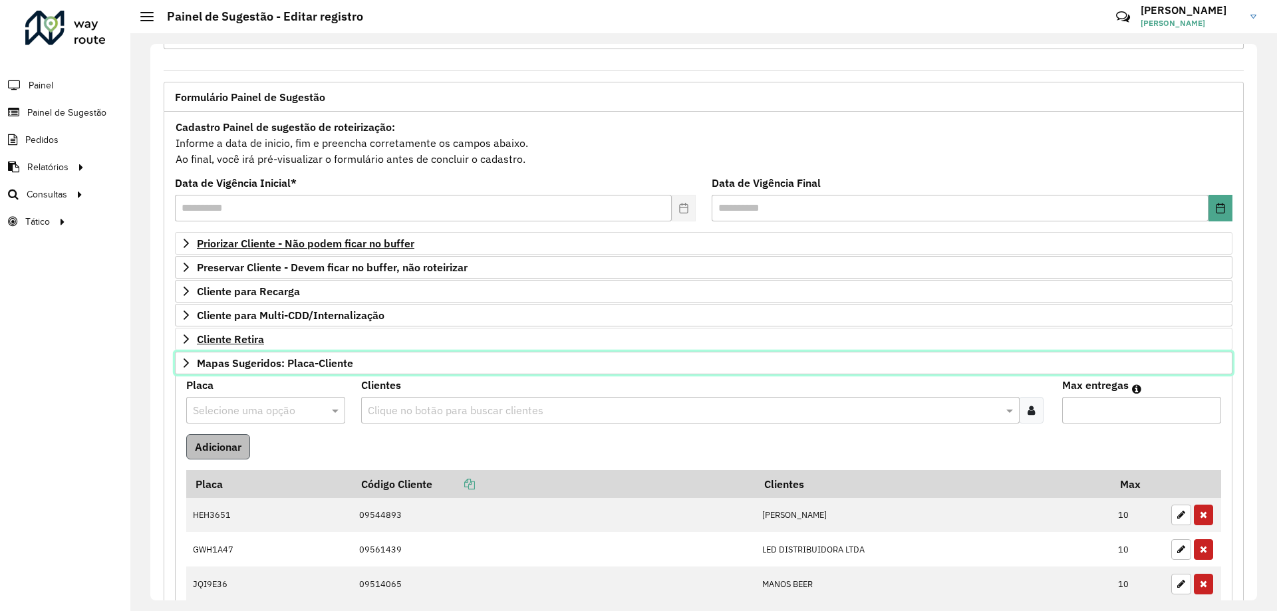
scroll to position [133, 0]
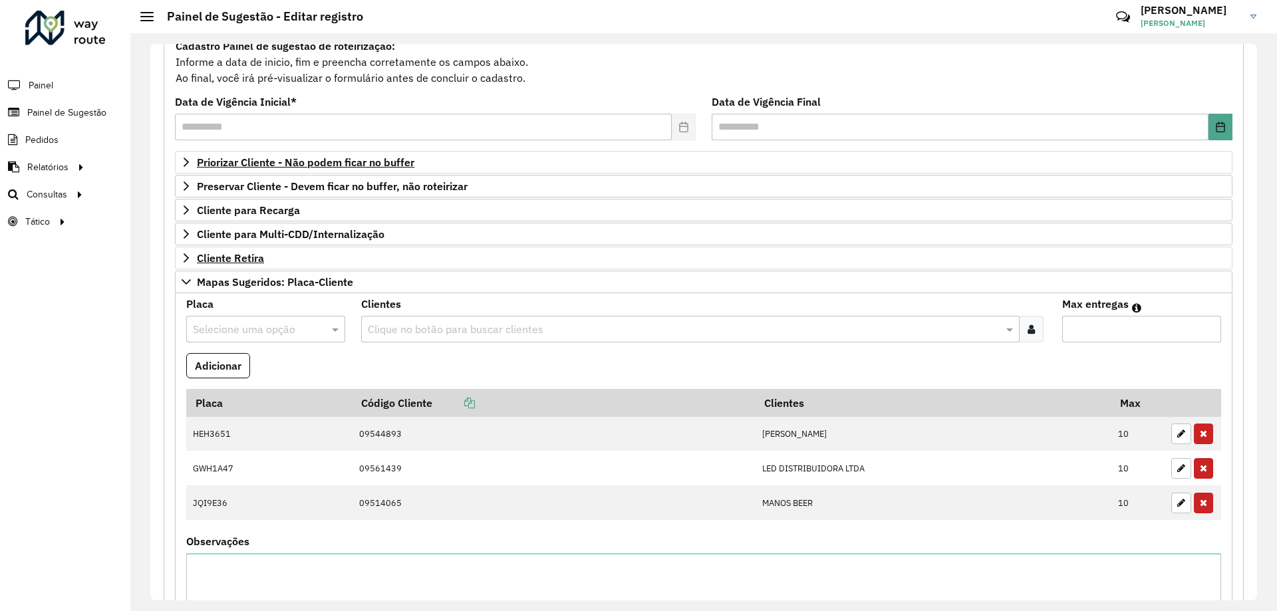
click at [480, 322] on input "text" at bounding box center [683, 330] width 638 height 16
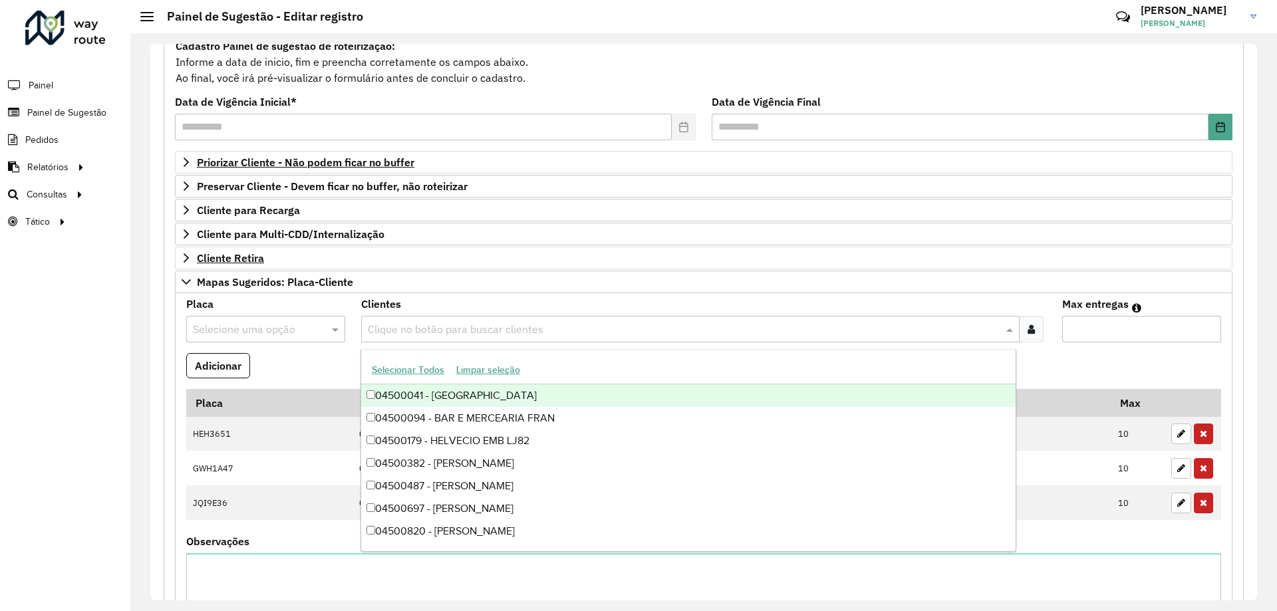
paste input "*******"
type input "*******"
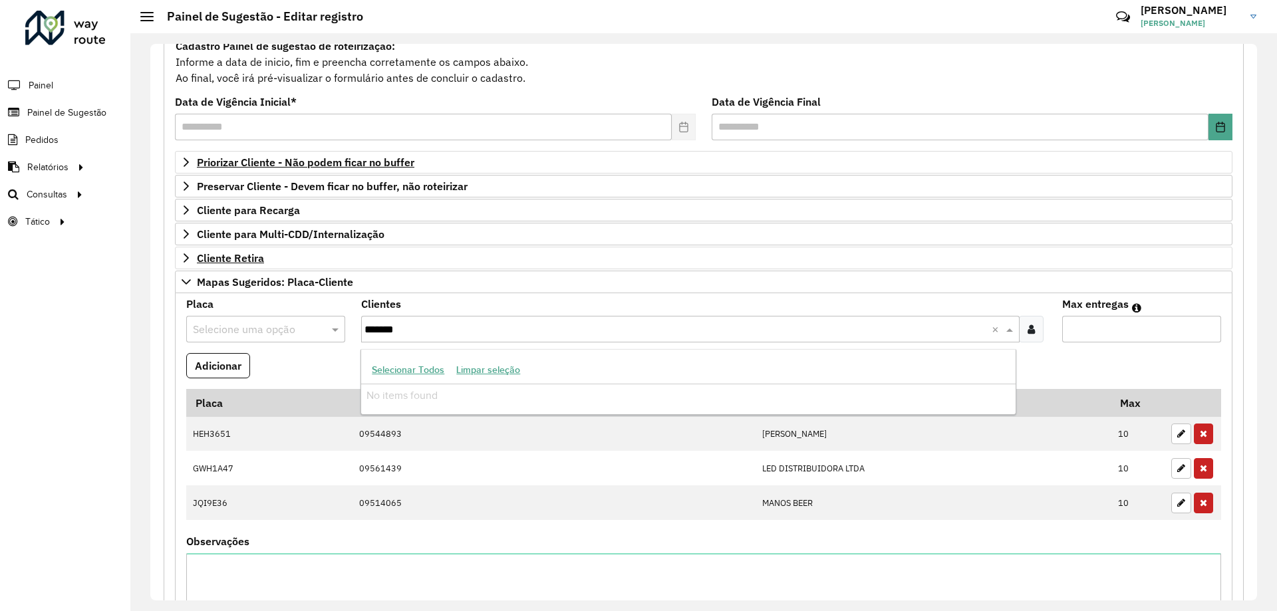
drag, startPoint x: 420, startPoint y: 332, endPoint x: 243, endPoint y: 322, distance: 177.1
click at [235, 324] on formly-group "Placa Selecione uma opção Clientes Clique no botão para buscar clientes *******…" at bounding box center [703, 487] width 1051 height 377
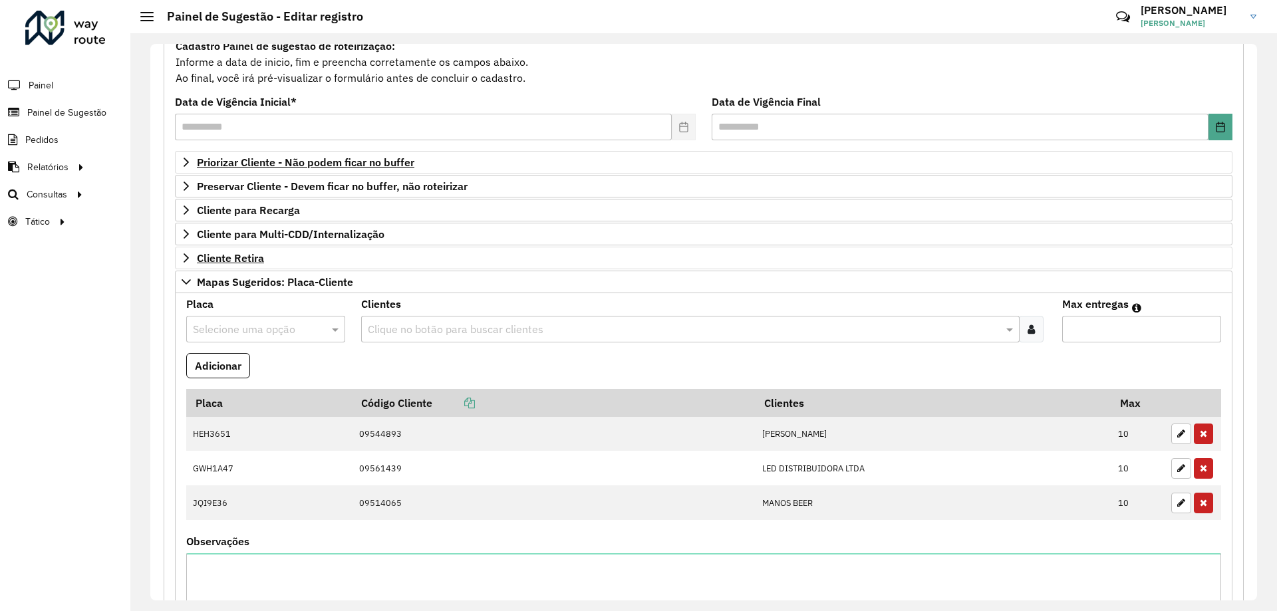
click at [301, 327] on input "text" at bounding box center [252, 330] width 119 height 16
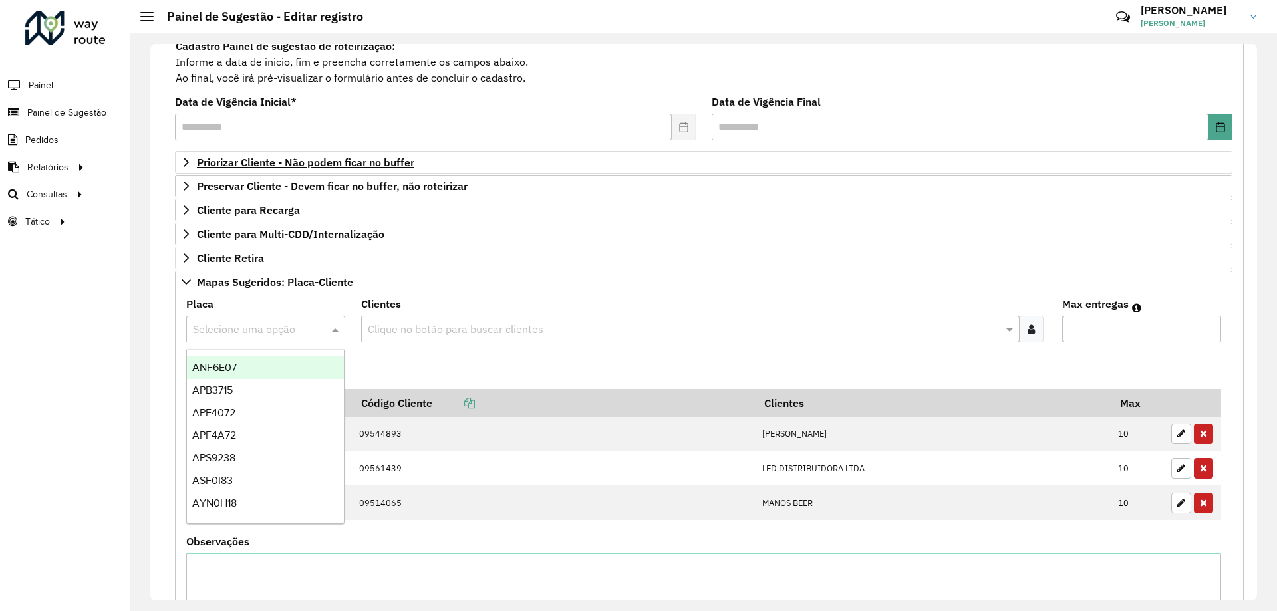
paste input "*******"
type input "*******"
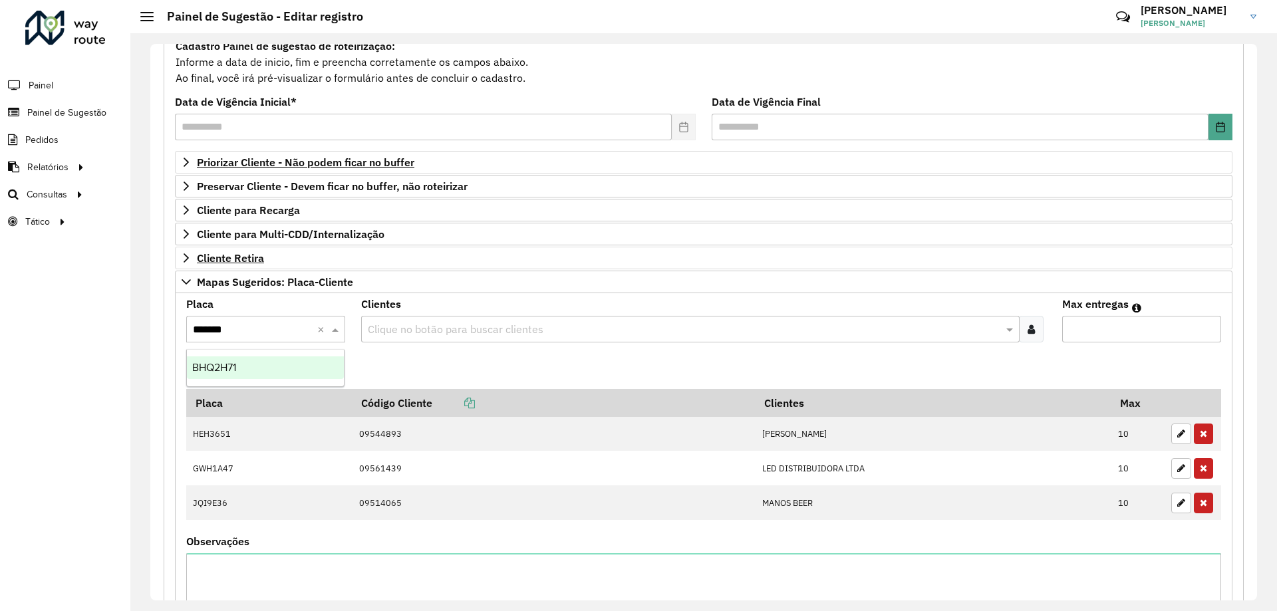
click at [253, 370] on div "BHQ2H71" at bounding box center [265, 367] width 157 height 23
drag, startPoint x: 487, startPoint y: 318, endPoint x: 481, endPoint y: 322, distance: 7.6
click at [486, 318] on div "Clique no botão para buscar clientes" at bounding box center [690, 329] width 658 height 27
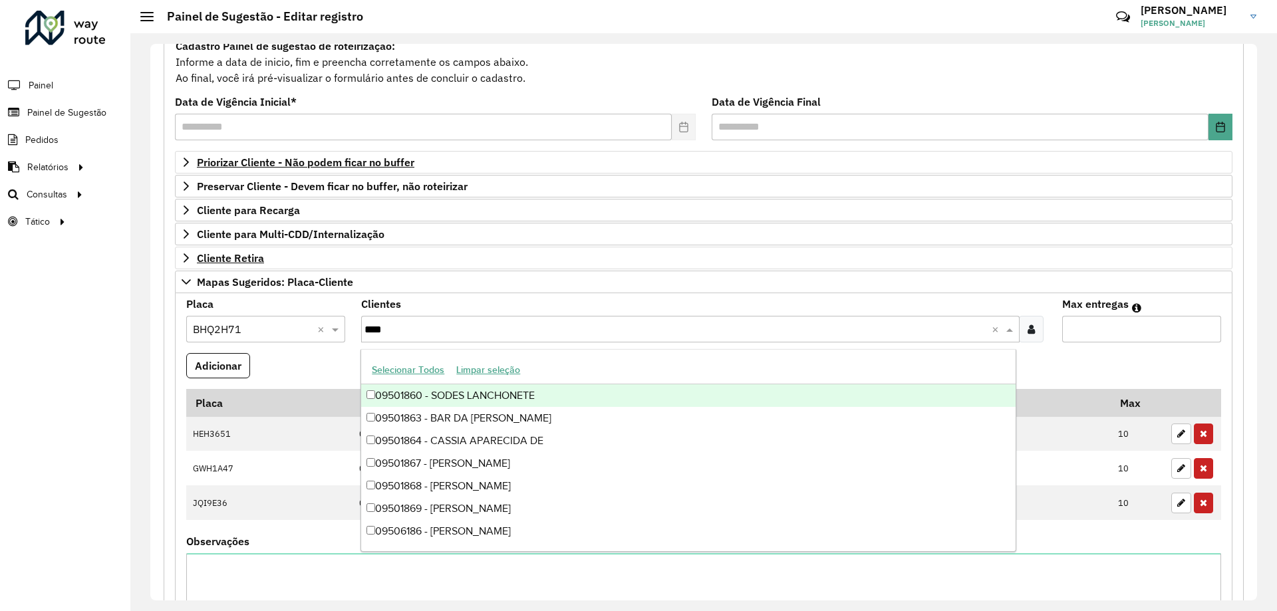
type input "*****"
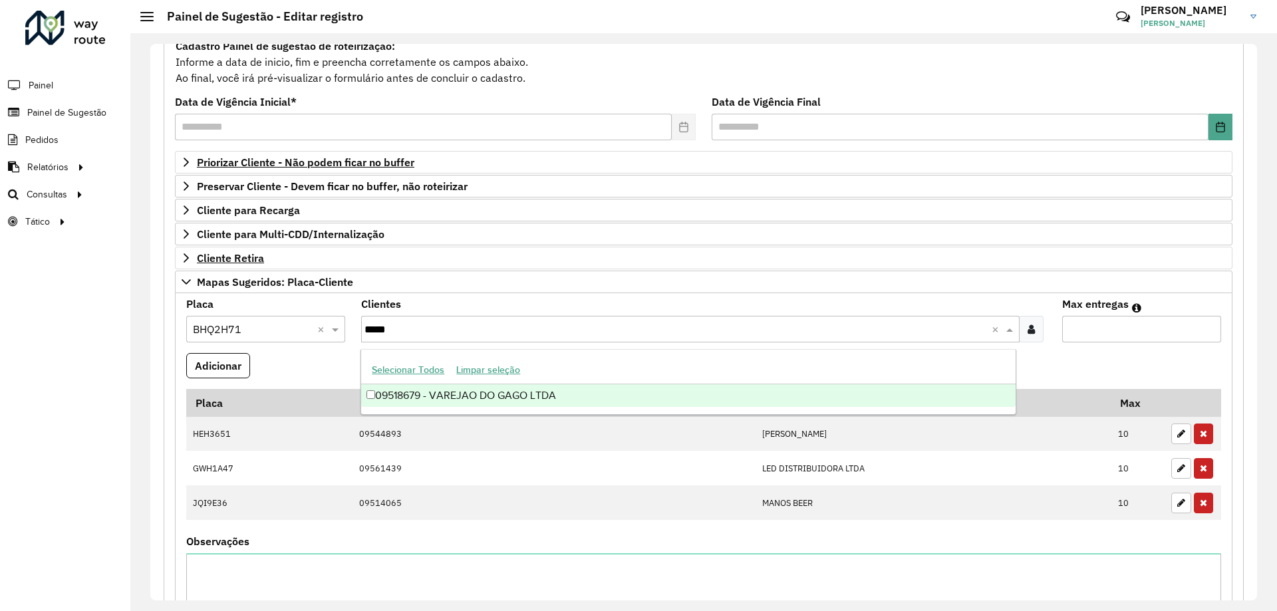
click at [523, 394] on div "09518679 - VAREJAO DO GAGO LTDA" at bounding box center [688, 395] width 654 height 23
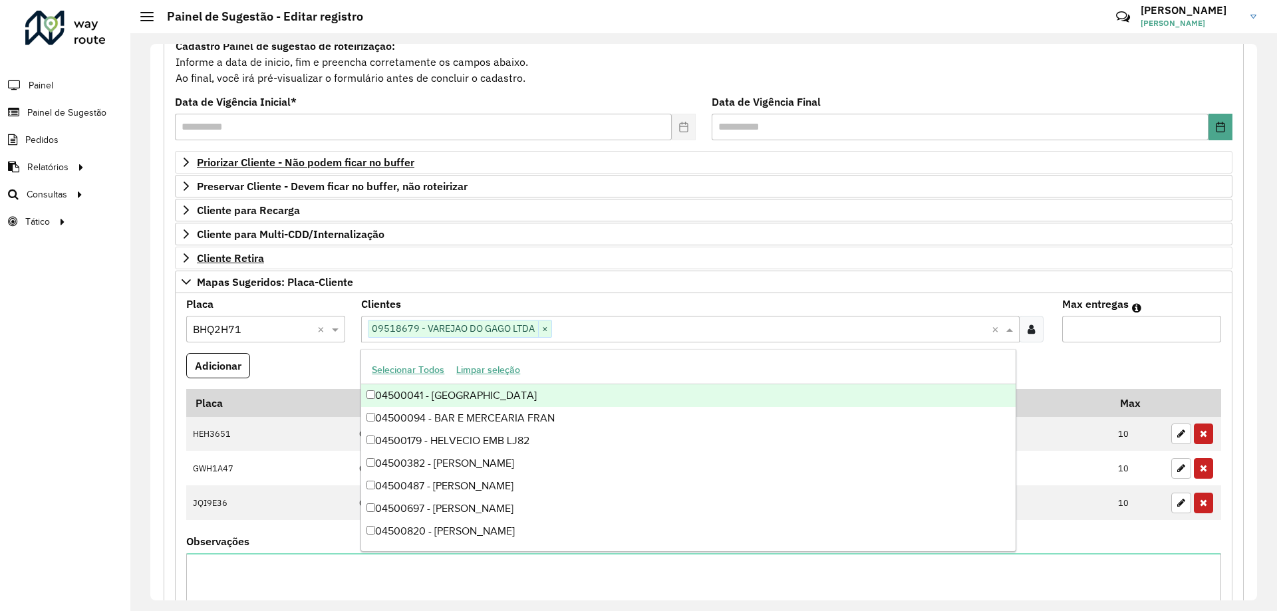
click at [1145, 326] on input "Max entregas" at bounding box center [1141, 329] width 159 height 27
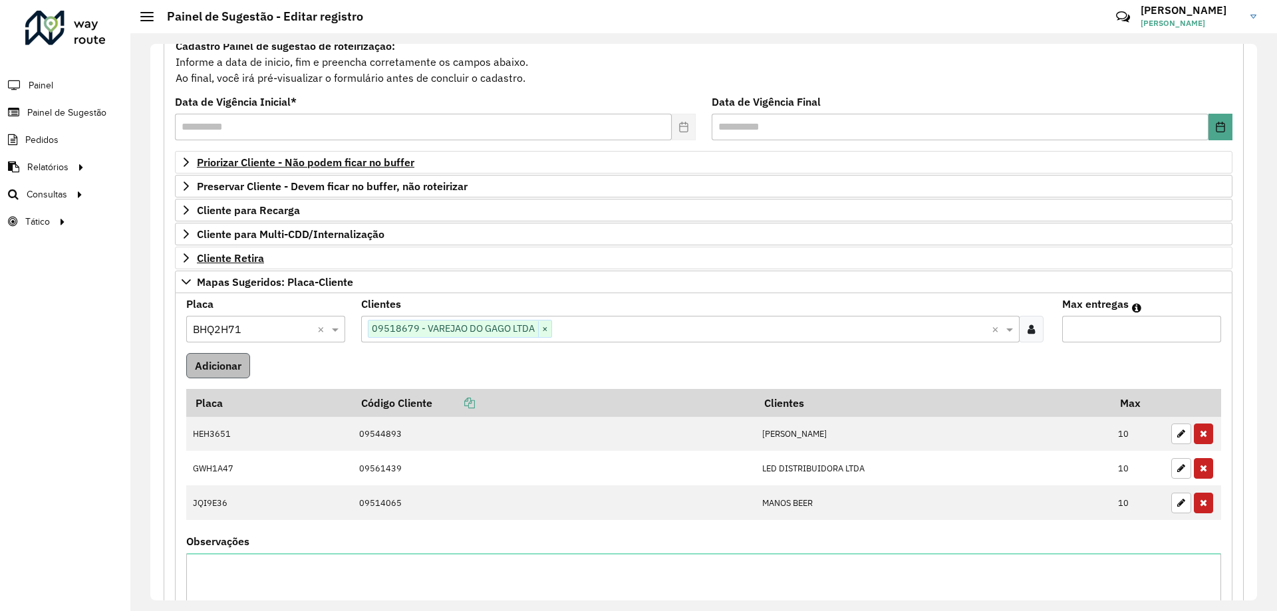
type input "*"
click at [231, 369] on button "Adicionar" at bounding box center [218, 365] width 64 height 25
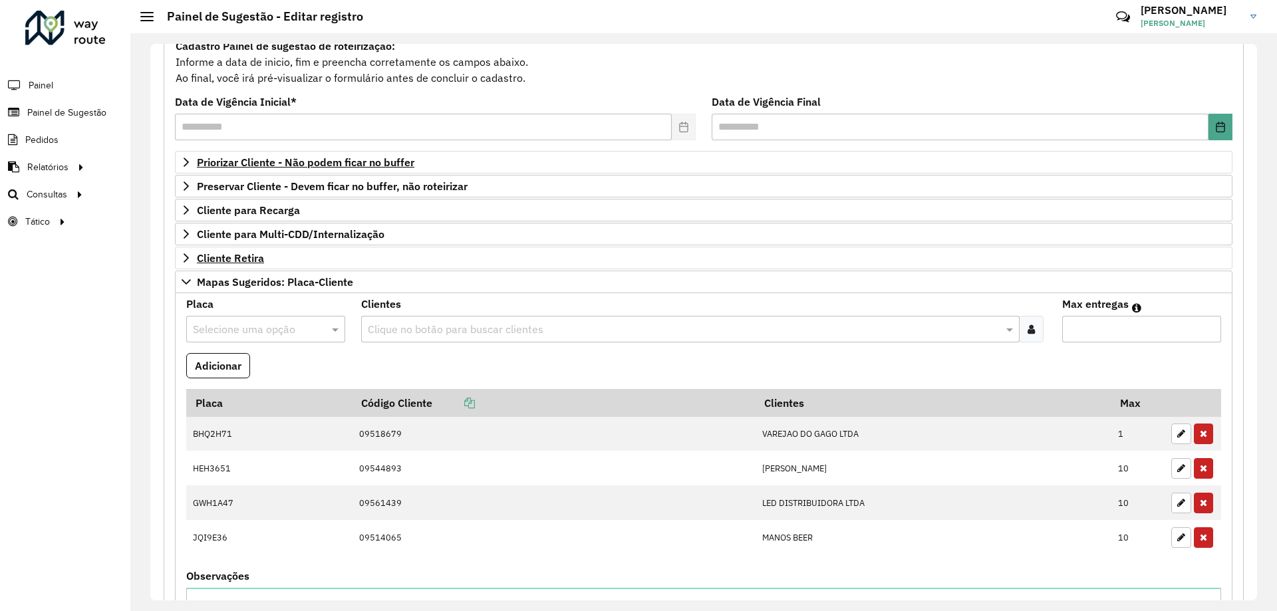
click at [251, 330] on input "text" at bounding box center [252, 330] width 119 height 16
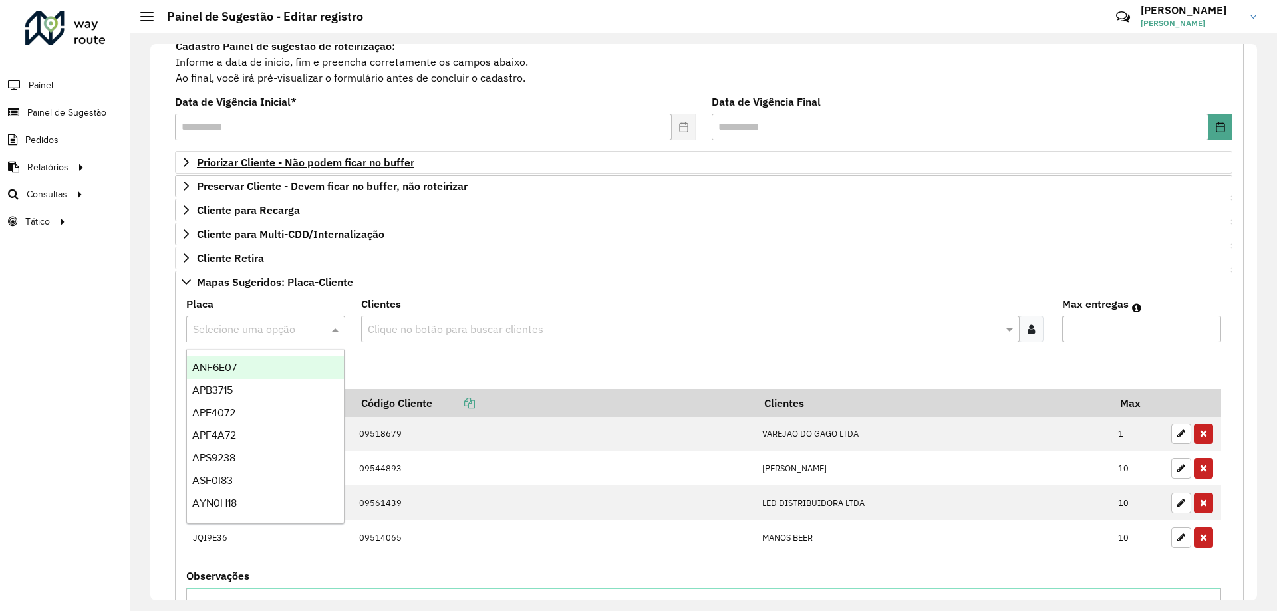
paste input "*******"
type input "*******"
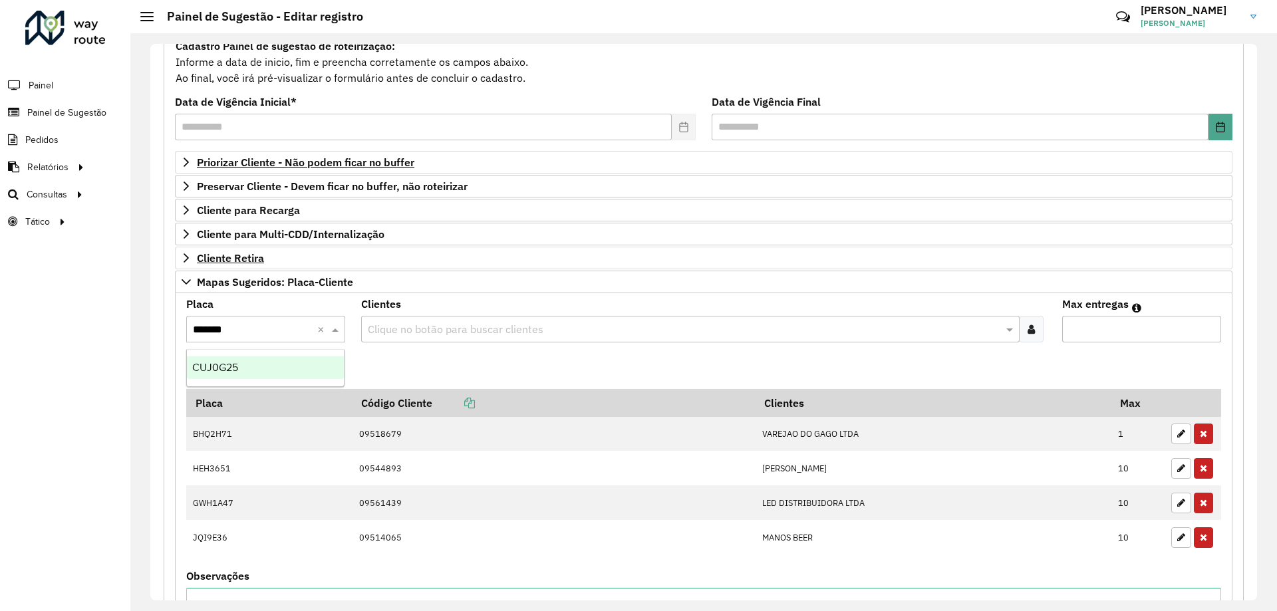
click at [229, 360] on div "CUJ0G25" at bounding box center [265, 367] width 157 height 23
click at [454, 326] on input "text" at bounding box center [683, 330] width 638 height 16
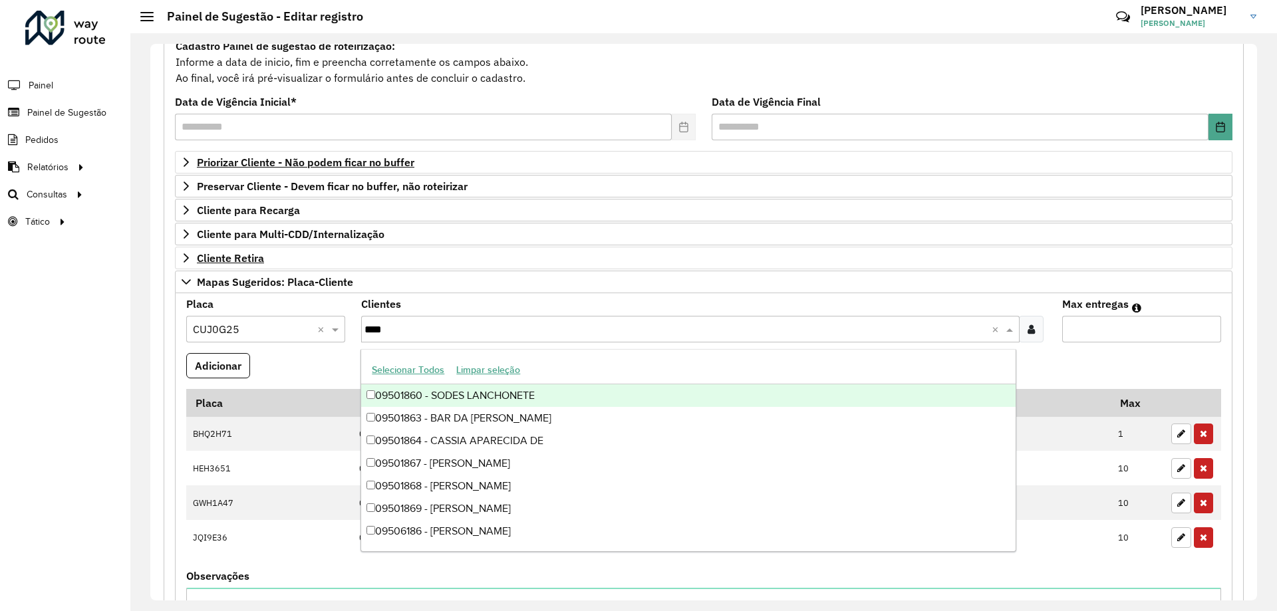
type input "*****"
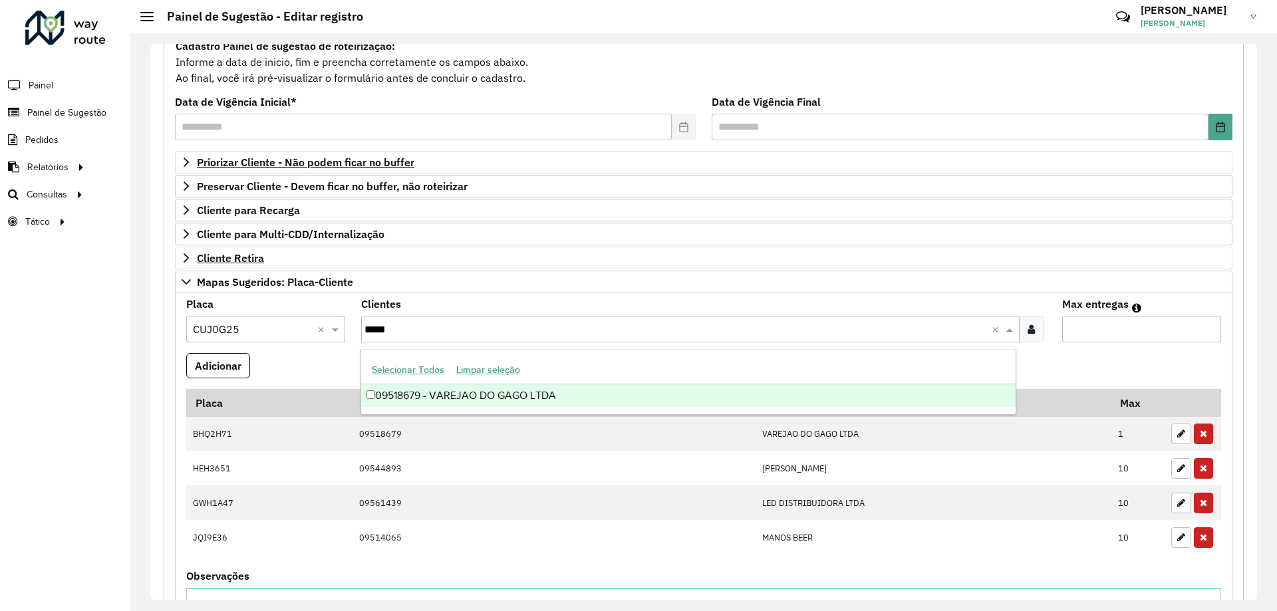
click at [457, 405] on div "09518679 - VAREJAO DO GAGO LTDA" at bounding box center [688, 395] width 654 height 23
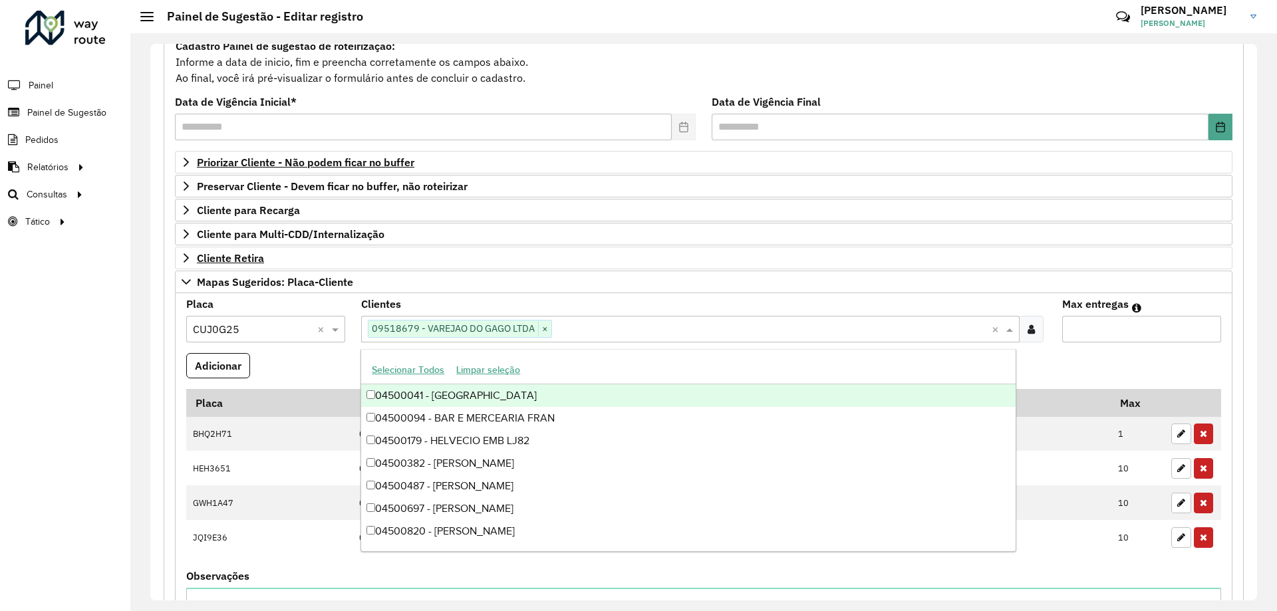
click at [1100, 328] on input "Max entregas" at bounding box center [1141, 329] width 159 height 27
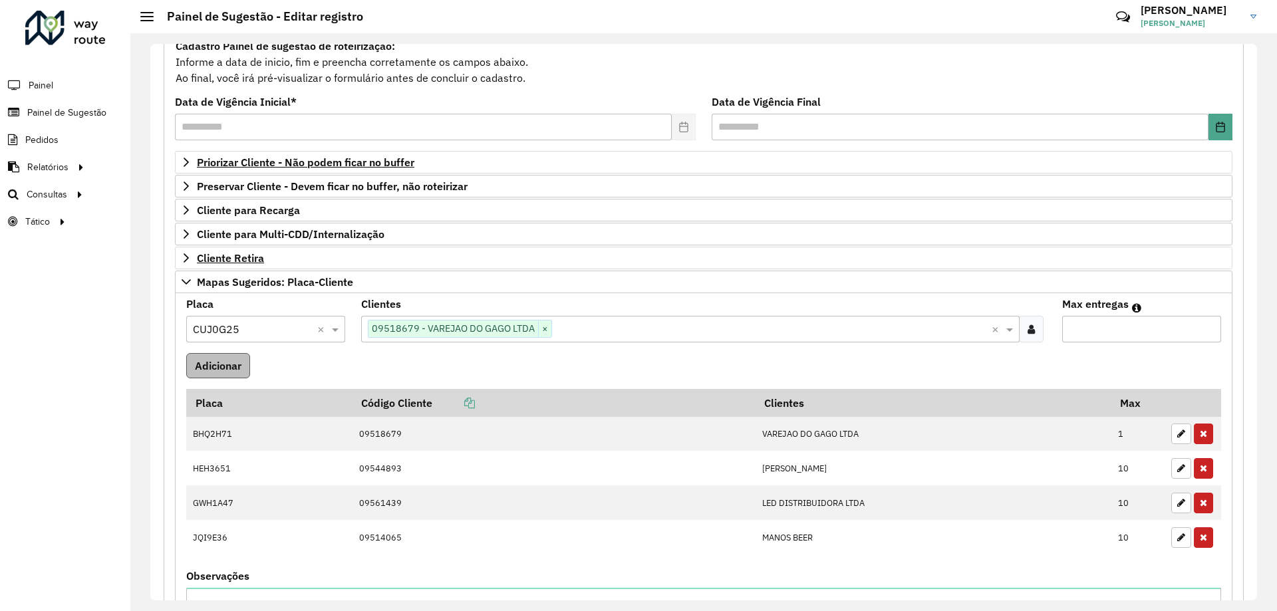
type input "*"
click at [229, 368] on button "Adicionar" at bounding box center [218, 365] width 64 height 25
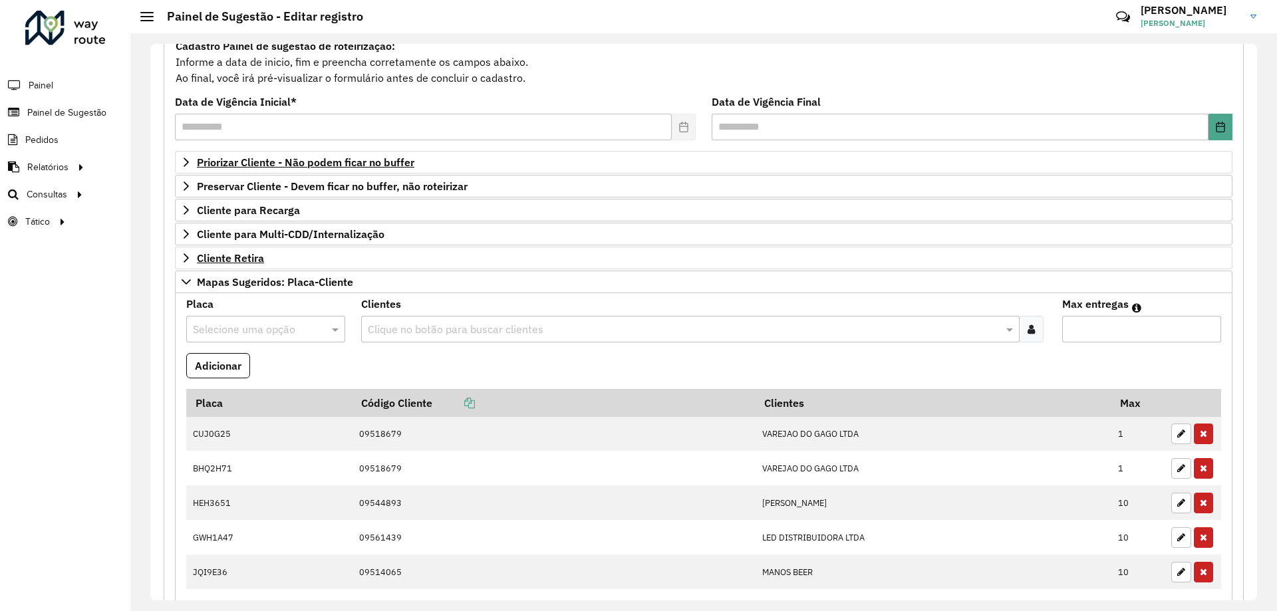
click at [250, 328] on input "text" at bounding box center [252, 330] width 119 height 16
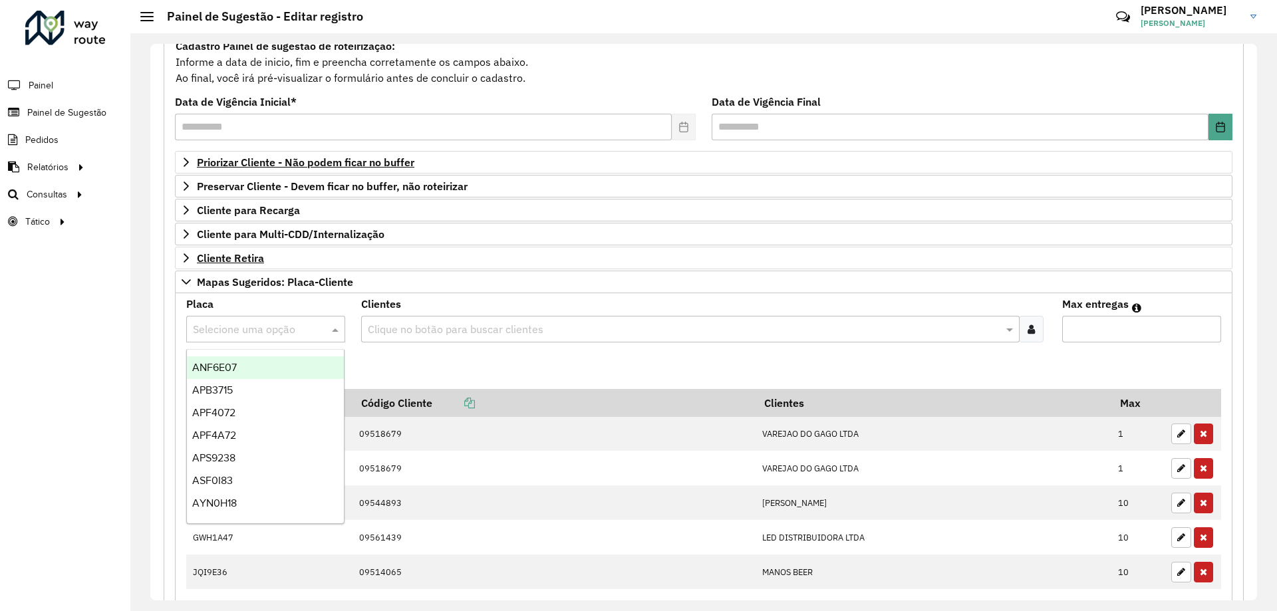
paste input "*******"
type input "*******"
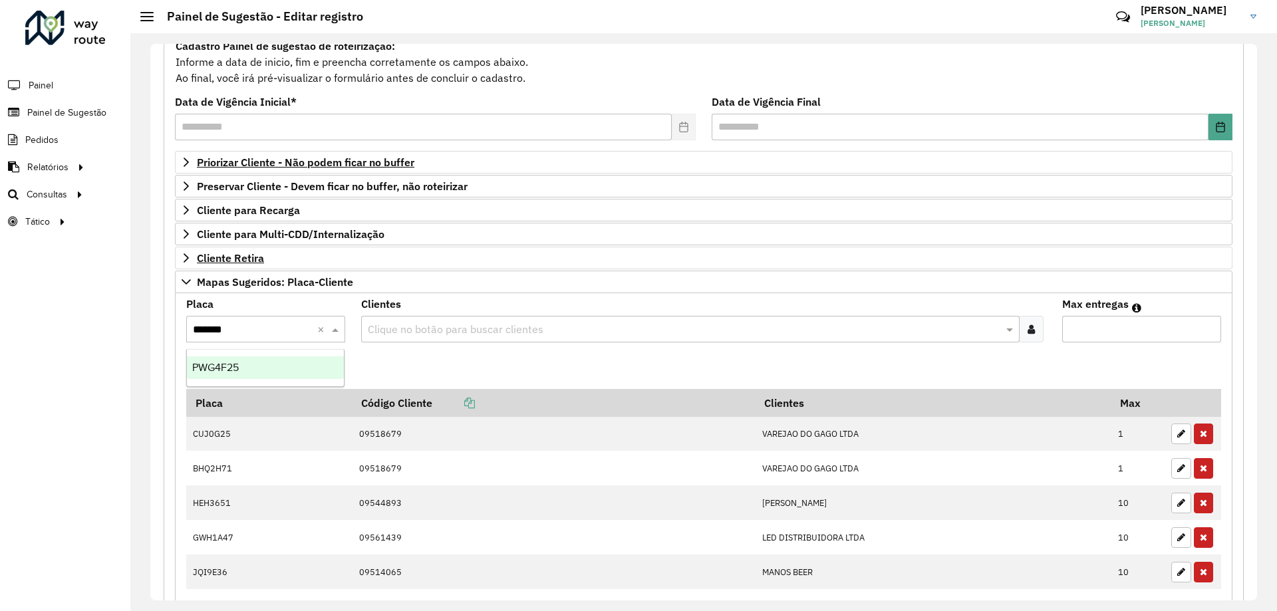
drag, startPoint x: 254, startPoint y: 372, endPoint x: 535, endPoint y: 320, distance: 285.5
click at [255, 372] on div "PWG4F25" at bounding box center [265, 367] width 157 height 23
click at [531, 315] on div "Clientes Clique no botão para buscar clientes" at bounding box center [703, 320] width 684 height 43
click at [519, 328] on input "text" at bounding box center [683, 330] width 638 height 16
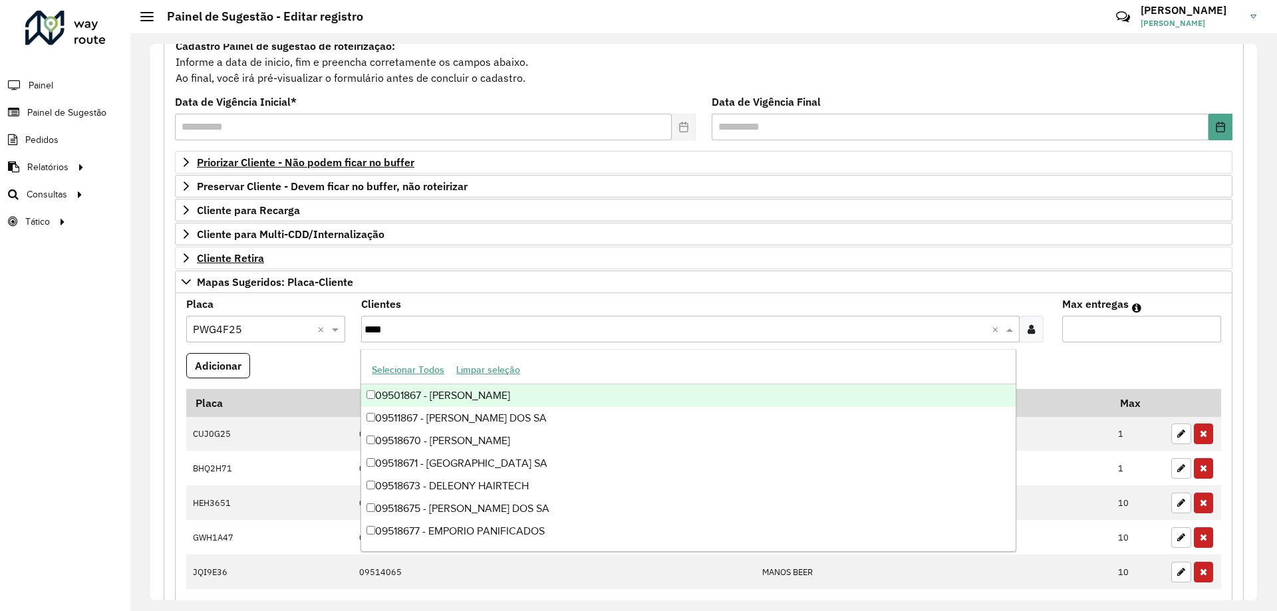
type input "*****"
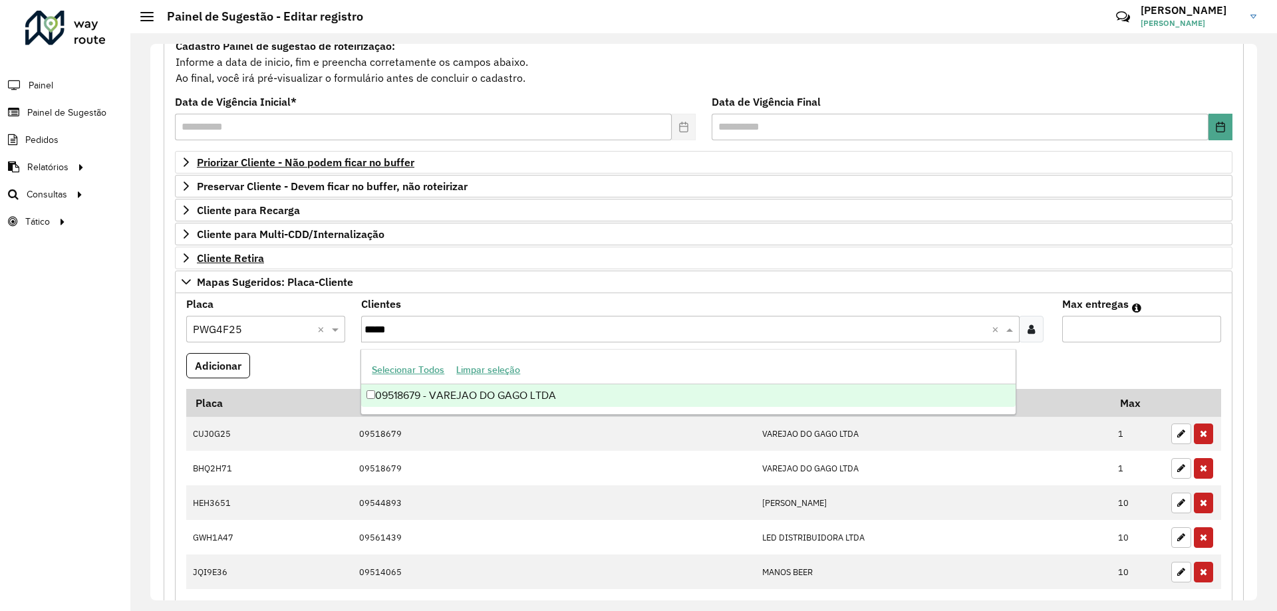
click at [501, 398] on div "09518679 - VAREJAO DO GAGO LTDA" at bounding box center [688, 395] width 654 height 23
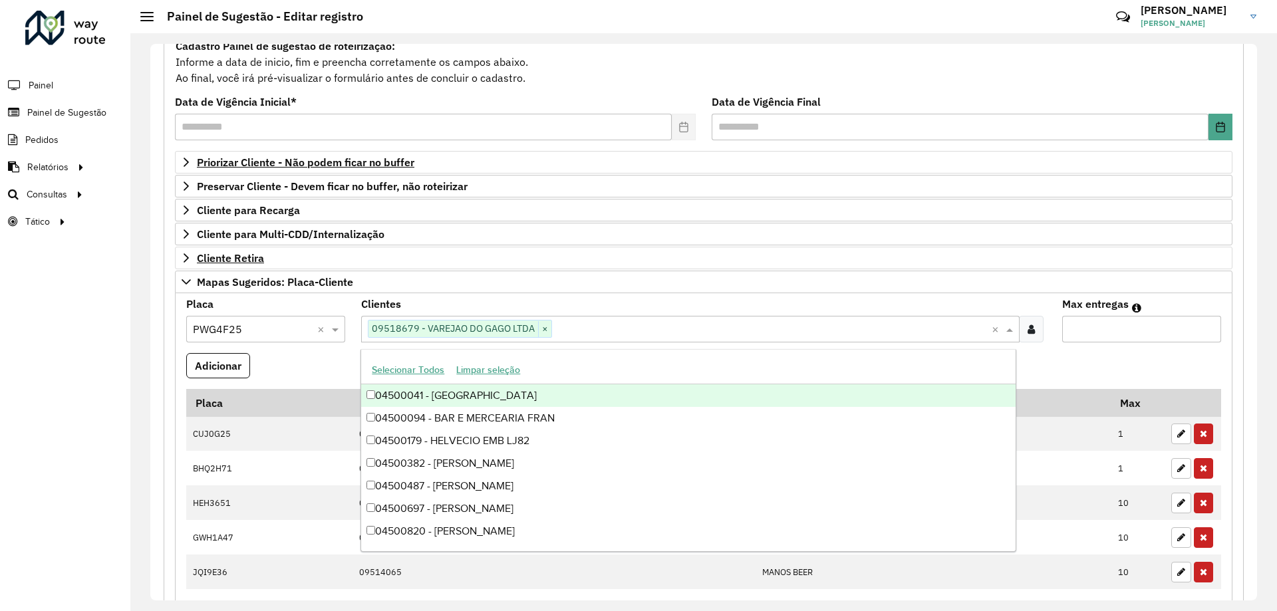
click at [1114, 328] on input "Max entregas" at bounding box center [1141, 329] width 159 height 27
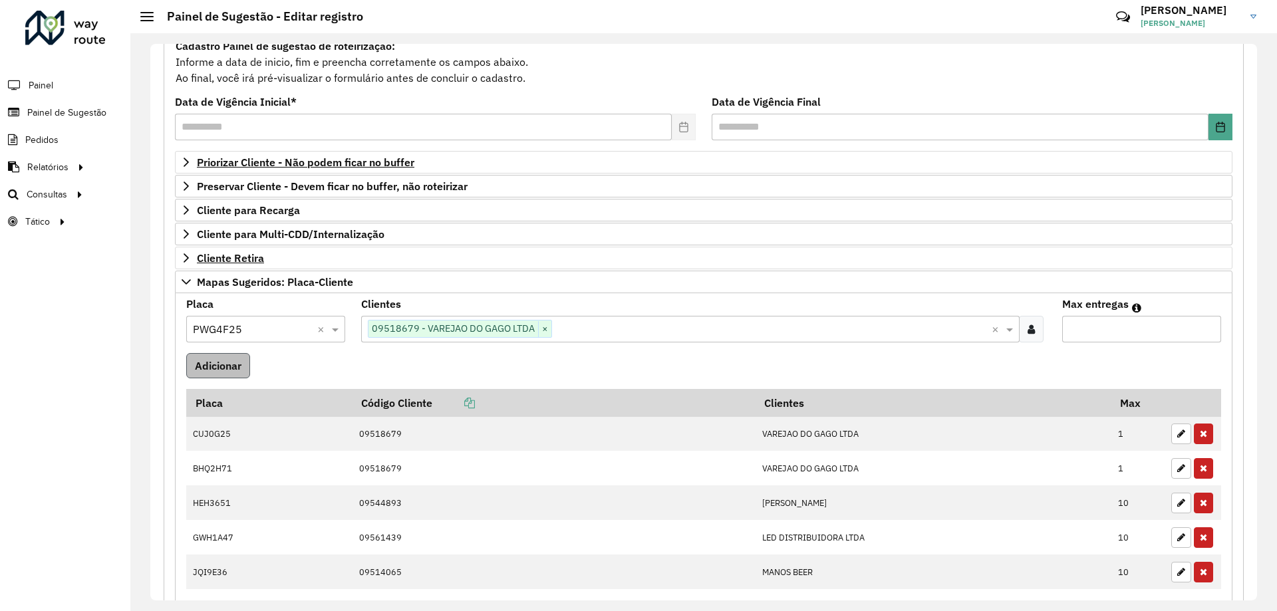
type input "*"
click at [217, 366] on button "Adicionar" at bounding box center [218, 365] width 64 height 25
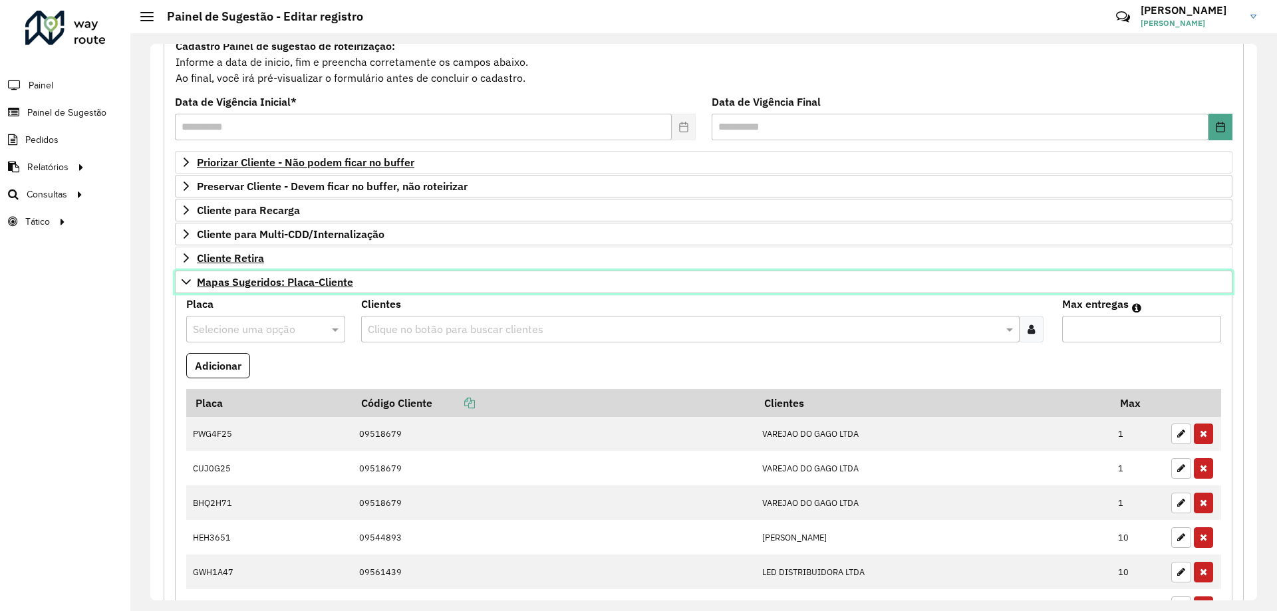
click at [185, 281] on icon at bounding box center [186, 282] width 11 height 11
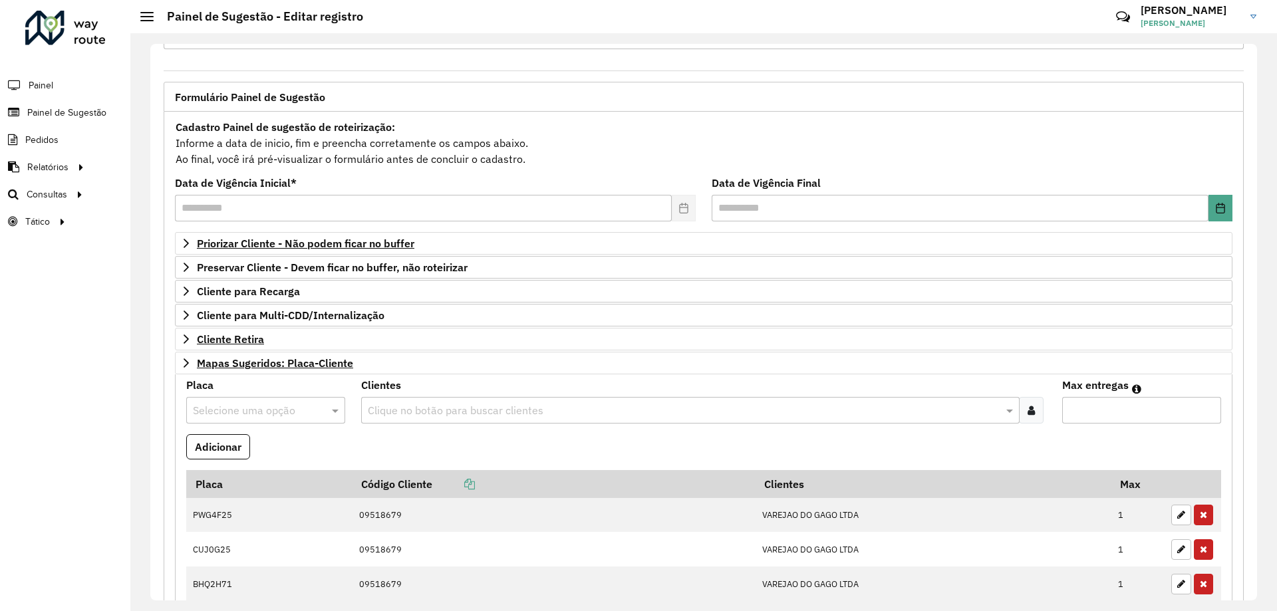
scroll to position [52, 0]
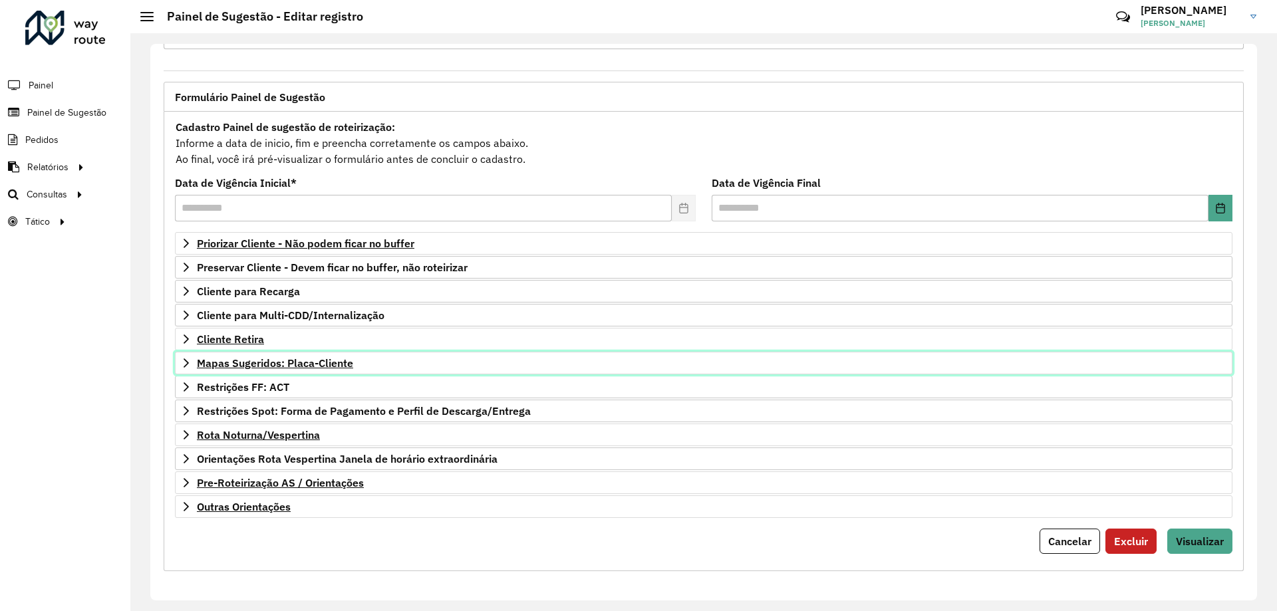
click at [184, 363] on icon at bounding box center [186, 363] width 11 height 11
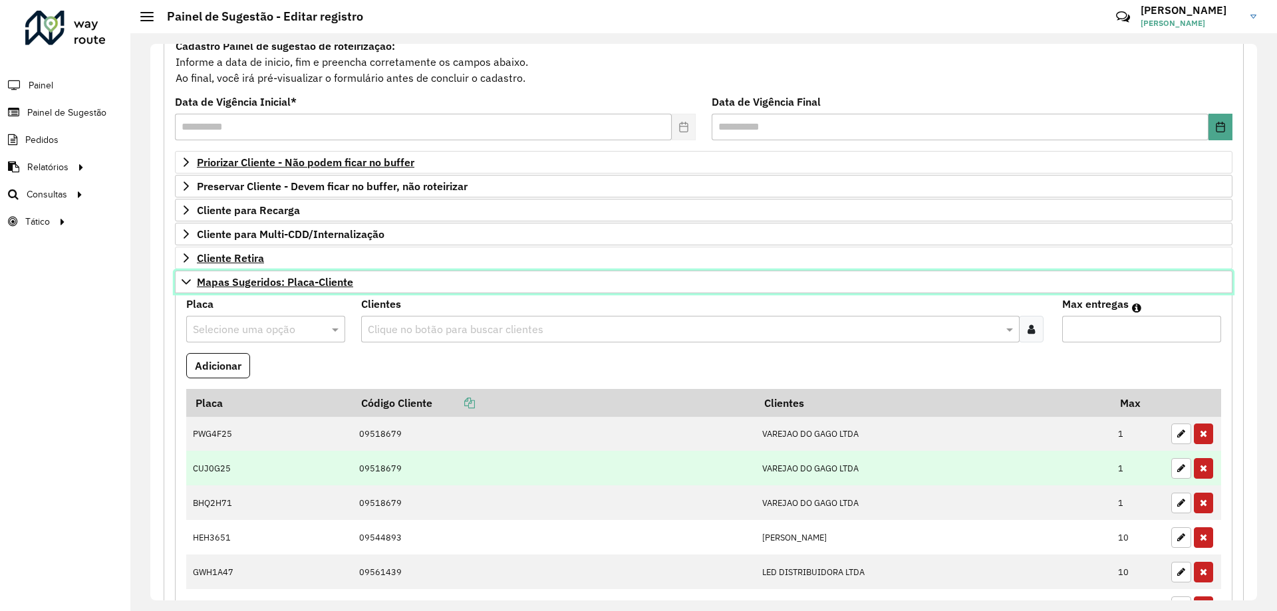
scroll to position [266, 0]
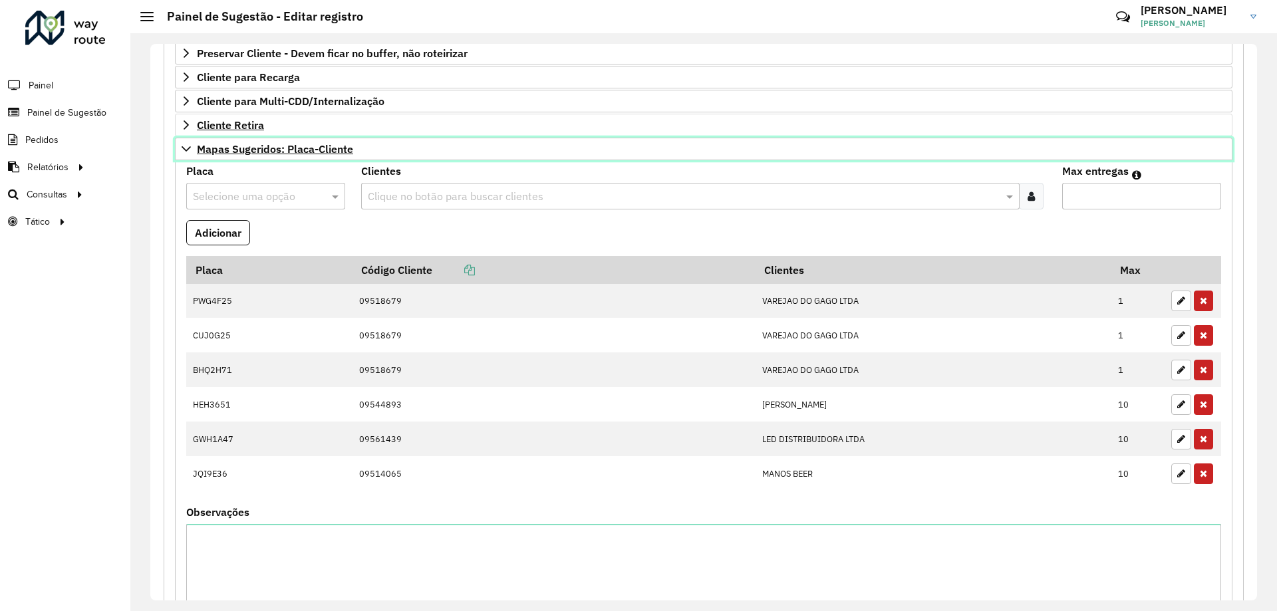
click at [188, 151] on icon at bounding box center [186, 149] width 11 height 11
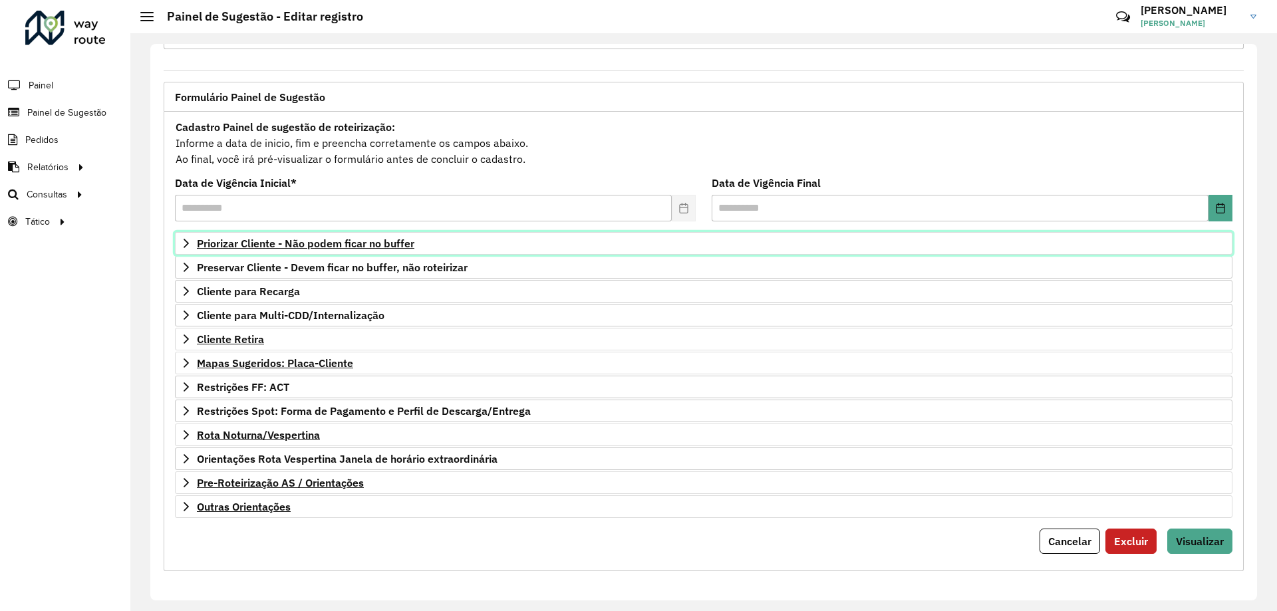
click at [188, 243] on icon at bounding box center [186, 243] width 5 height 9
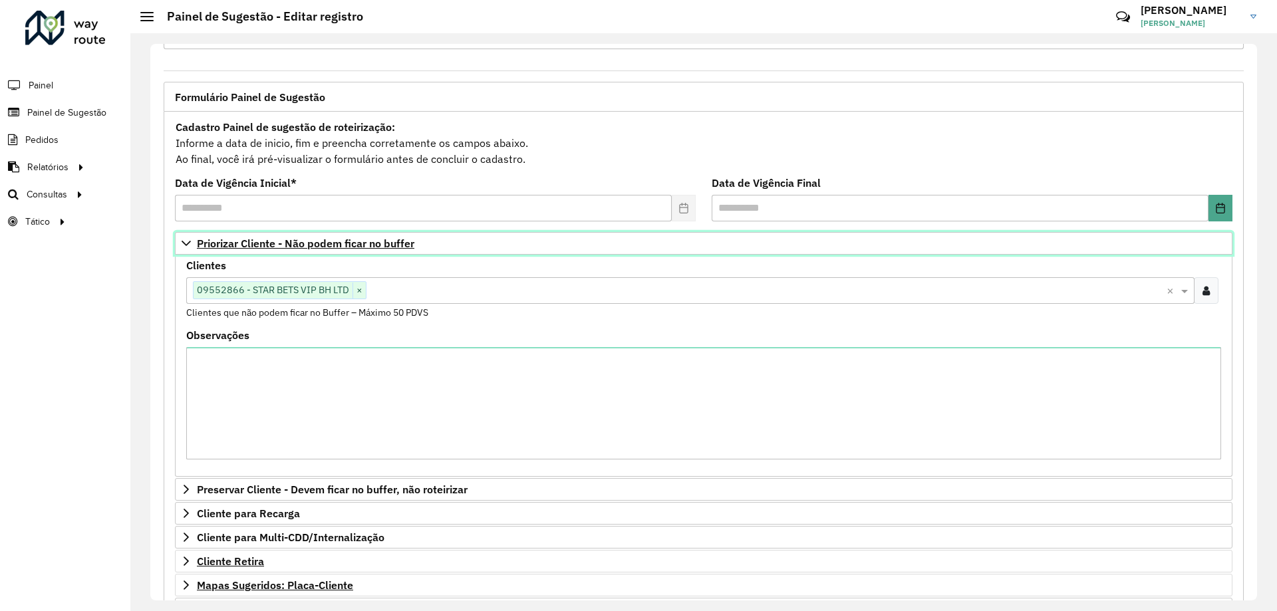
click at [188, 243] on icon at bounding box center [186, 243] width 9 height 5
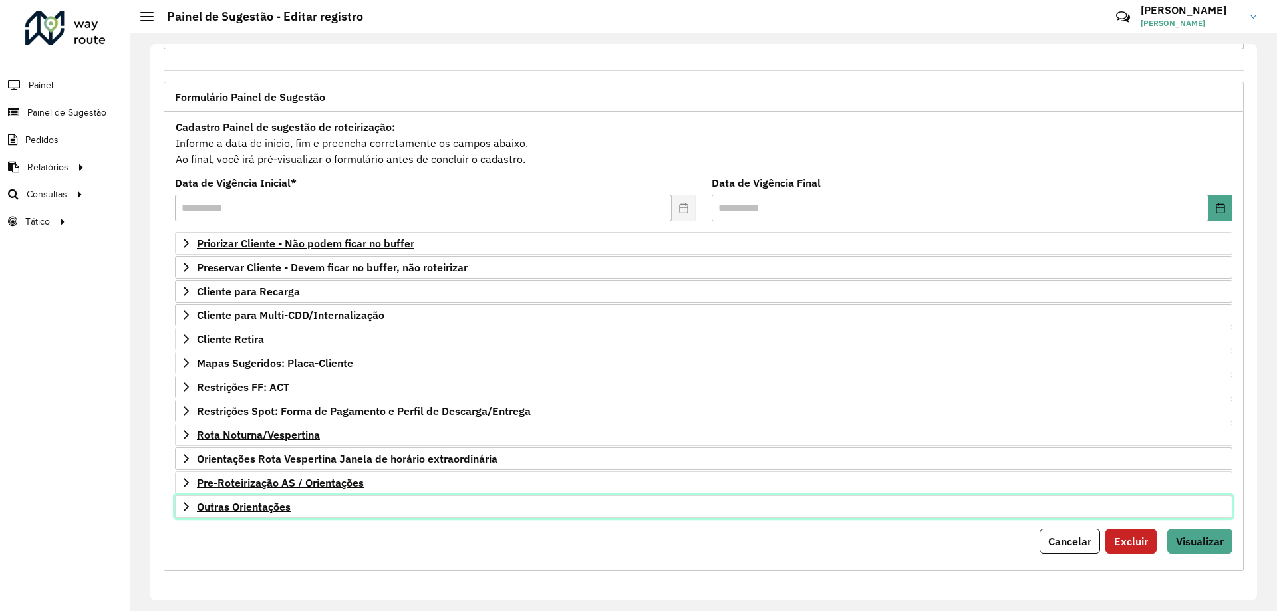
click at [190, 511] on icon at bounding box center [186, 506] width 11 height 11
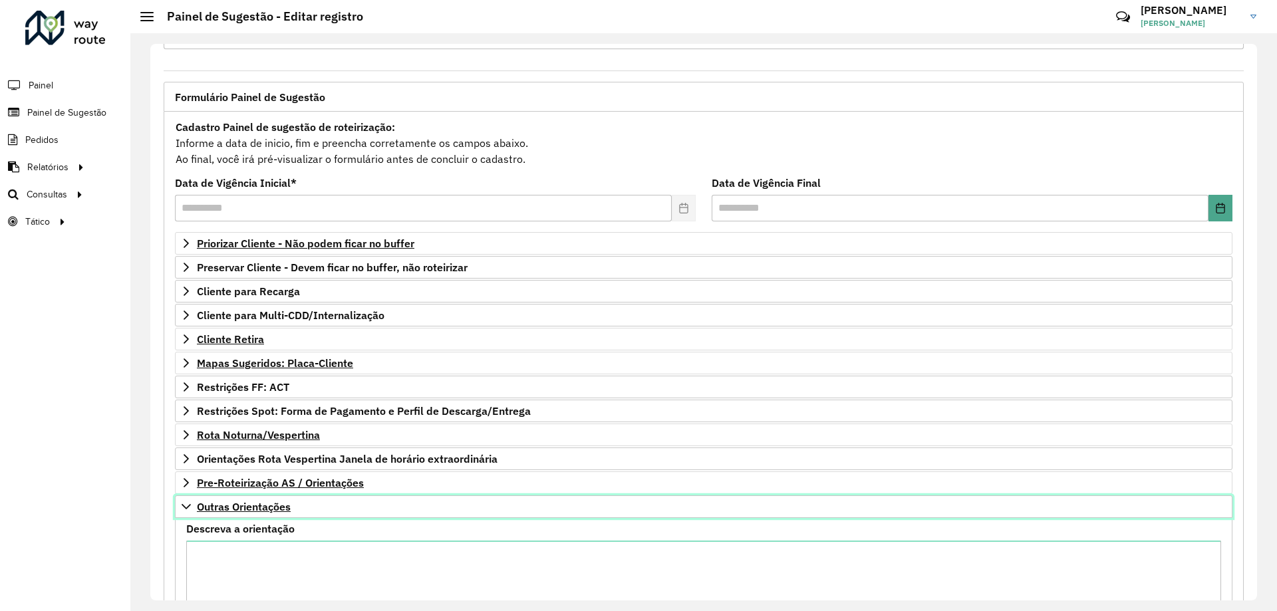
scroll to position [185, 0]
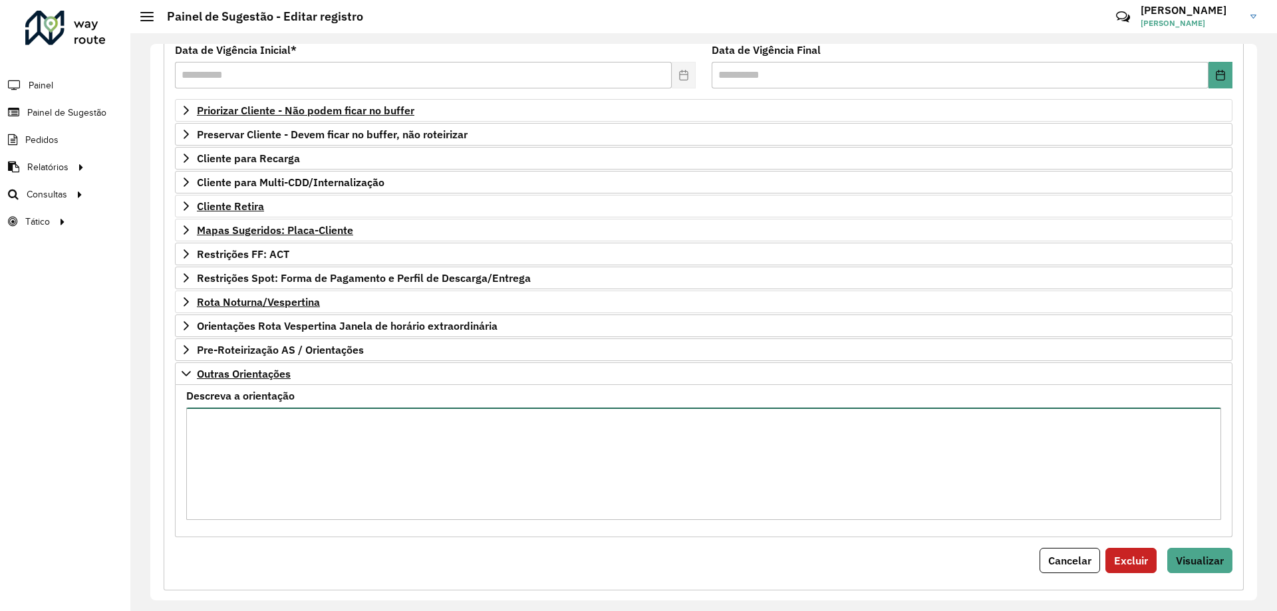
click at [251, 409] on textarea "Descreva a orientação" at bounding box center [703, 464] width 1035 height 112
paste textarea "**********"
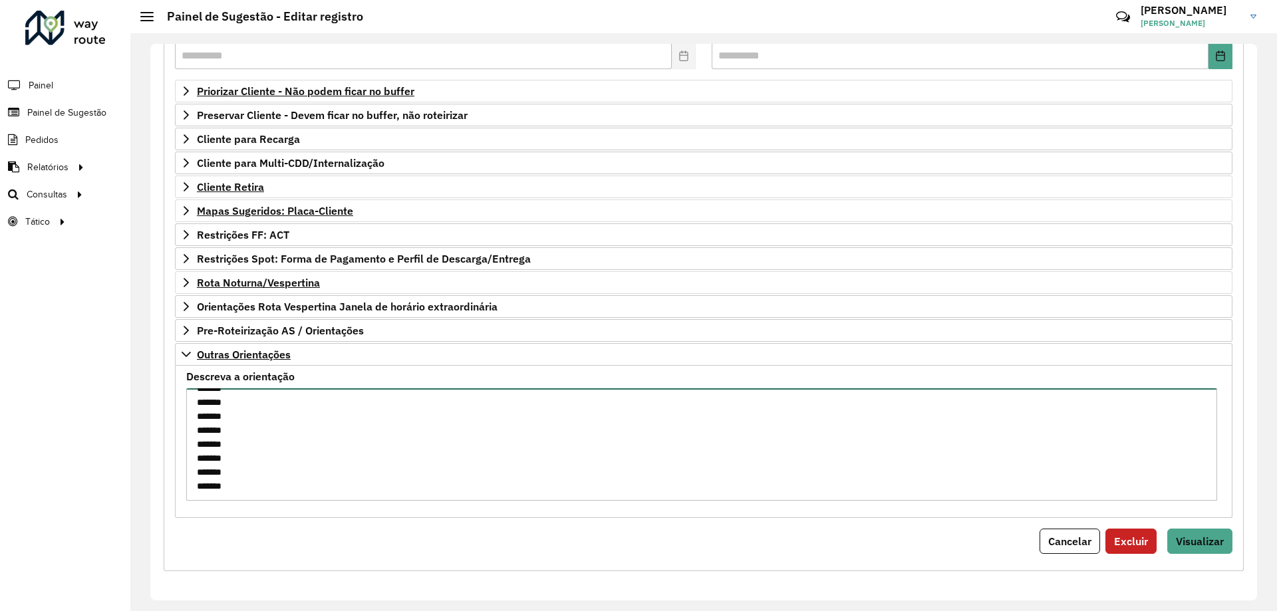
drag, startPoint x: 199, startPoint y: 420, endPoint x: 365, endPoint y: 637, distance: 273.3
click at [365, 610] on html "**********" at bounding box center [638, 305] width 1277 height 611
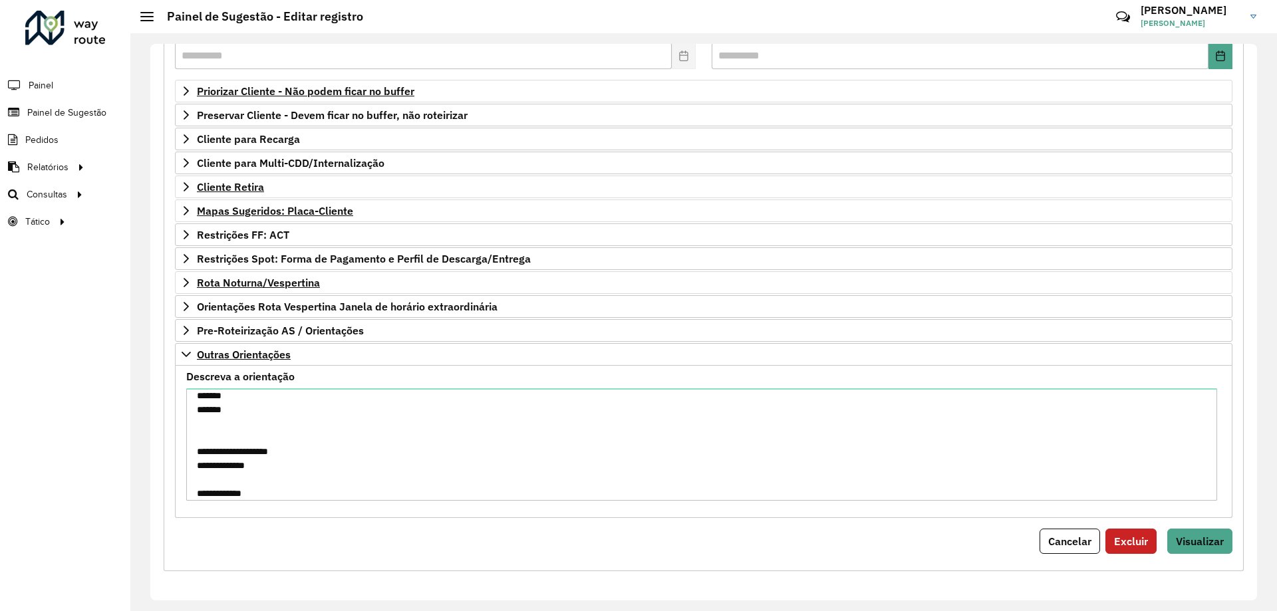
click at [97, 324] on div "Roteirizador AmbevTech Painel Painel de Sugestão Pedidos Relatórios Clientes Cl…" at bounding box center [65, 305] width 130 height 611
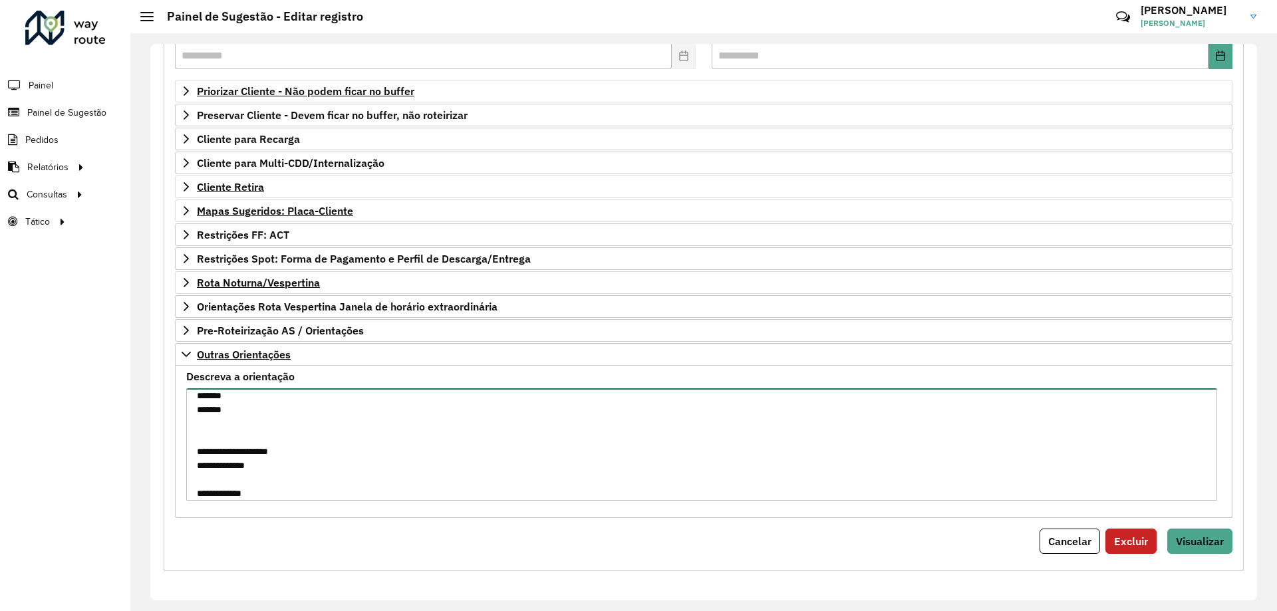
click at [306, 445] on textarea "Descreva a orientação" at bounding box center [701, 444] width 1031 height 112
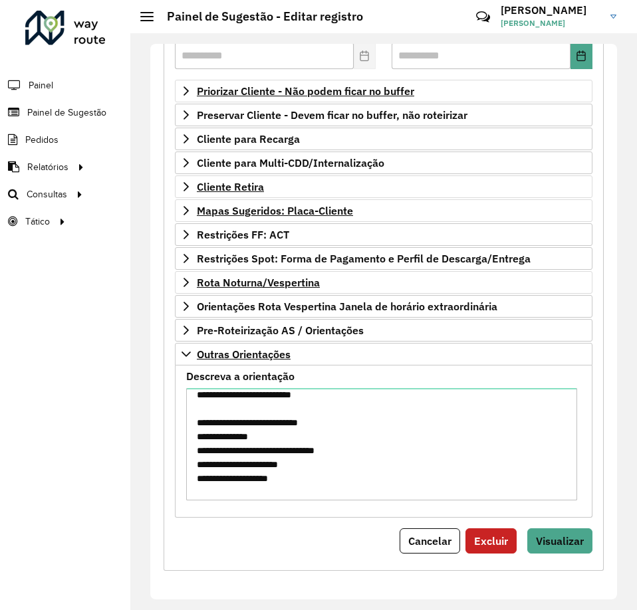
scroll to position [0, 0]
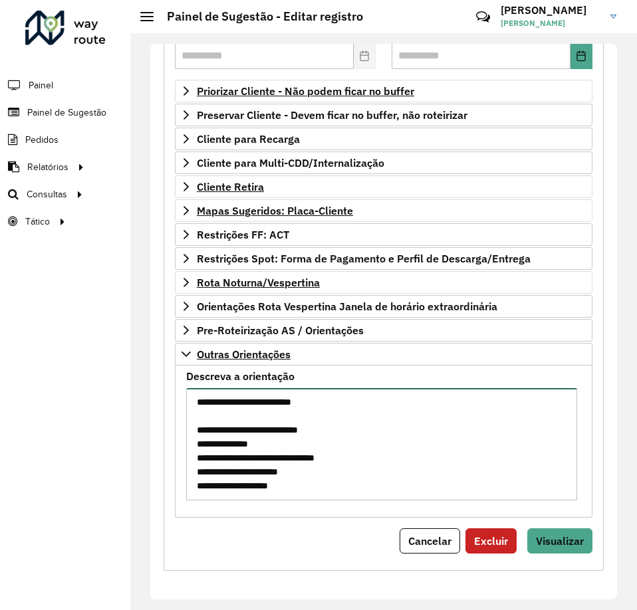
click at [371, 461] on textarea "Descreva a orientação" at bounding box center [381, 444] width 391 height 112
click at [320, 420] on textarea "Descreva a orientação" at bounding box center [381, 444] width 391 height 112
click at [319, 439] on textarea "Descreva a orientação" at bounding box center [381, 444] width 391 height 112
click at [229, 443] on textarea "Descreva a orientação" at bounding box center [381, 444] width 391 height 112
click at [353, 457] on textarea "Descreva a orientação" at bounding box center [381, 444] width 391 height 112
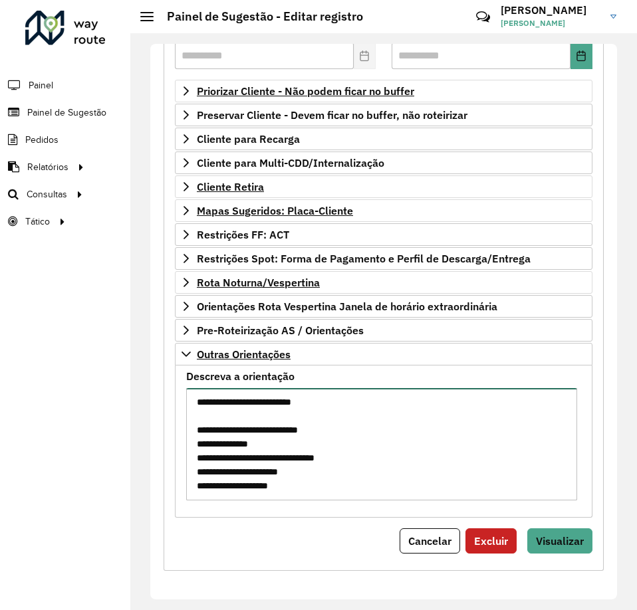
drag, startPoint x: 303, startPoint y: 476, endPoint x: 297, endPoint y: 485, distance: 10.5
click at [303, 476] on textarea "Descreva a orientação" at bounding box center [381, 444] width 391 height 112
click at [305, 489] on textarea "Descreva a orientação" at bounding box center [381, 444] width 391 height 112
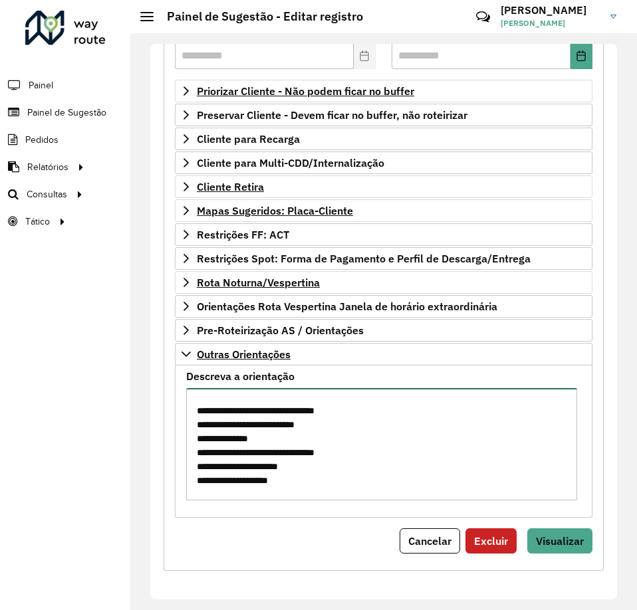
scroll to position [131, 0]
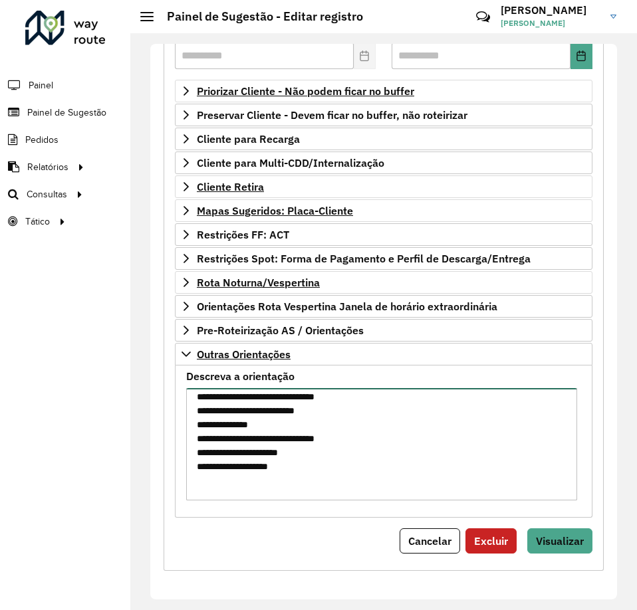
drag, startPoint x: 338, startPoint y: 417, endPoint x: 332, endPoint y: 426, distance: 10.1
click at [338, 417] on textarea "Descreva a orientação" at bounding box center [381, 444] width 391 height 112
click at [325, 454] on textarea "Descreva a orientação" at bounding box center [381, 444] width 391 height 112
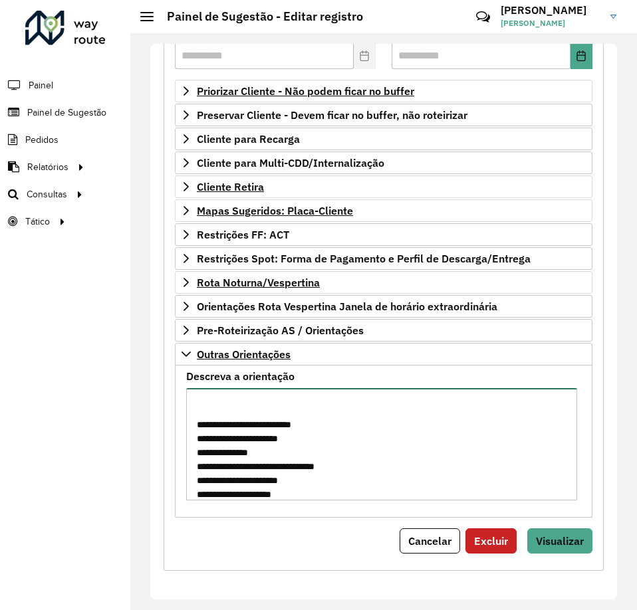
scroll to position [229, 0]
click at [345, 479] on textarea "Descreva a orientação" at bounding box center [381, 444] width 391 height 112
click at [321, 482] on textarea "Descreva a orientação" at bounding box center [381, 444] width 391 height 112
drag, startPoint x: 348, startPoint y: 475, endPoint x: 332, endPoint y: 477, distance: 15.4
click at [346, 475] on textarea "Descreva a orientação" at bounding box center [381, 444] width 391 height 112
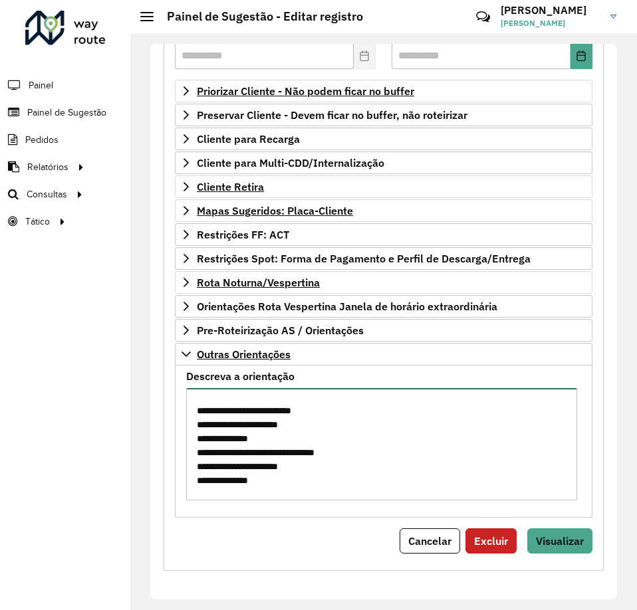
click at [310, 479] on textarea "Descreva a orientação" at bounding box center [381, 444] width 391 height 112
click at [303, 485] on textarea "Descreva a orientação" at bounding box center [381, 444] width 391 height 112
click at [277, 480] on textarea "Descreva a orientação" at bounding box center [381, 444] width 391 height 112
paste textarea "*******"
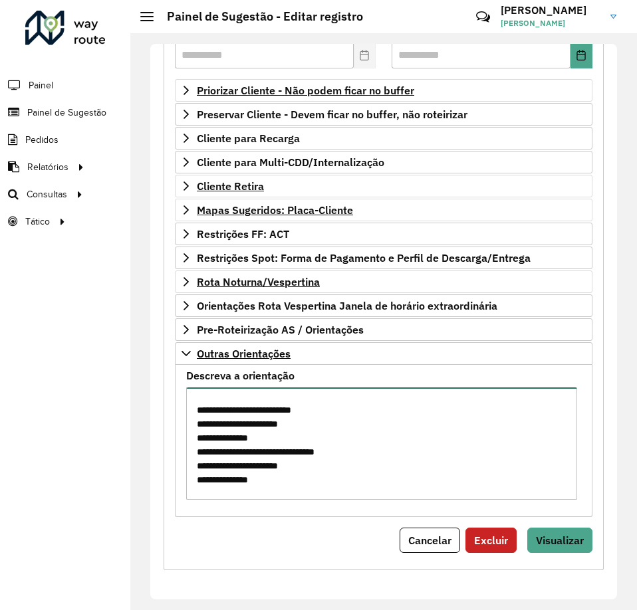
click at [281, 478] on textarea "Descreva a orientação" at bounding box center [381, 444] width 391 height 112
paste textarea "*******"
click at [336, 477] on textarea "Descreva a orientação" at bounding box center [381, 444] width 391 height 112
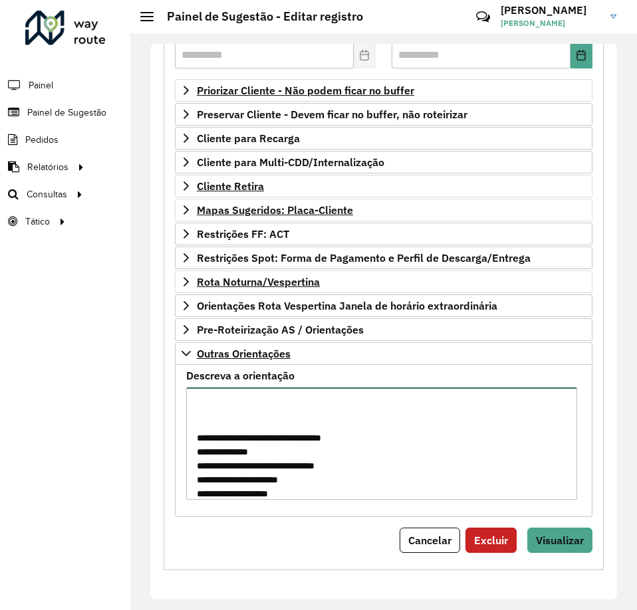
scroll to position [340, 0]
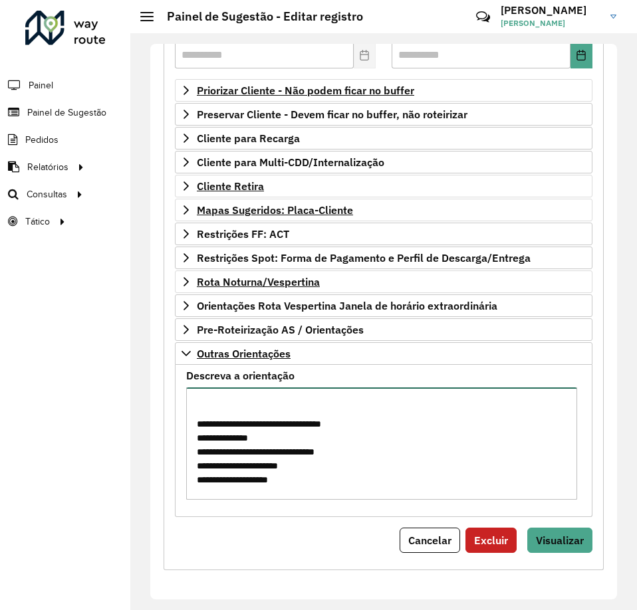
click at [337, 494] on textarea "Descreva a orientação" at bounding box center [381, 444] width 391 height 112
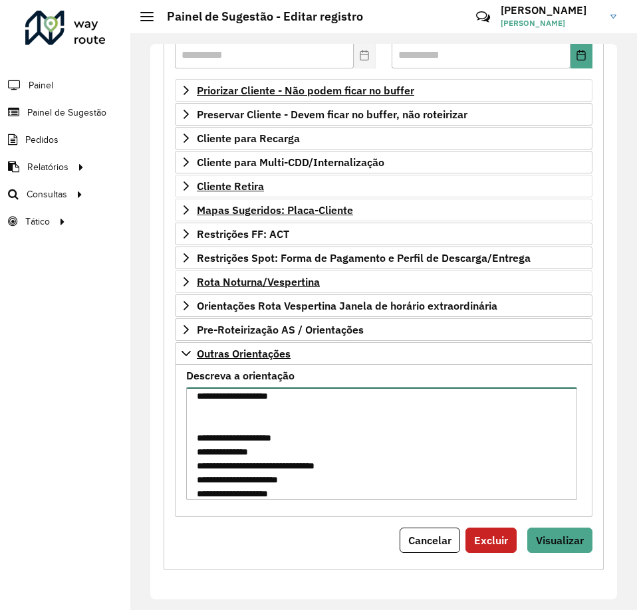
scroll to position [438, 0]
drag, startPoint x: 305, startPoint y: 479, endPoint x: 194, endPoint y: 427, distance: 122.8
click at [194, 427] on textarea "Descreva a orientação" at bounding box center [381, 444] width 391 height 112
click at [324, 465] on textarea "Descreva a orientação" at bounding box center [381, 444] width 391 height 112
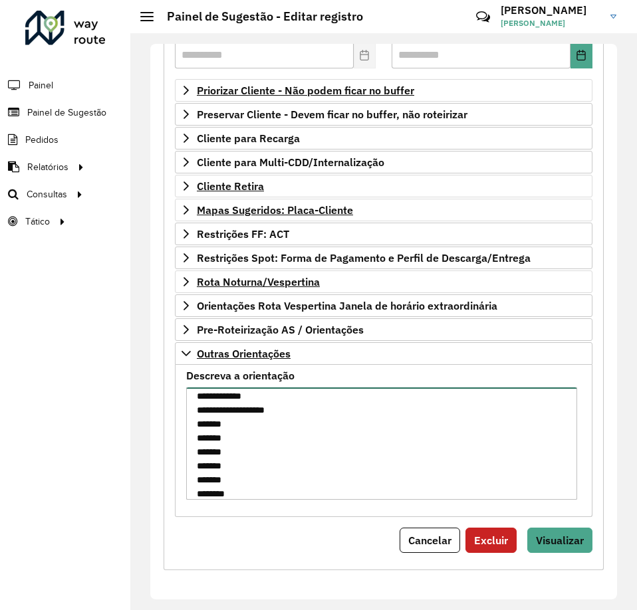
scroll to position [801, 0]
type textarea "**********"
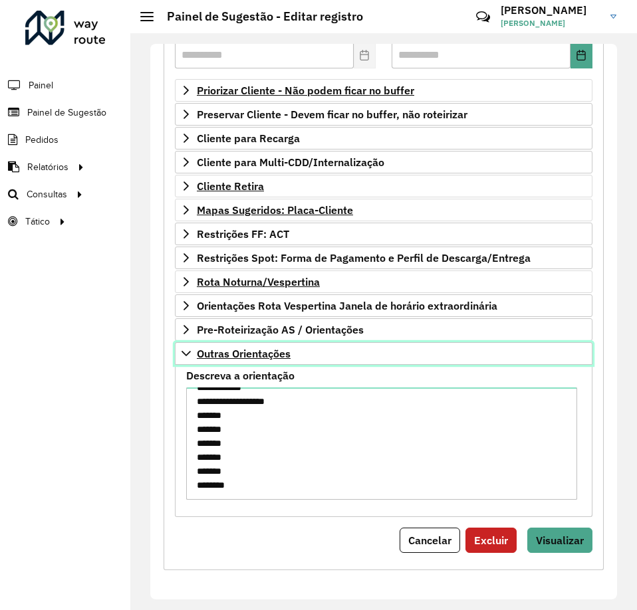
click at [189, 351] on icon at bounding box center [186, 353] width 11 height 11
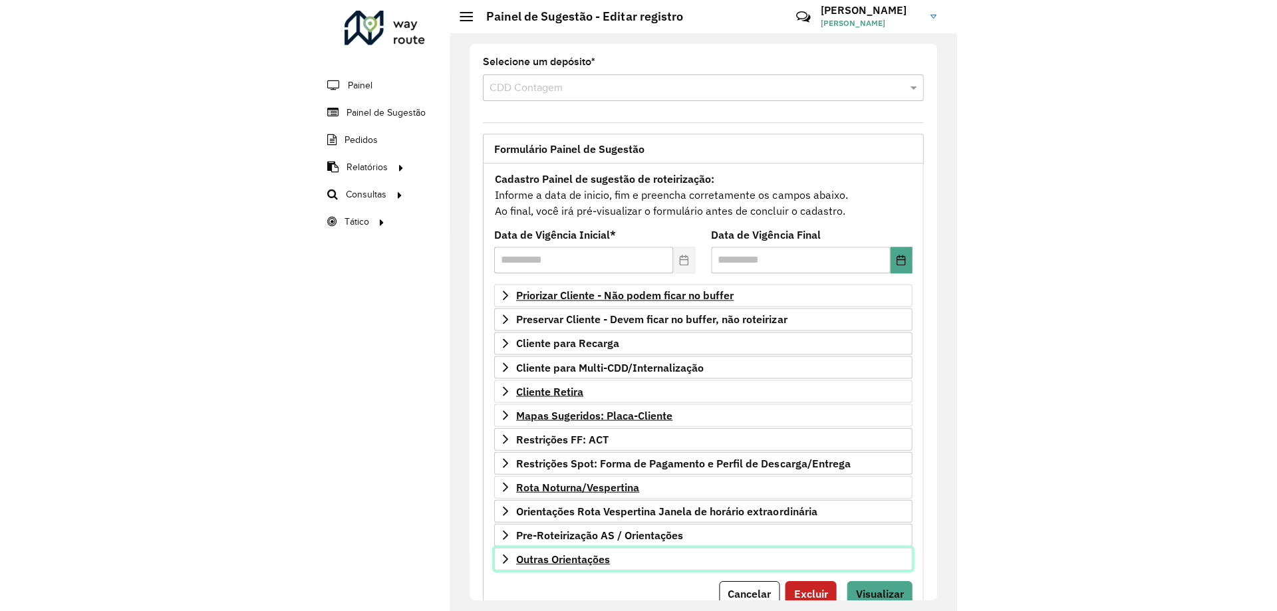
scroll to position [53, 0]
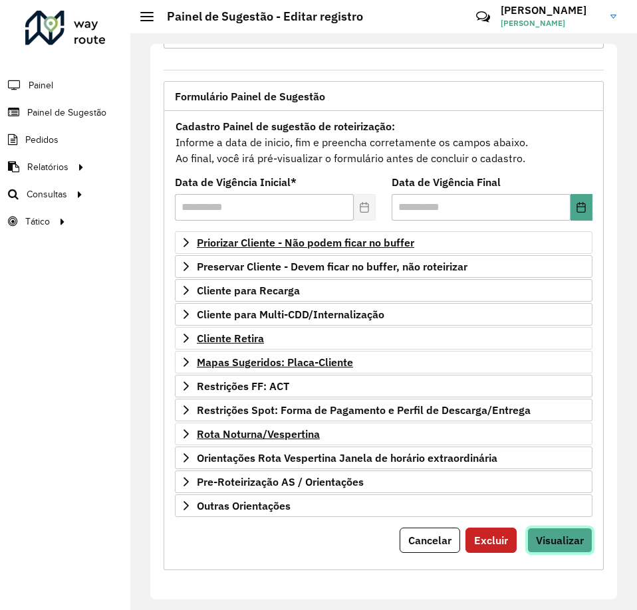
click at [574, 540] on span "Visualizar" at bounding box center [560, 540] width 48 height 13
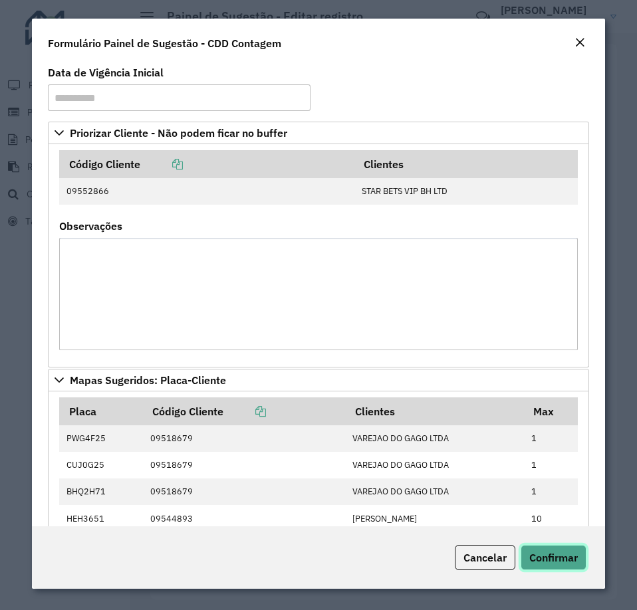
click at [553, 563] on span "Confirmar" at bounding box center [553, 557] width 49 height 13
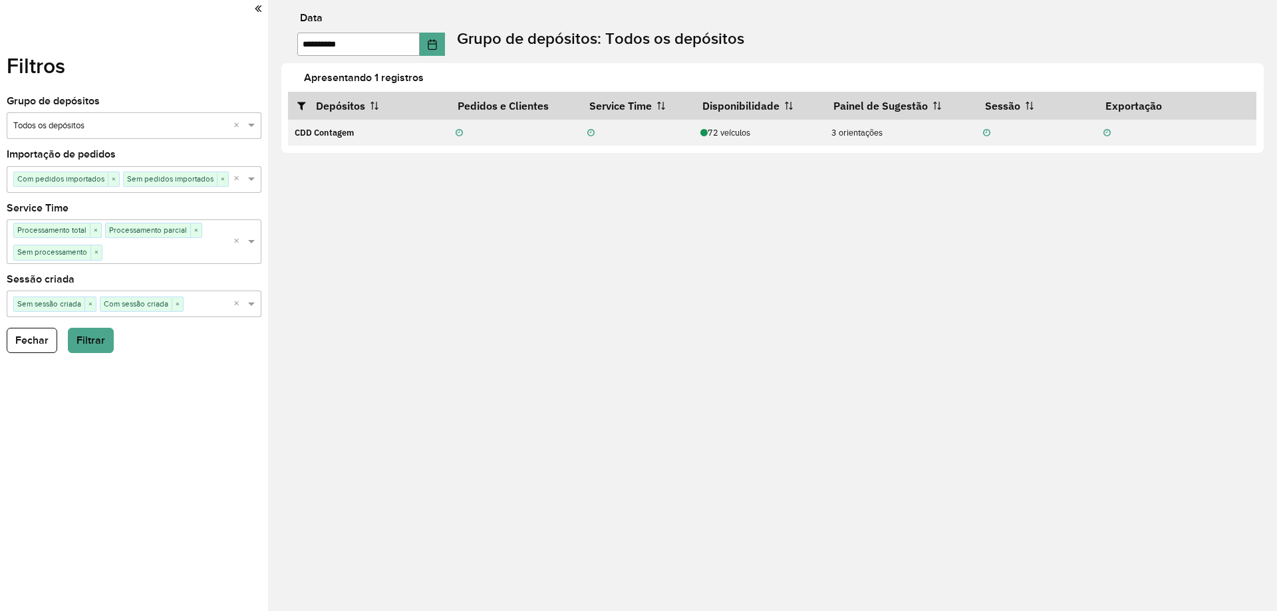
click at [372, 315] on div "**********" at bounding box center [772, 305] width 1009 height 611
click at [39, 340] on button "Fechar" at bounding box center [32, 340] width 51 height 25
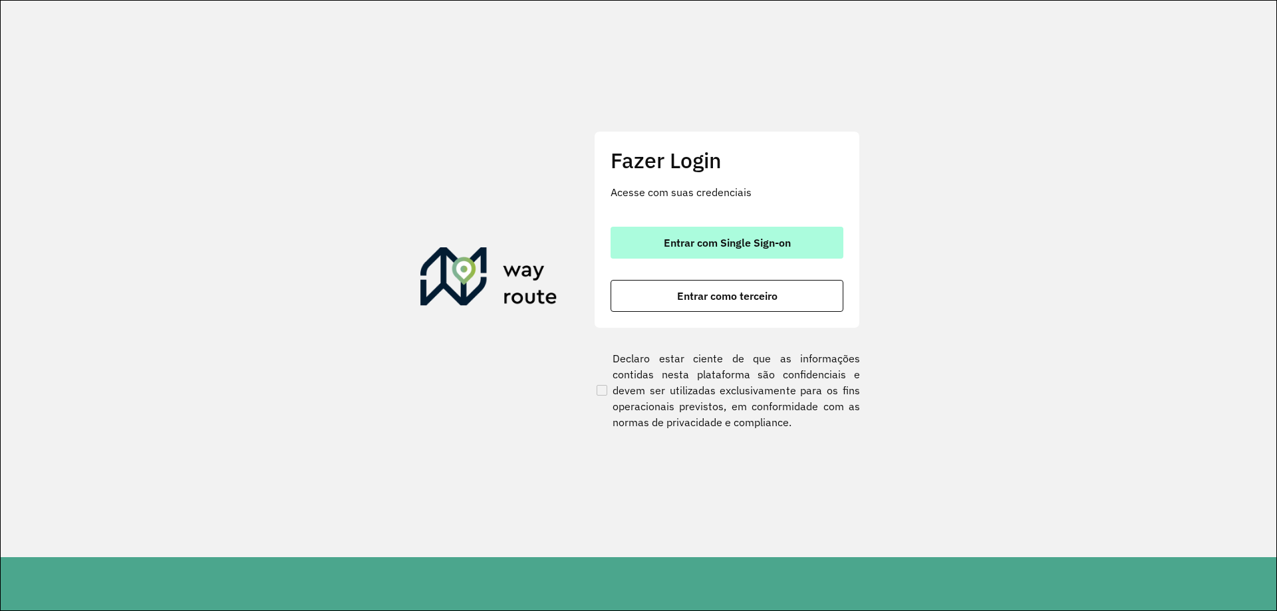
click at [745, 230] on button "Entrar com Single Sign-on" at bounding box center [726, 243] width 233 height 32
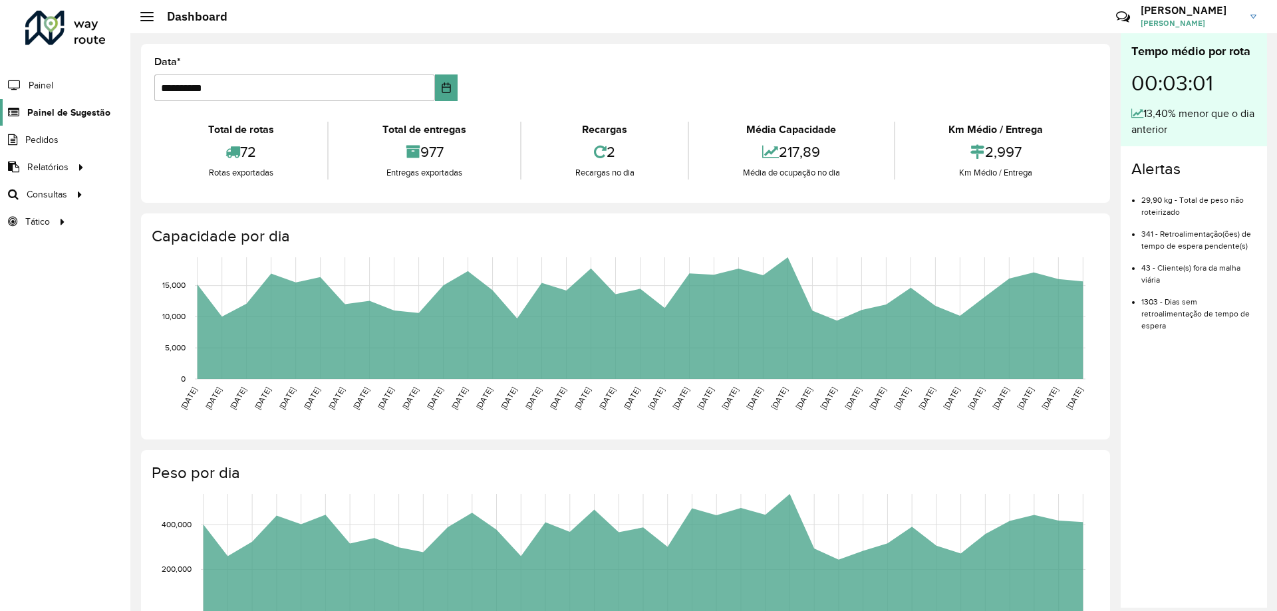
click at [59, 116] on span "Painel de Sugestão" at bounding box center [68, 113] width 83 height 14
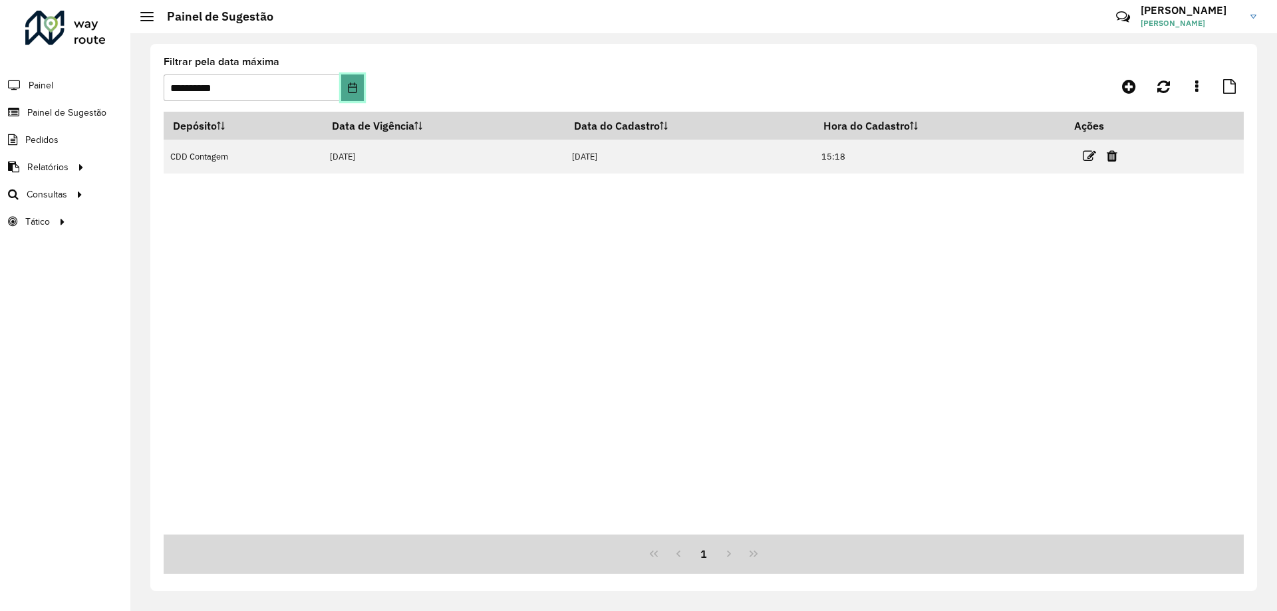
click at [349, 100] on button "Choose Date" at bounding box center [352, 87] width 22 height 27
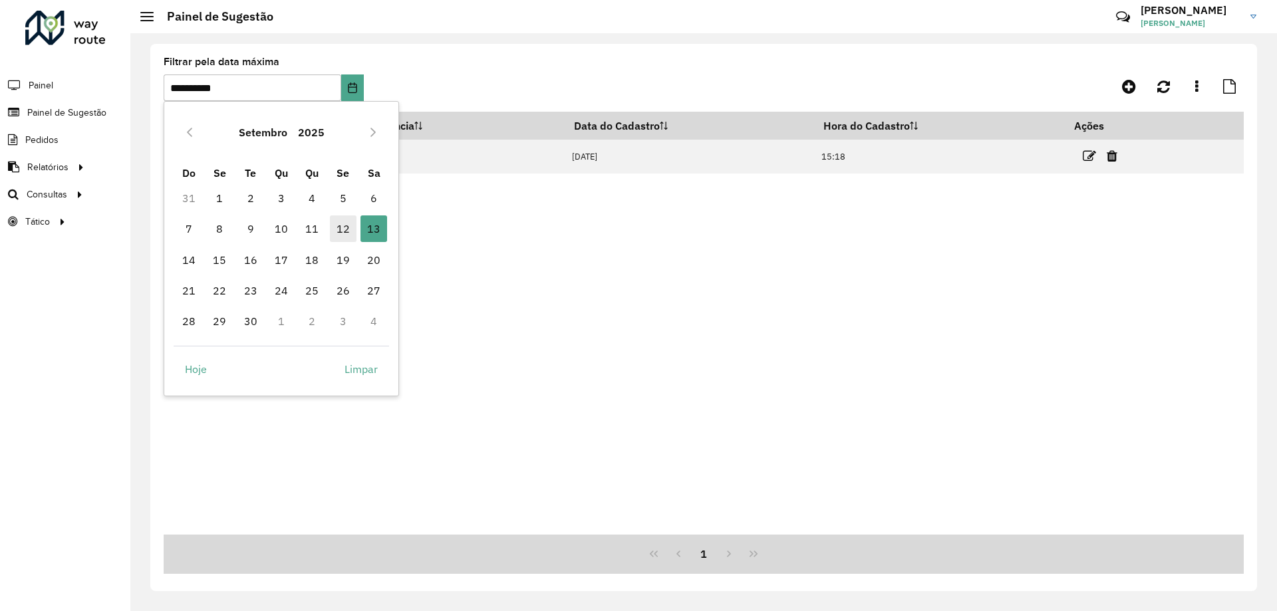
click at [338, 229] on span "12" at bounding box center [343, 228] width 27 height 27
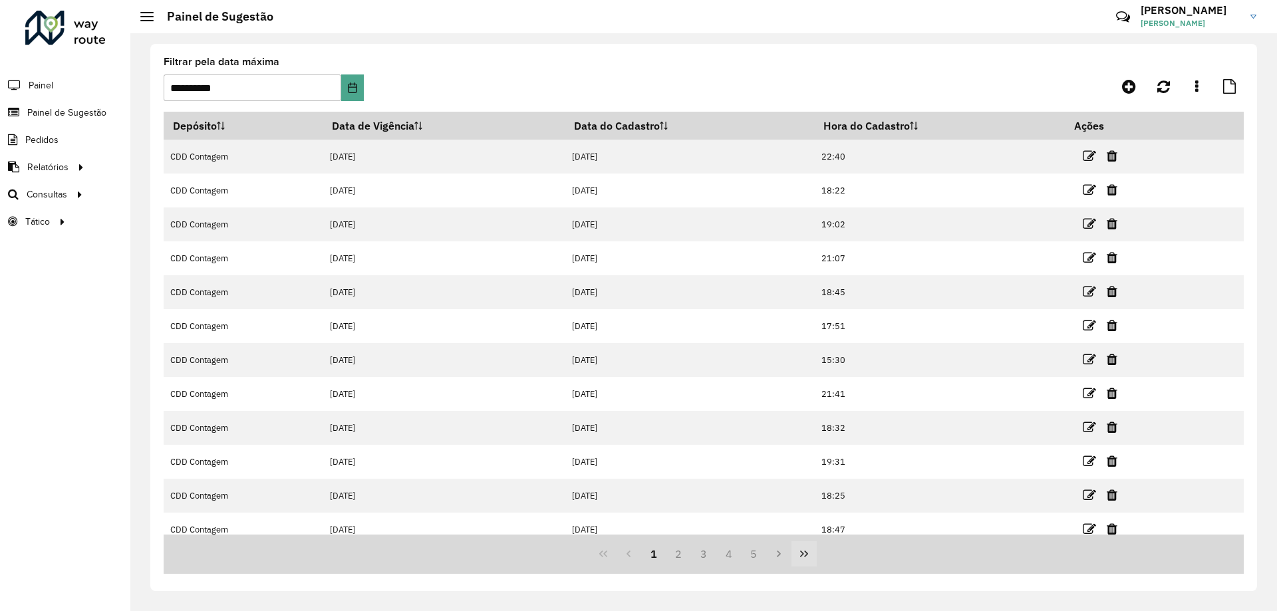
click at [801, 557] on icon "Last Page" at bounding box center [804, 554] width 11 height 11
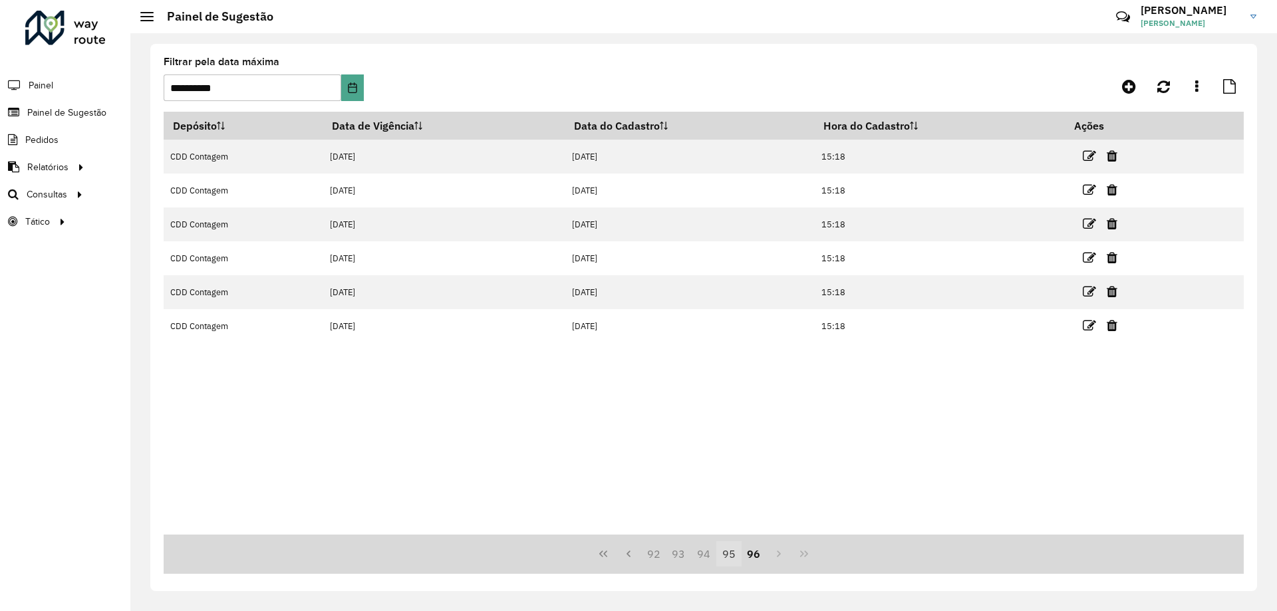
click at [725, 559] on button "95" at bounding box center [728, 553] width 25 height 25
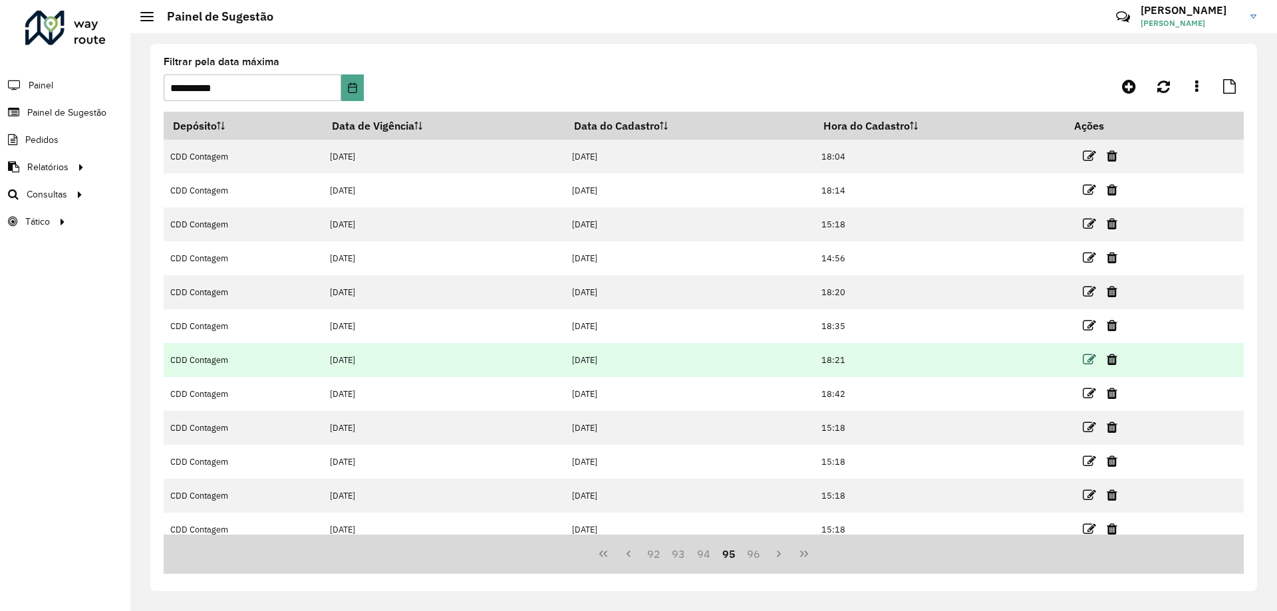
click at [1085, 360] on icon at bounding box center [1088, 359] width 13 height 13
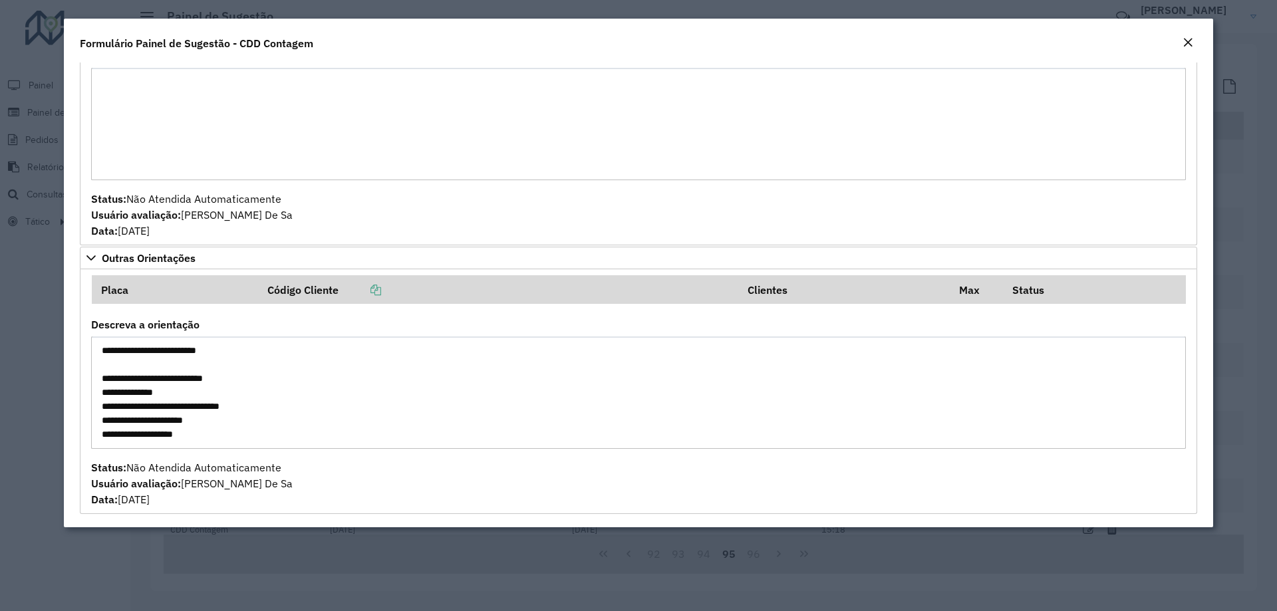
scroll to position [602, 0]
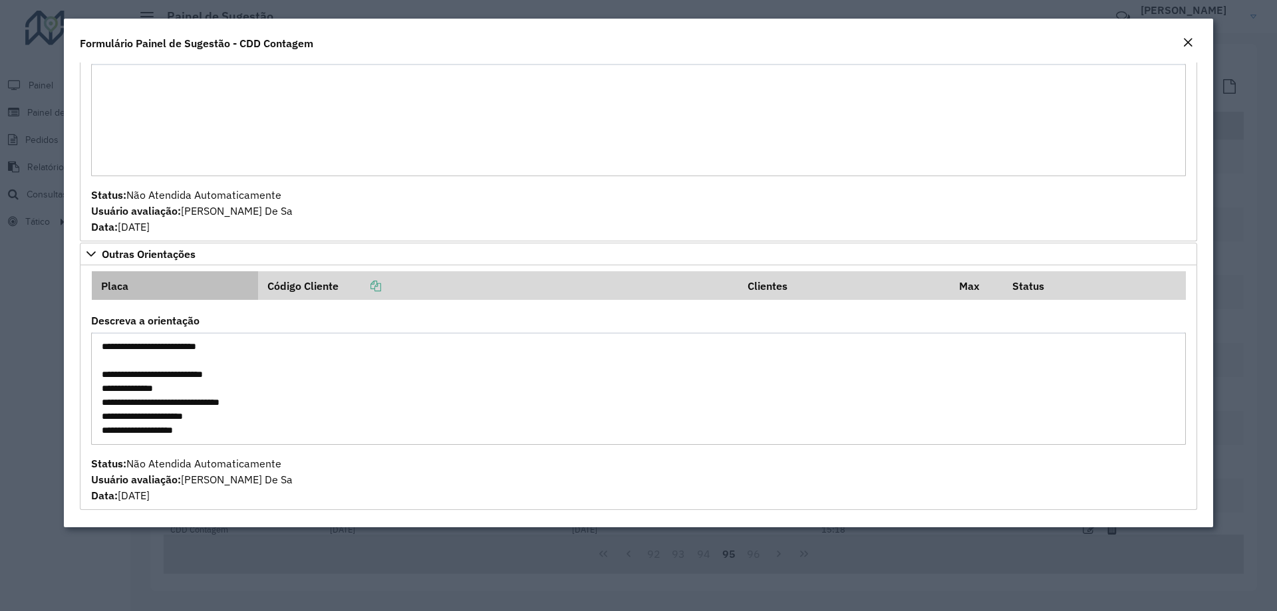
drag, startPoint x: 216, startPoint y: 432, endPoint x: 92, endPoint y: 299, distance: 182.1
click at [92, 292] on formly-group "Placa Código Cliente Clientes Max Status Descreva a orientação Status: Não Aten…" at bounding box center [638, 386] width 1110 height 231
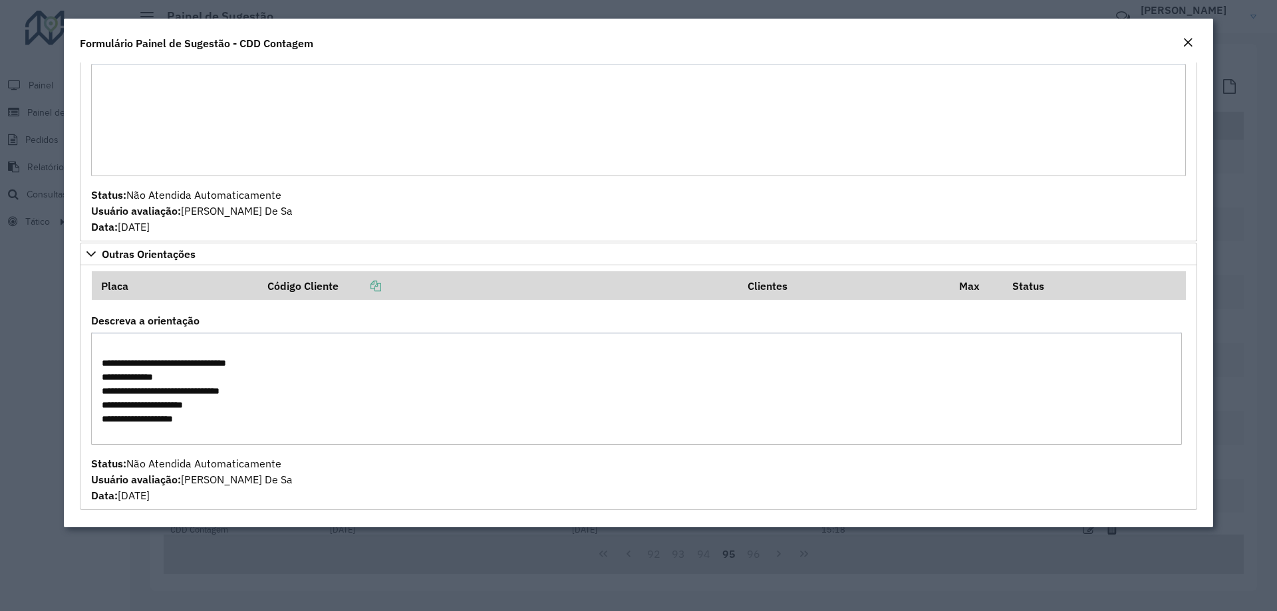
scroll to position [0, 0]
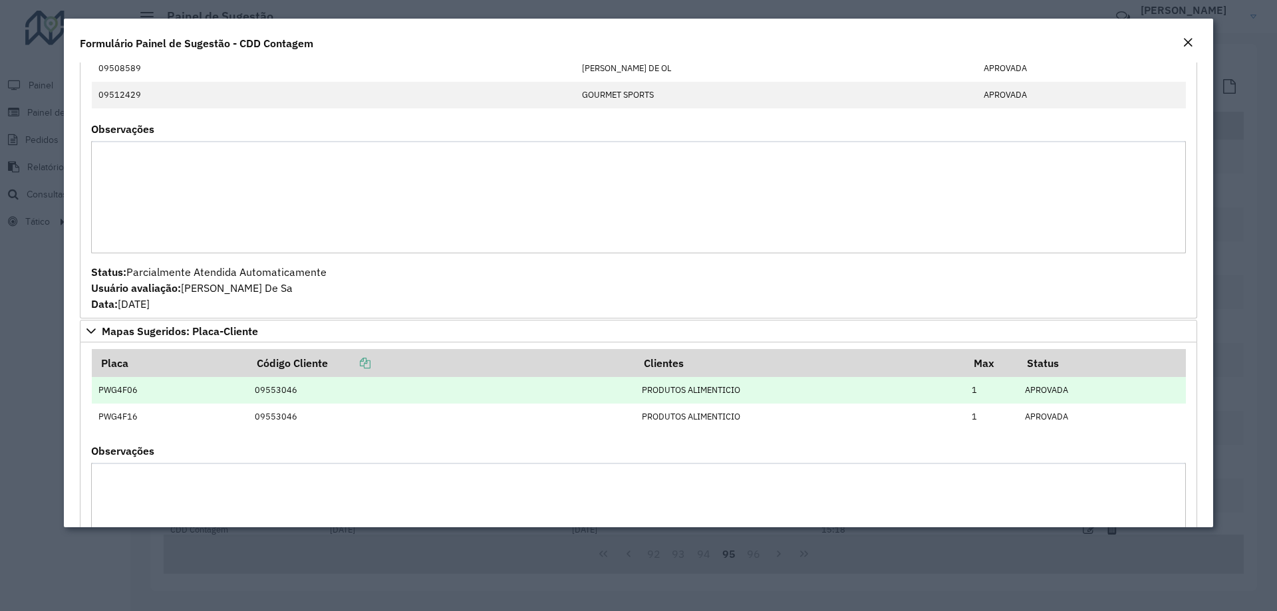
click at [309, 384] on td "09553046" at bounding box center [440, 390] width 387 height 27
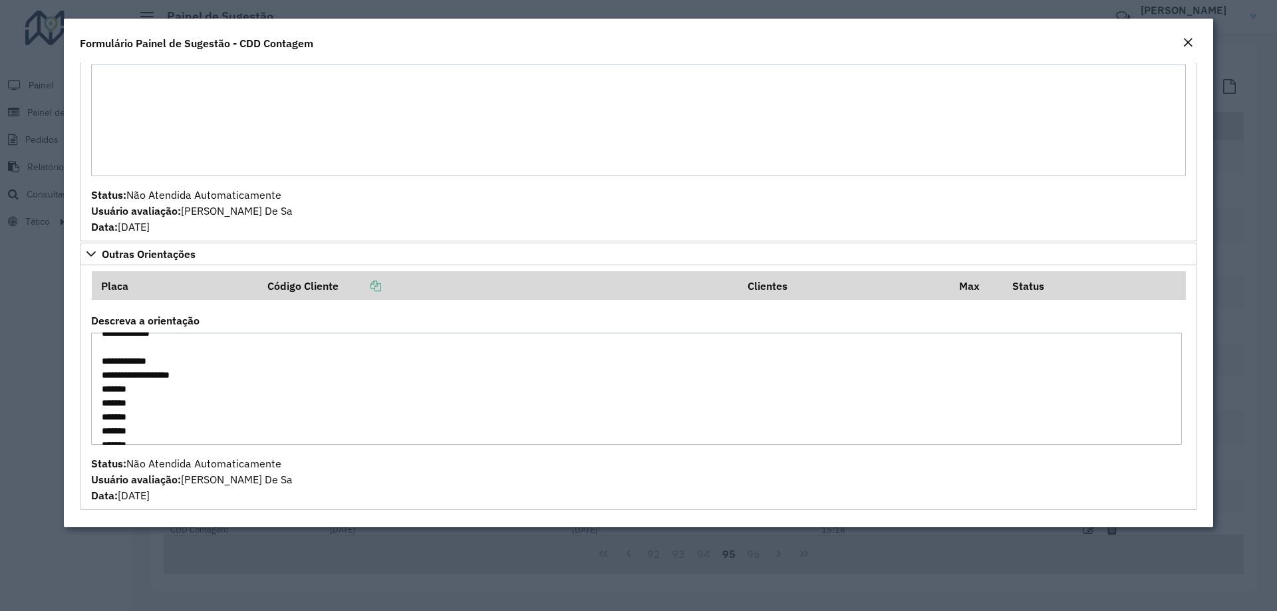
scroll to position [991, 0]
drag, startPoint x: 104, startPoint y: 344, endPoint x: 189, endPoint y: 479, distance: 159.0
click at [189, 479] on formly-group "Placa Código Cliente Clientes Max Status Descreva a orientação Status: Não Aten…" at bounding box center [638, 386] width 1110 height 231
click at [256, 414] on textarea "Descreva a orientação" at bounding box center [636, 388] width 1090 height 112
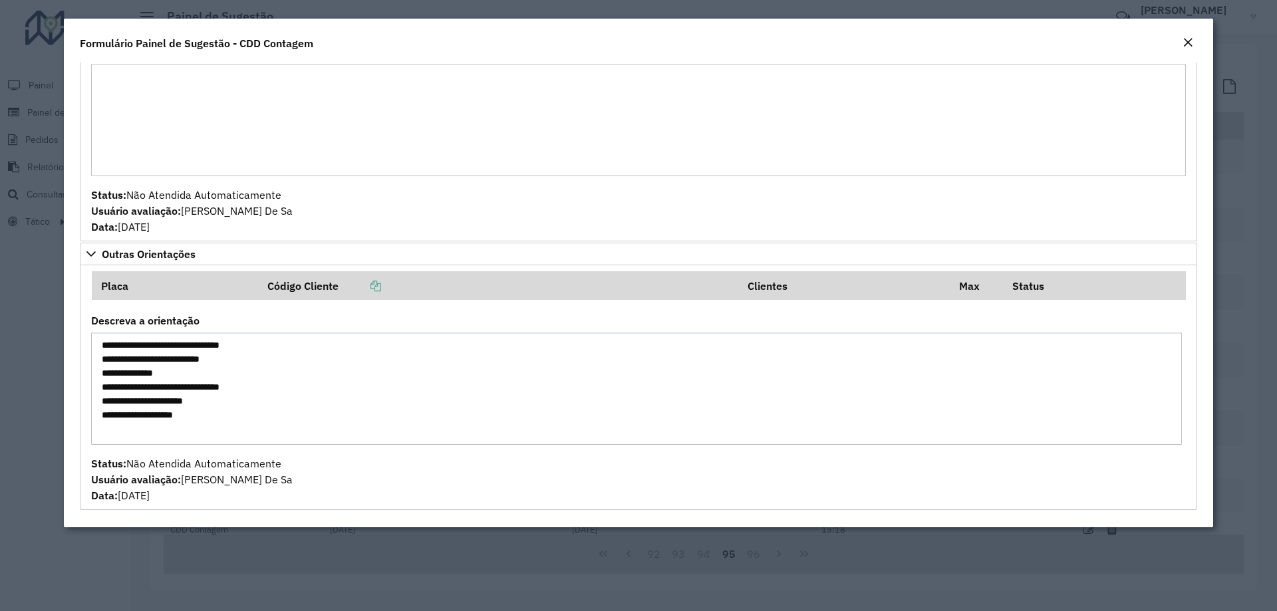
click at [1180, 37] on button "Close" at bounding box center [1187, 43] width 19 height 17
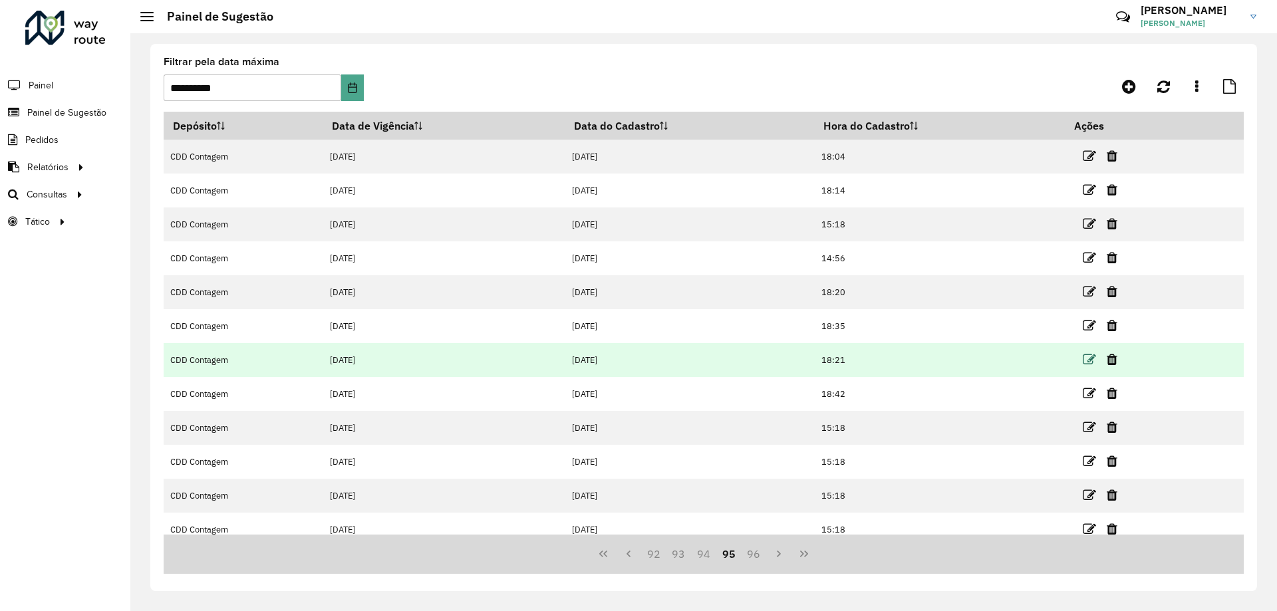
click at [1085, 360] on icon at bounding box center [1088, 359] width 13 height 13
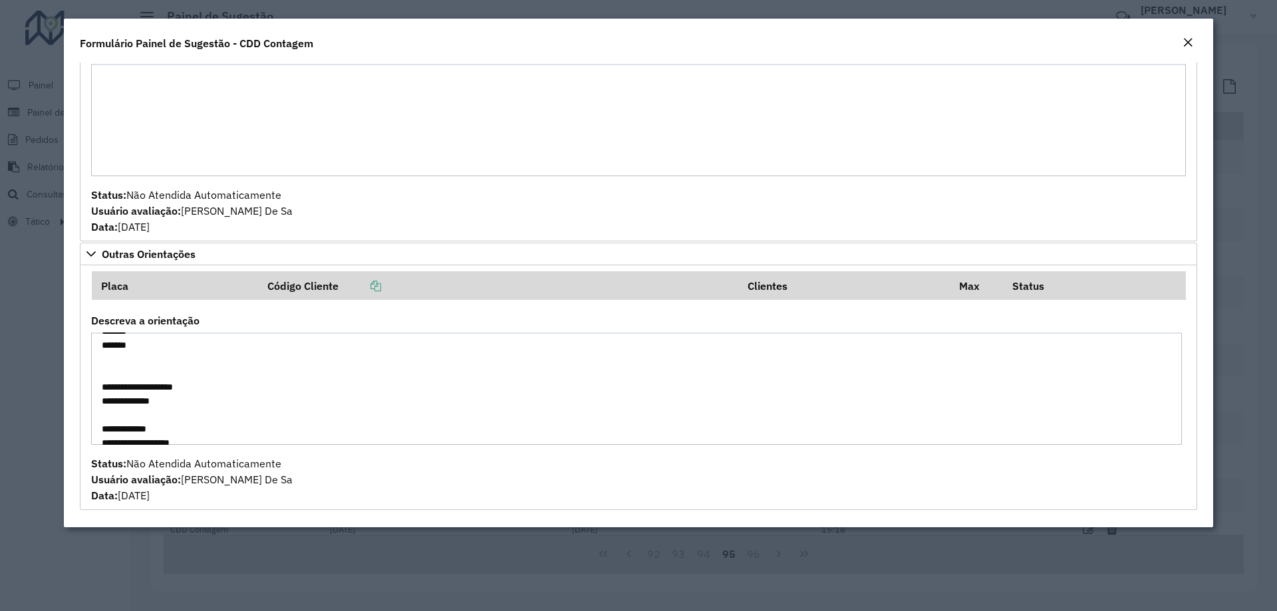
scroll to position [991, 0]
drag, startPoint x: 101, startPoint y: 345, endPoint x: 233, endPoint y: 510, distance: 211.0
click at [233, 510] on div "**********" at bounding box center [638, 295] width 1149 height 465
click at [1192, 47] on em "Close" at bounding box center [1187, 42] width 11 height 11
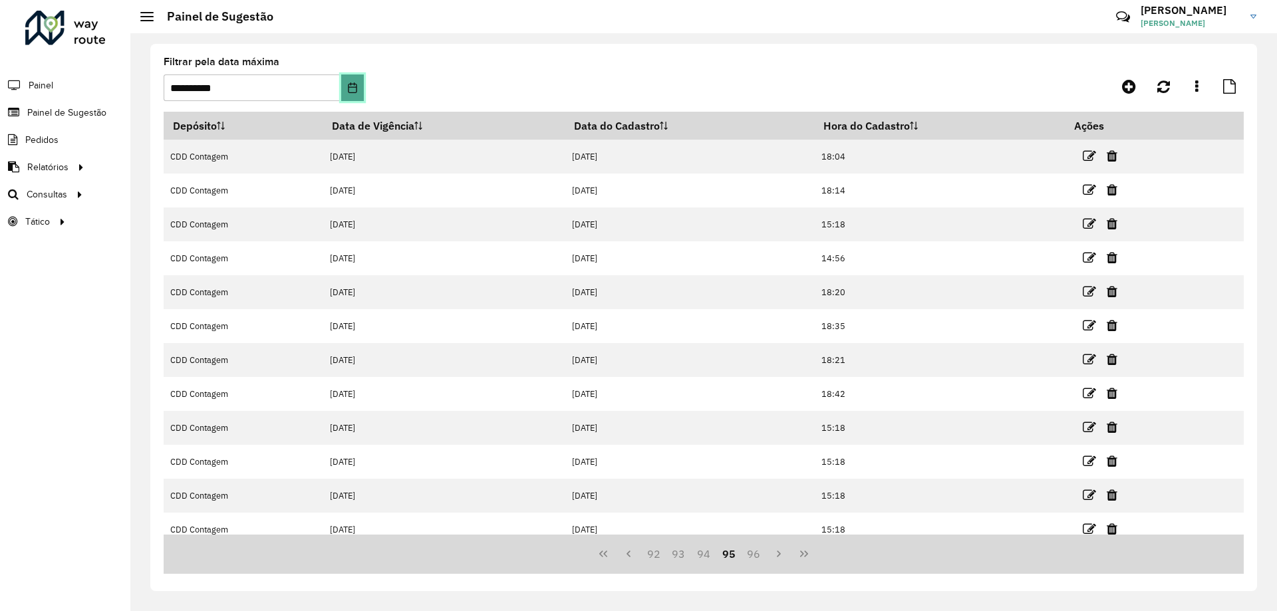
click at [352, 90] on icon "Choose Date" at bounding box center [352, 87] width 11 height 11
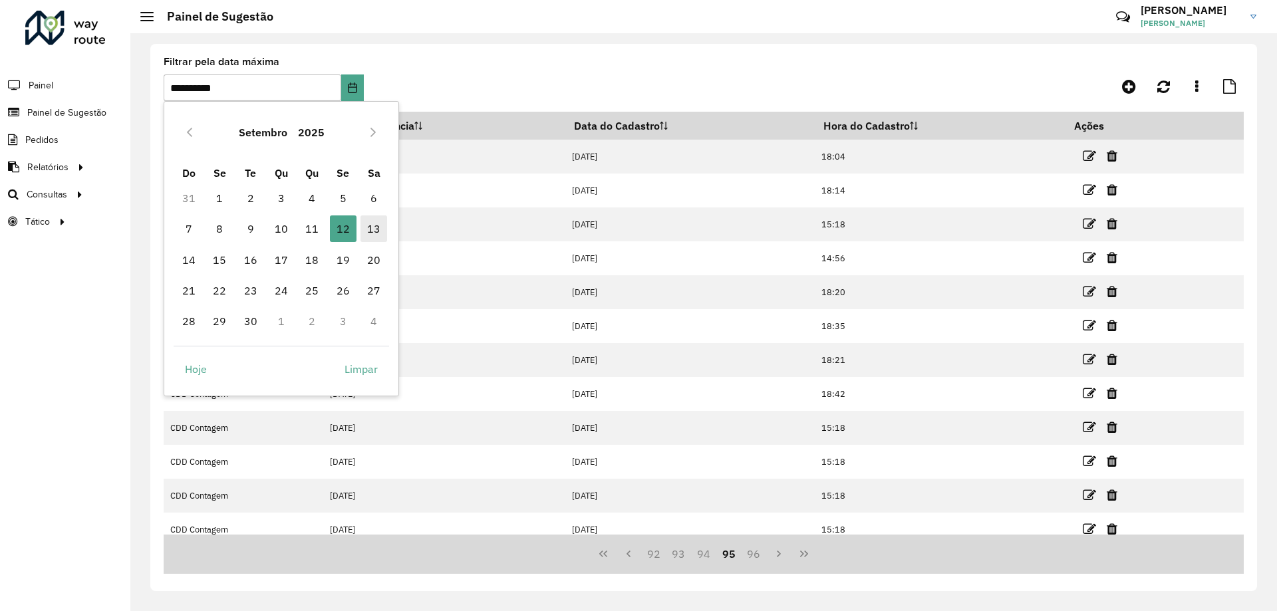
click at [369, 234] on span "13" at bounding box center [373, 228] width 27 height 27
type input "**********"
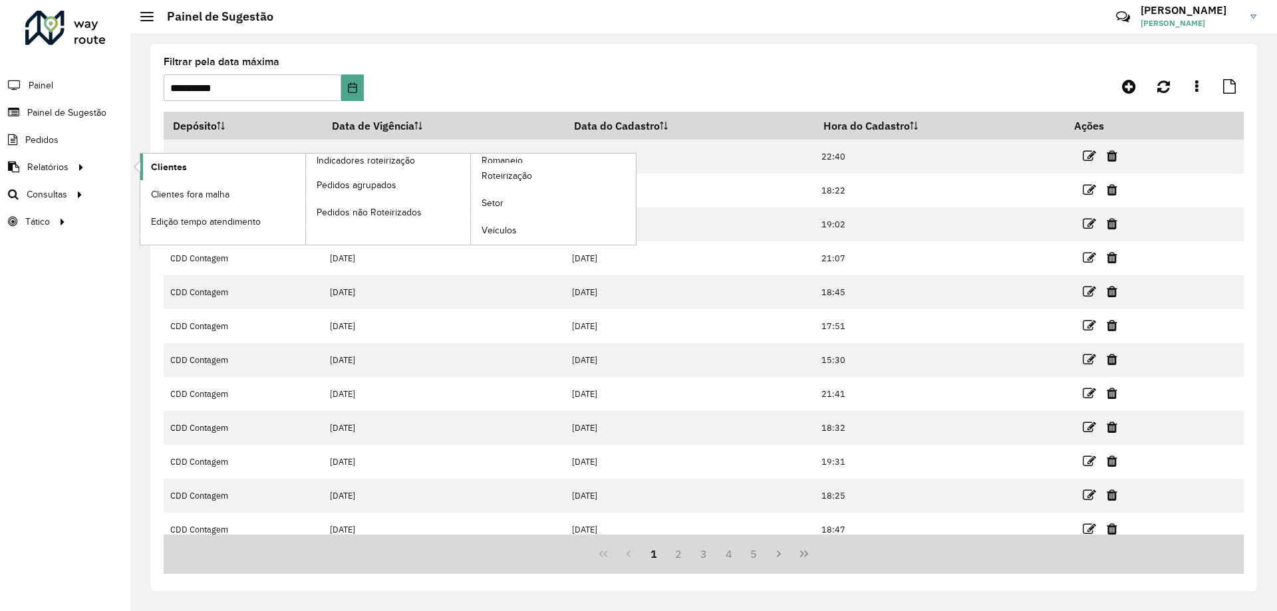
click at [180, 172] on span "Clientes" at bounding box center [169, 167] width 36 height 14
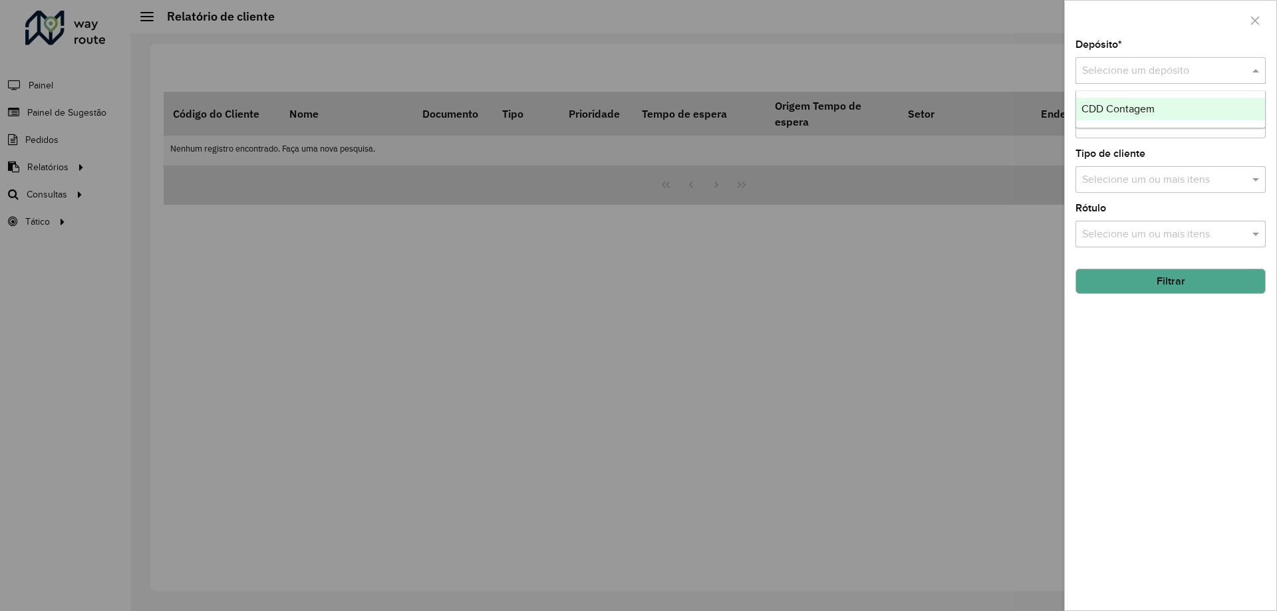
click at [1110, 73] on input "text" at bounding box center [1157, 71] width 150 height 16
click at [1125, 106] on span "CDD Contagem" at bounding box center [1117, 108] width 73 height 11
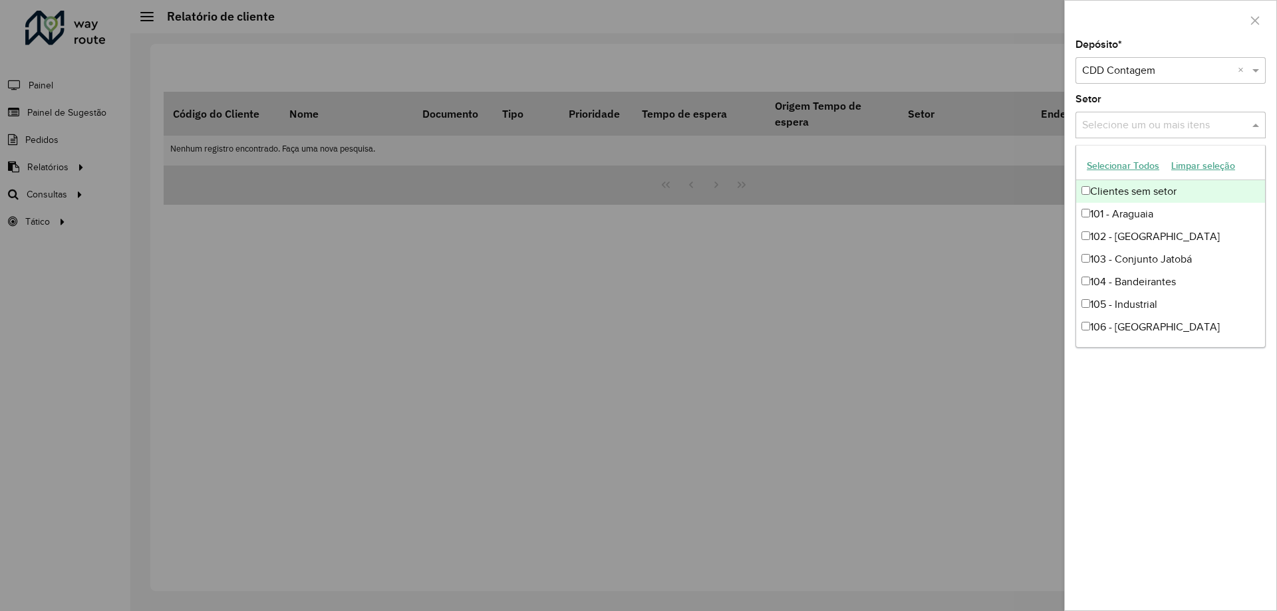
click at [1156, 132] on input "text" at bounding box center [1163, 126] width 170 height 16
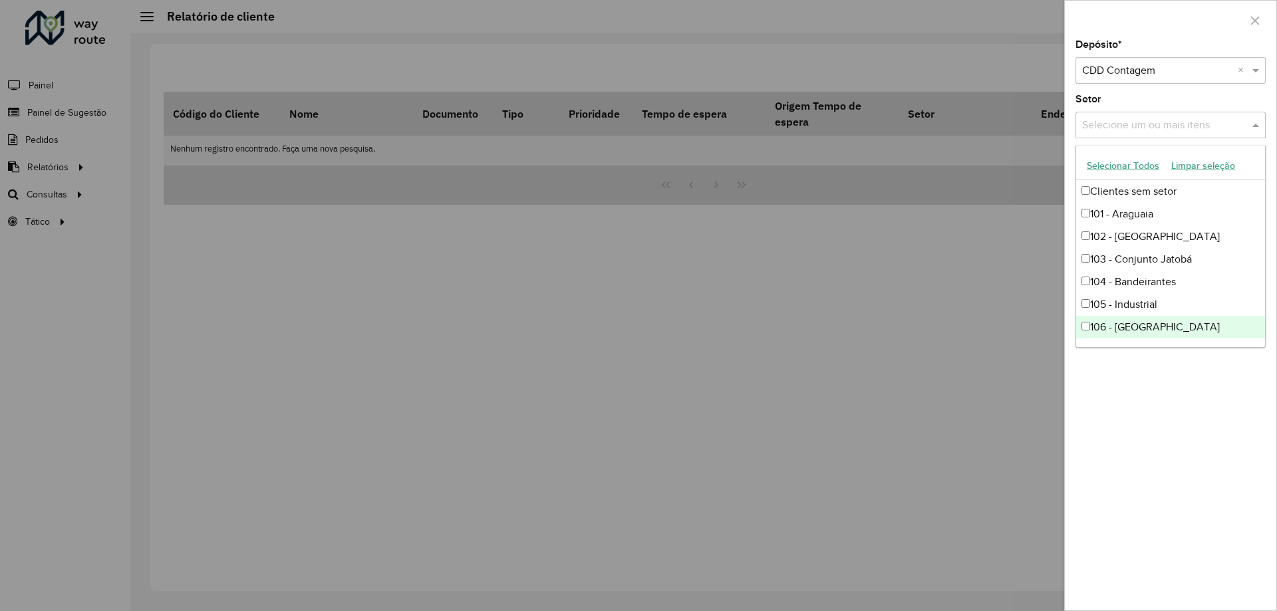
click at [1147, 466] on div "Depósito * Selecione um depósito × CDD Contagem × Setor Selecione um ou mais it…" at bounding box center [1169, 325] width 211 height 570
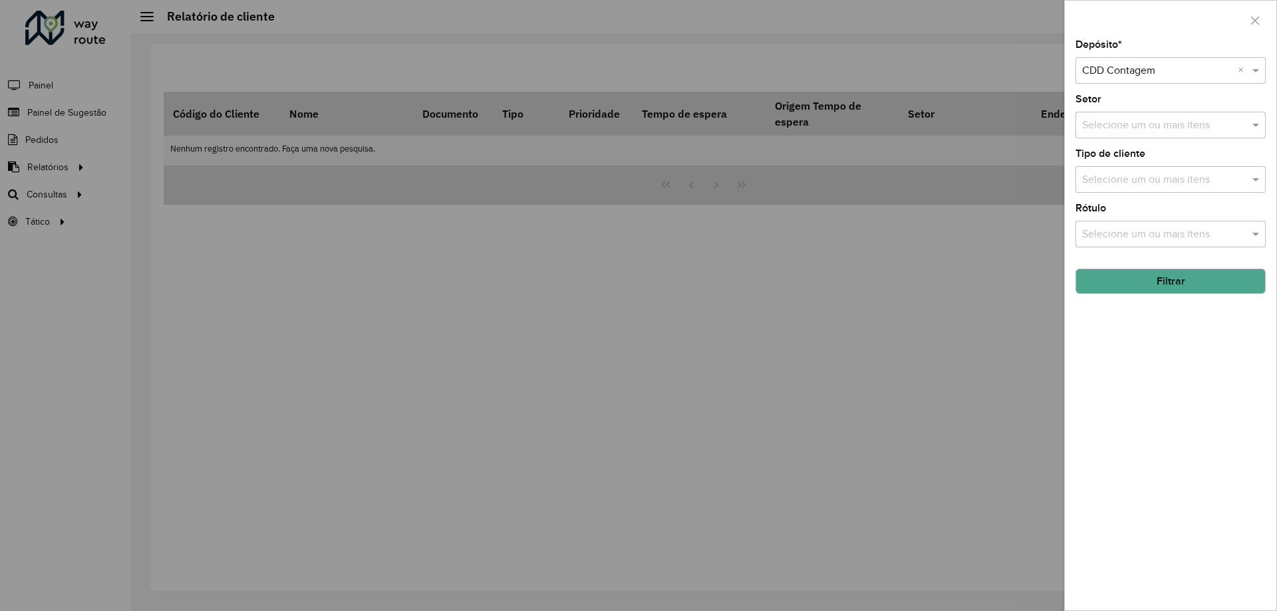
click at [1148, 284] on button "Filtrar" at bounding box center [1170, 281] width 190 height 25
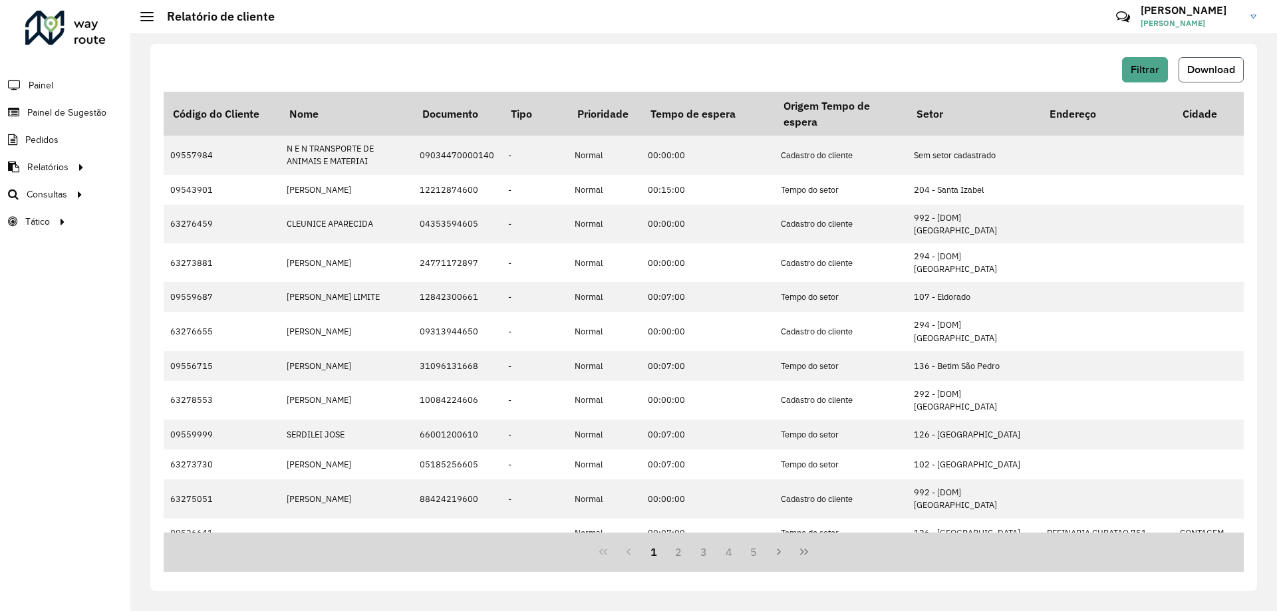
click at [1201, 76] on button "Download" at bounding box center [1210, 69] width 65 height 25
